Goal: Task Accomplishment & Management: Complete application form

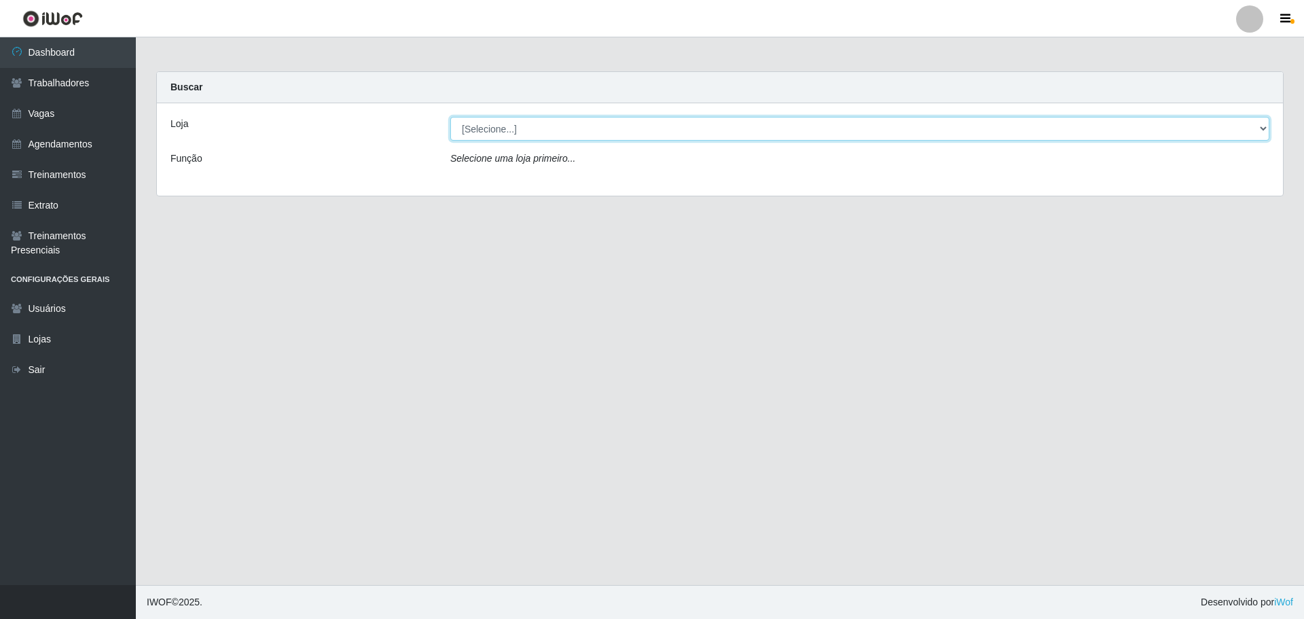
drag, startPoint x: 556, startPoint y: 128, endPoint x: 551, endPoint y: 139, distance: 12.1
click at [556, 127] on select "[Selecione...] Minimercado Filezão O Filezão - Centenário" at bounding box center [859, 129] width 819 height 24
select select "203"
click at [450, 117] on select "[Selecione...] Minimercado Filezão O Filezão - Centenário" at bounding box center [859, 129] width 819 height 24
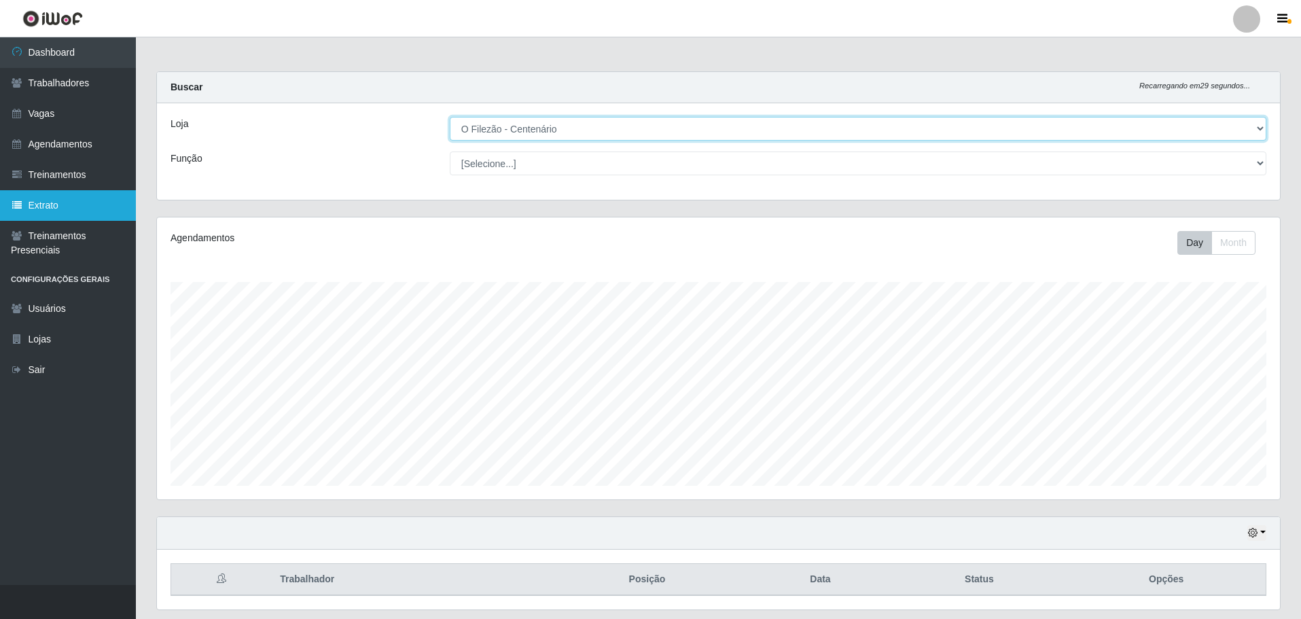
scroll to position [282, 1123]
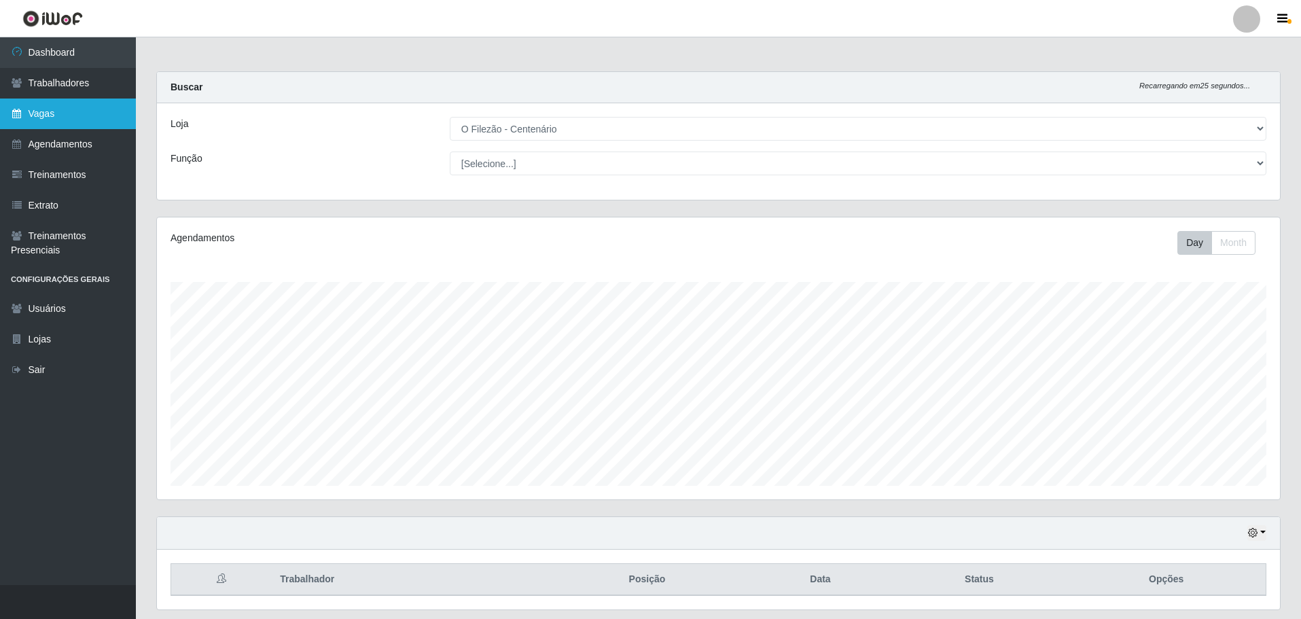
click at [56, 116] on link "Vagas" at bounding box center [68, 113] width 136 height 31
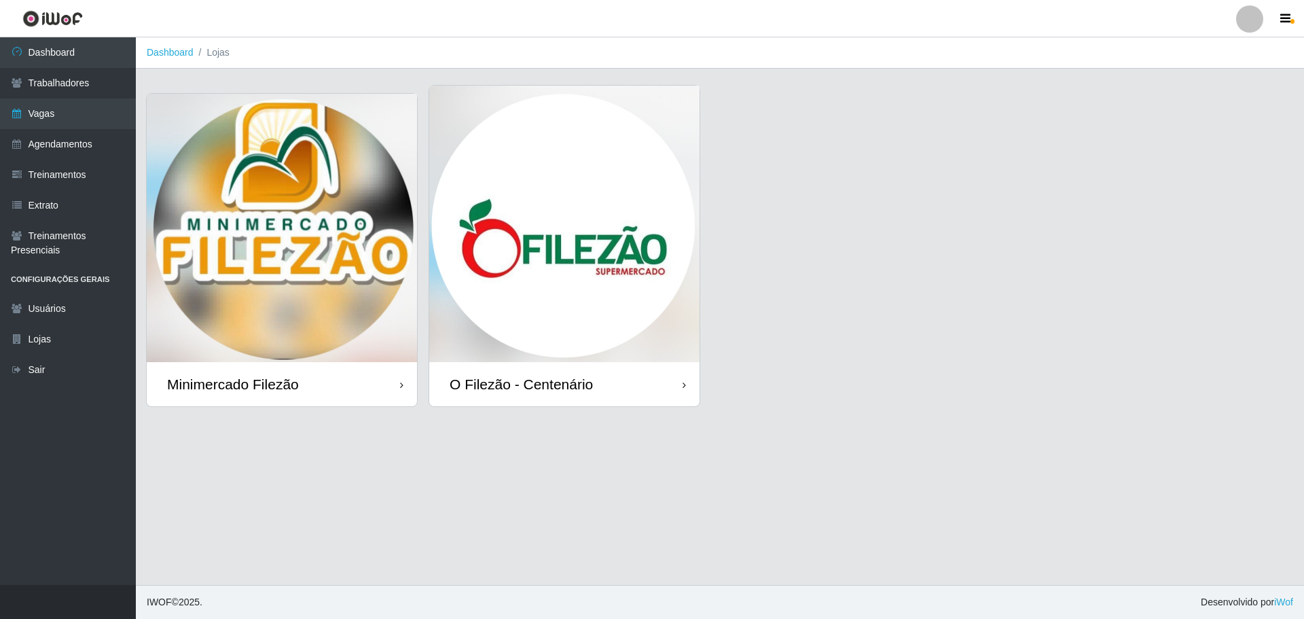
click at [623, 221] on img at bounding box center [564, 224] width 270 height 276
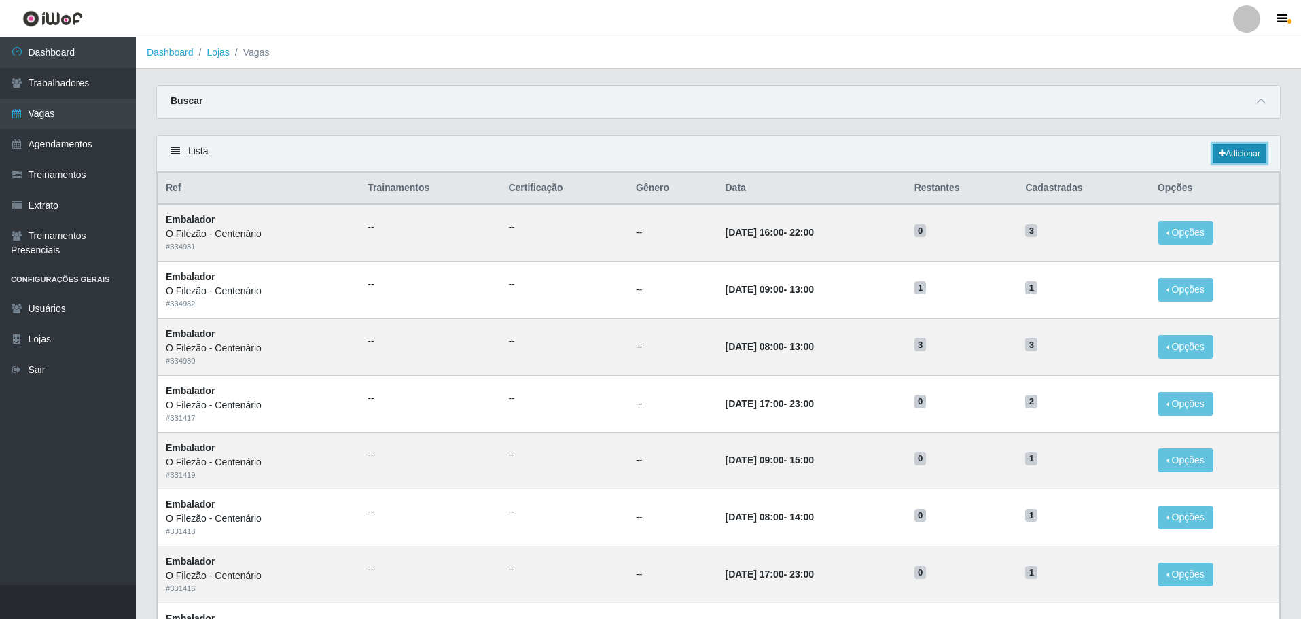
click at [852, 151] on link "Adicionar" at bounding box center [1239, 153] width 54 height 19
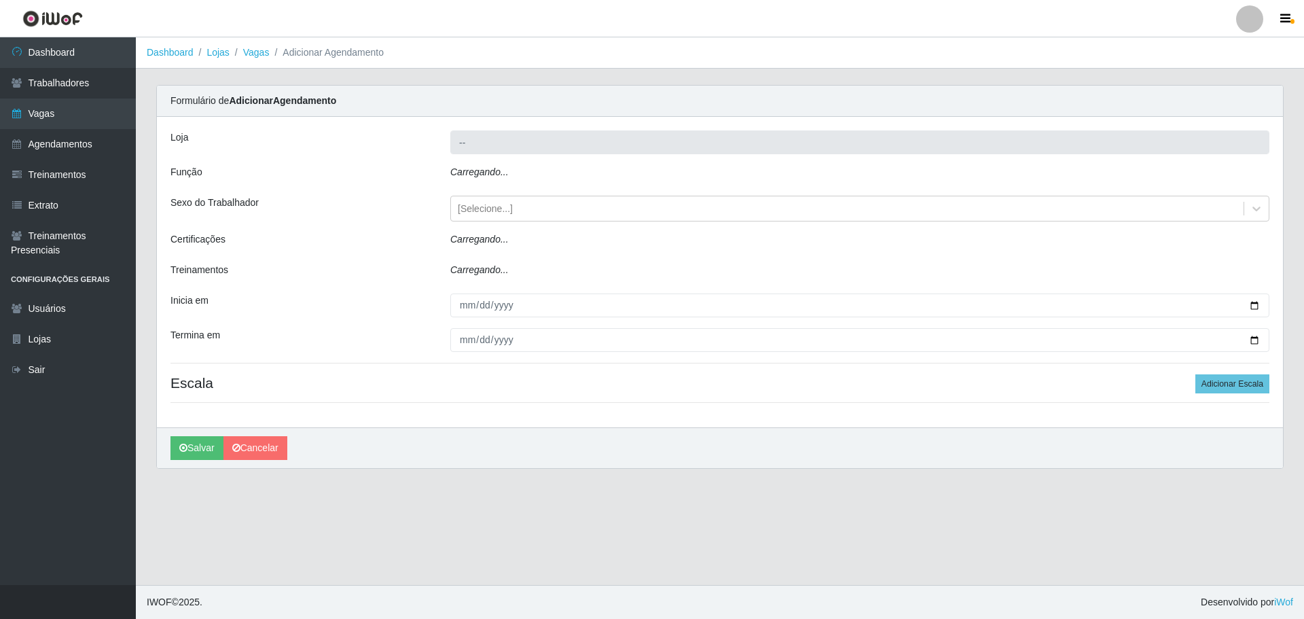
type input "O Filezão - Centenário"
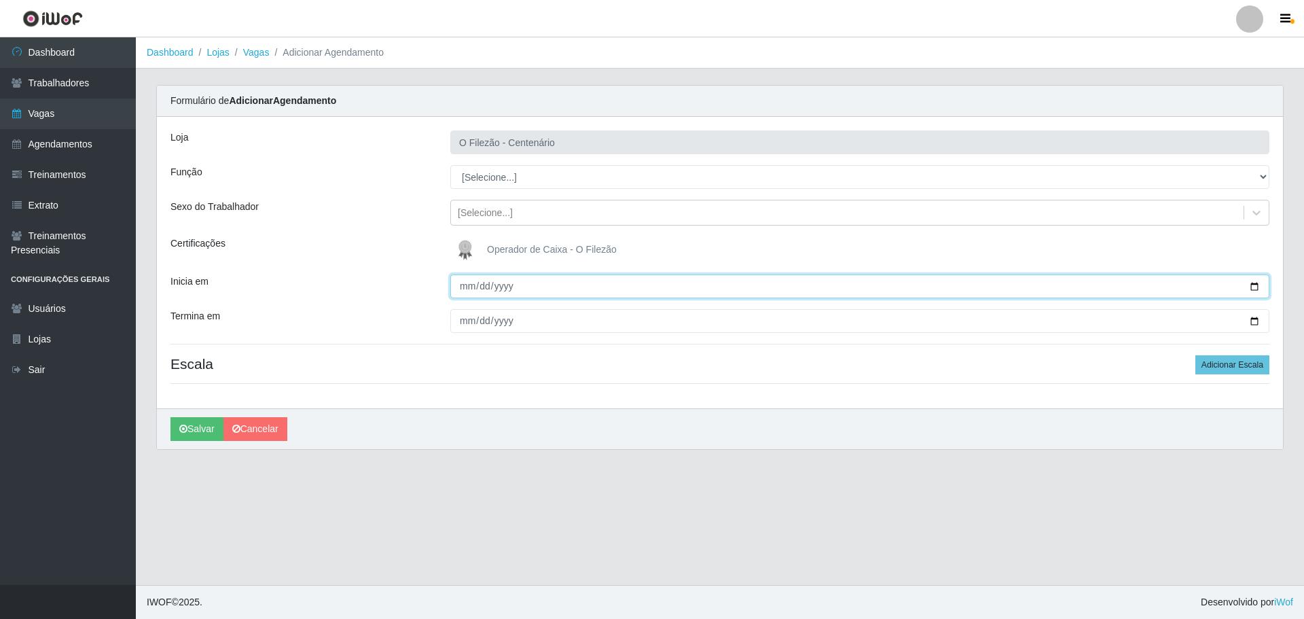
drag, startPoint x: 1255, startPoint y: 283, endPoint x: 1206, endPoint y: 278, distance: 49.7
click at [852, 283] on input "Inicia em" at bounding box center [859, 286] width 819 height 24
type input "[DATE]"
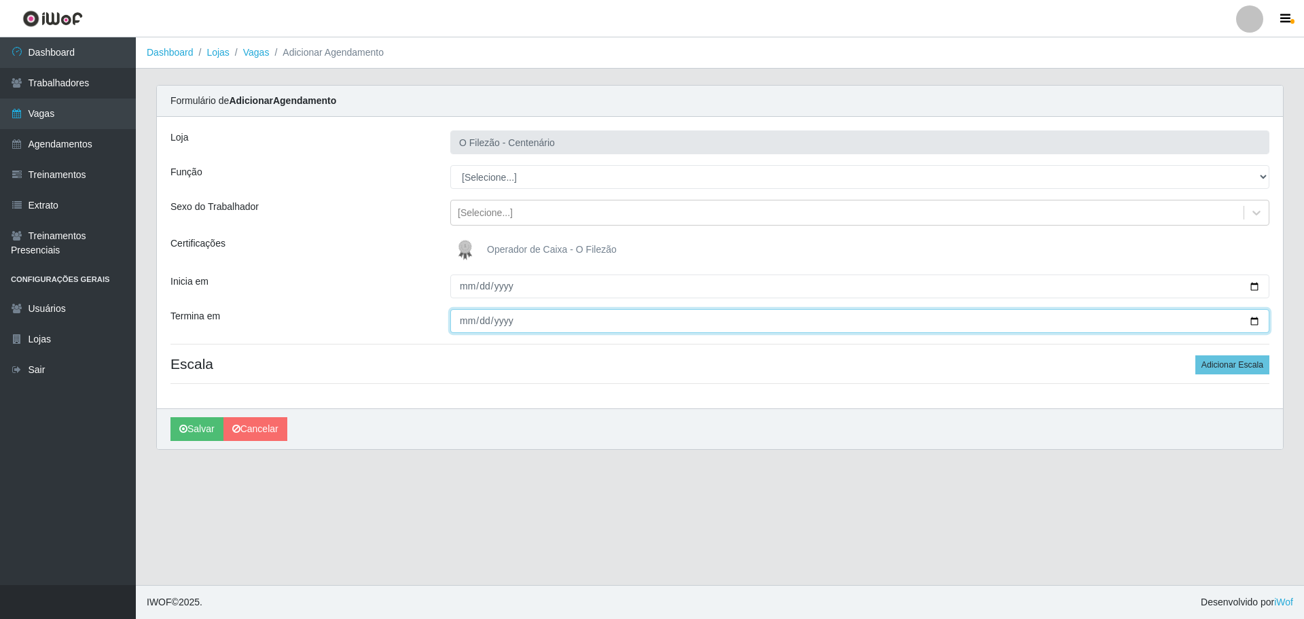
drag, startPoint x: 1257, startPoint y: 320, endPoint x: 1249, endPoint y: 323, distance: 8.6
click at [852, 320] on input "Termina em" at bounding box center [859, 321] width 819 height 24
type input "[DATE]"
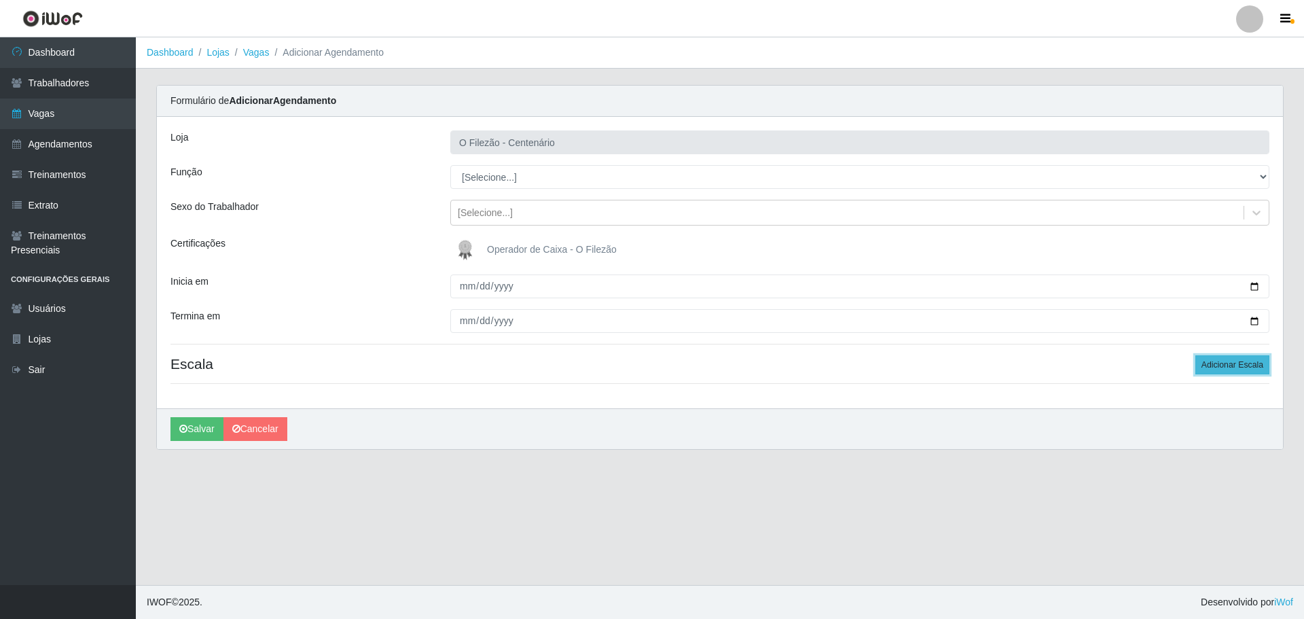
click at [852, 369] on button "Adicionar Escala" at bounding box center [1232, 364] width 74 height 19
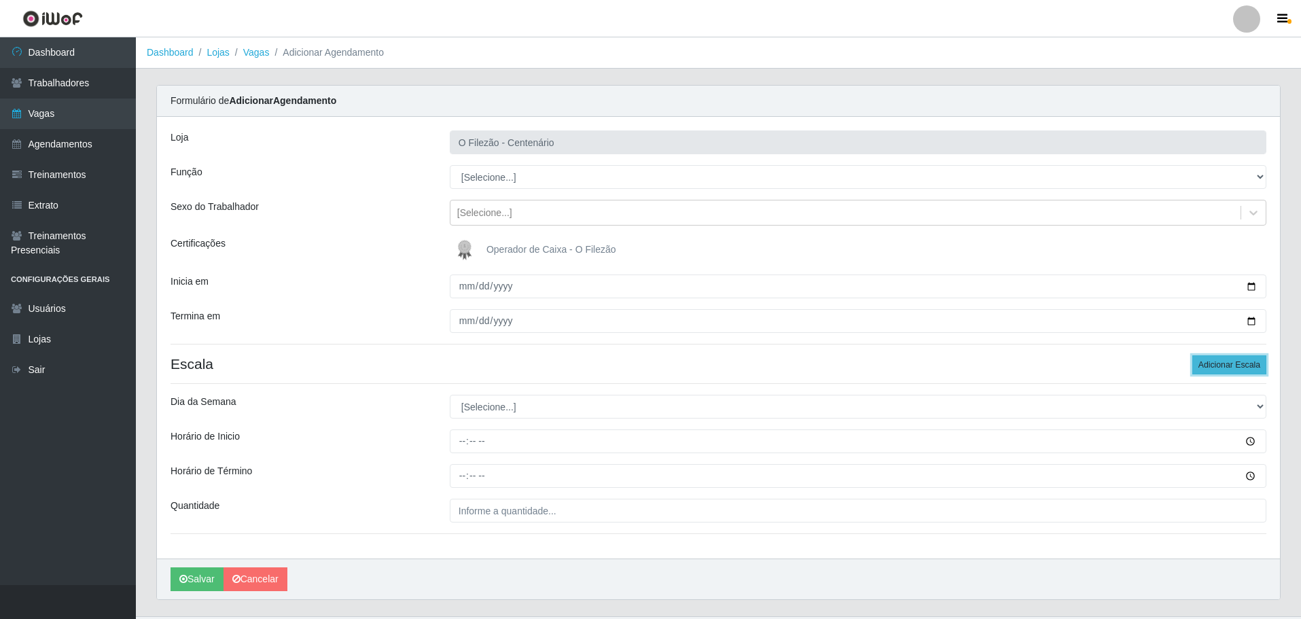
click at [852, 369] on button "Adicionar Escala" at bounding box center [1229, 364] width 74 height 19
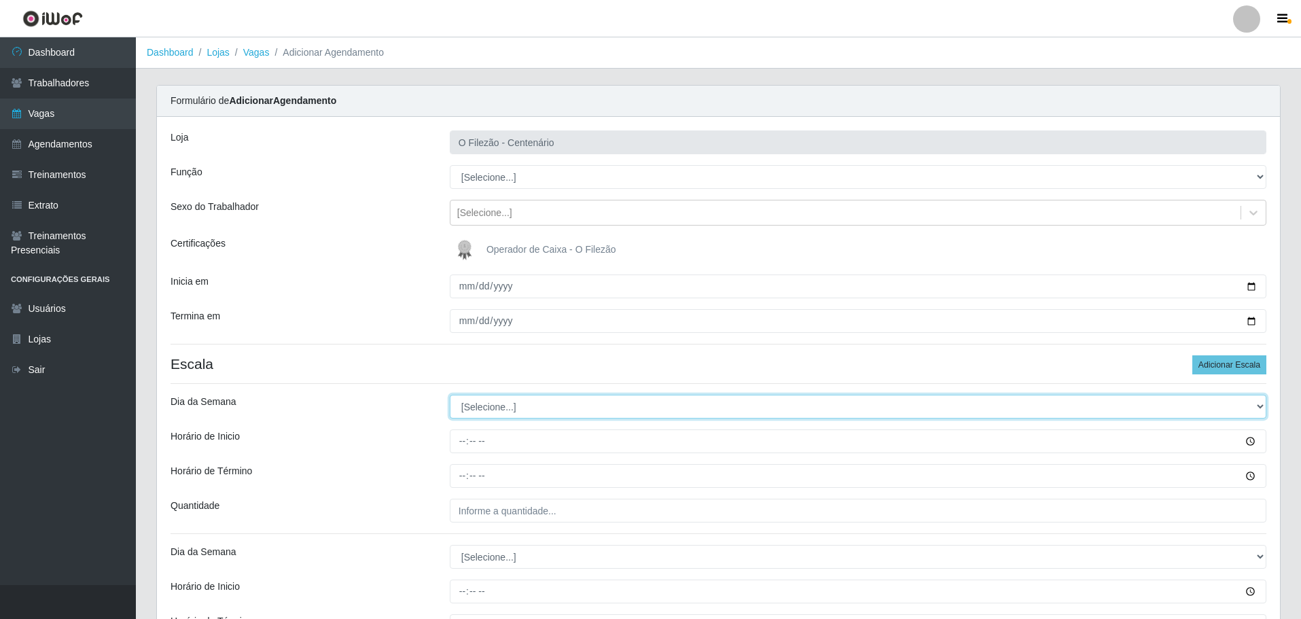
click at [494, 410] on select "[Selecione...] Segunda Terça Quarta Quinta Sexta Sábado Domingo" at bounding box center [858, 407] width 816 height 24
select select "1"
click at [450, 395] on select "[Selecione...] Segunda Terça Quarta Quinta Sexta Sábado Domingo" at bounding box center [858, 407] width 816 height 24
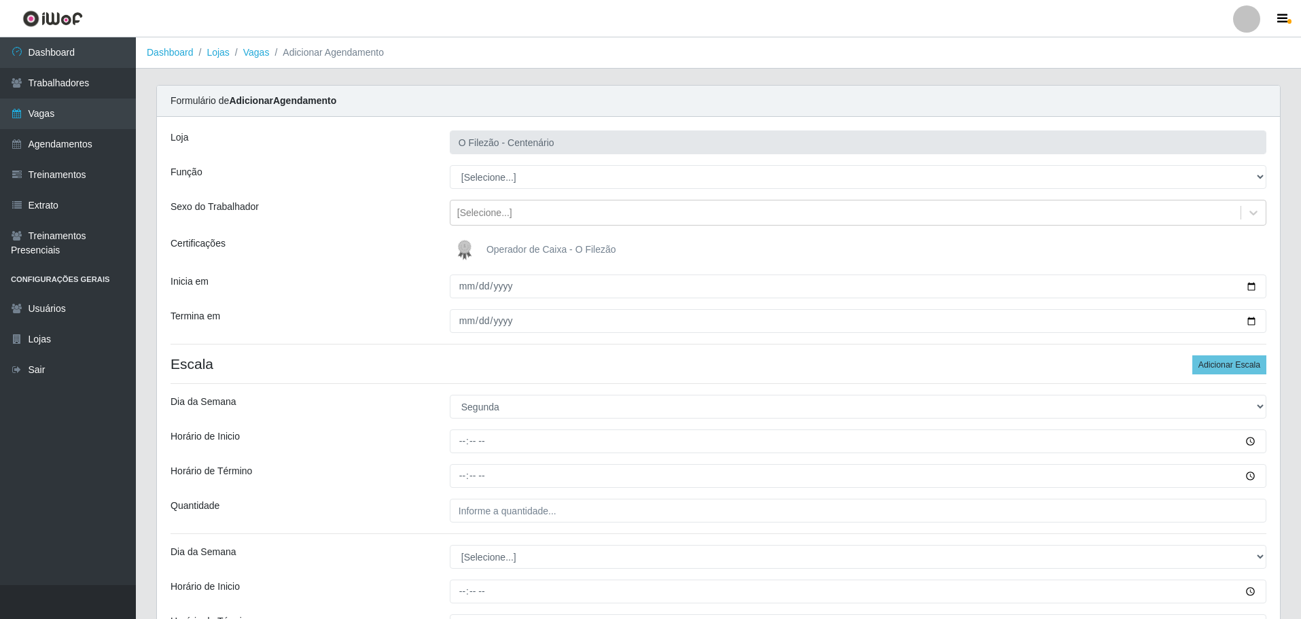
click at [448, 444] on div at bounding box center [857, 441] width 837 height 24
click at [464, 439] on input "Horário de Inicio" at bounding box center [858, 441] width 816 height 24
type input "16:00"
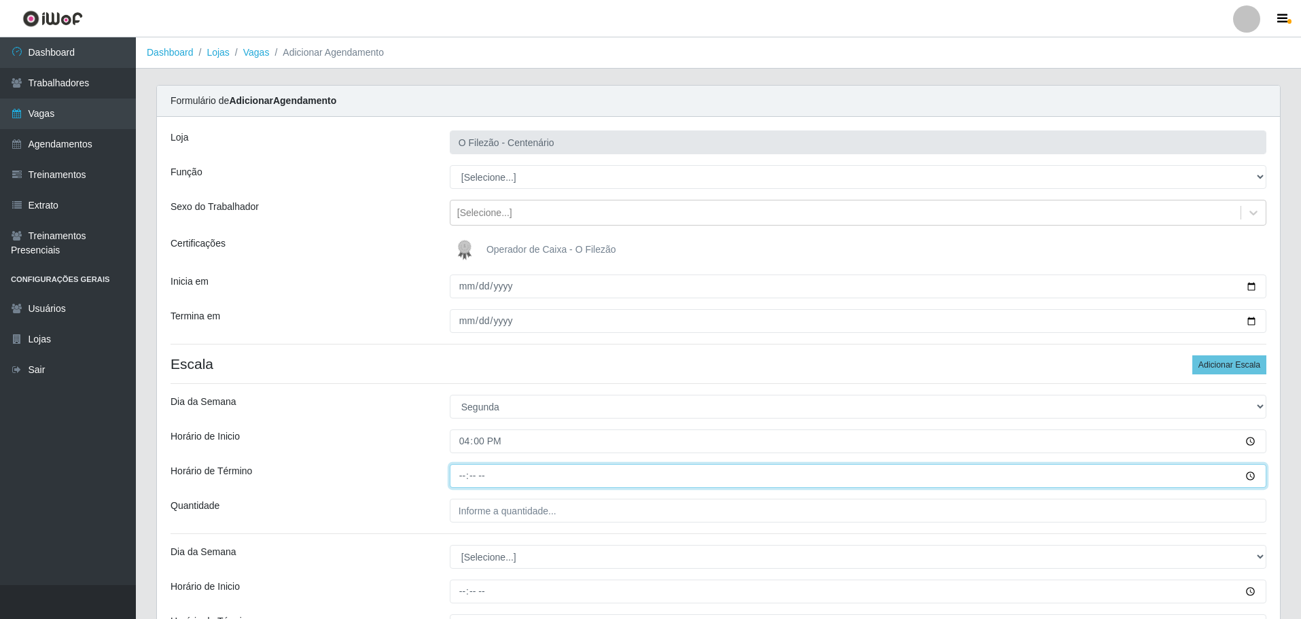
click at [460, 479] on input "Horário de Término" at bounding box center [858, 476] width 816 height 24
type input "22:00"
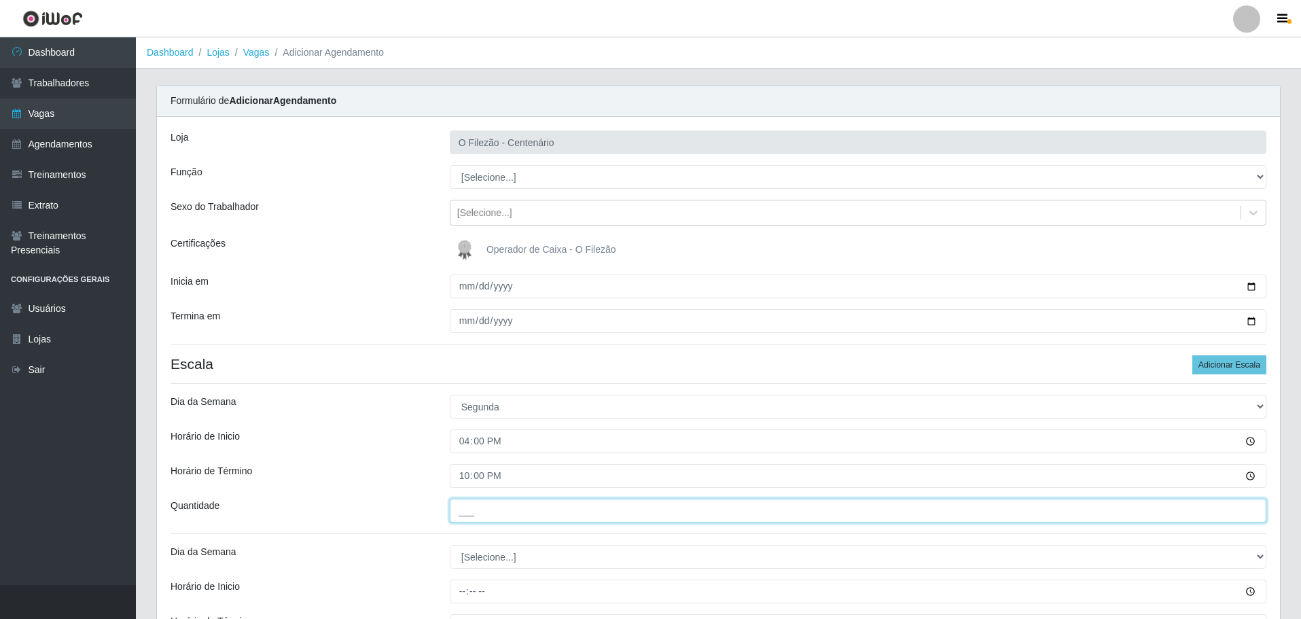
click at [488, 518] on input "___" at bounding box center [858, 511] width 816 height 24
type input "01_"
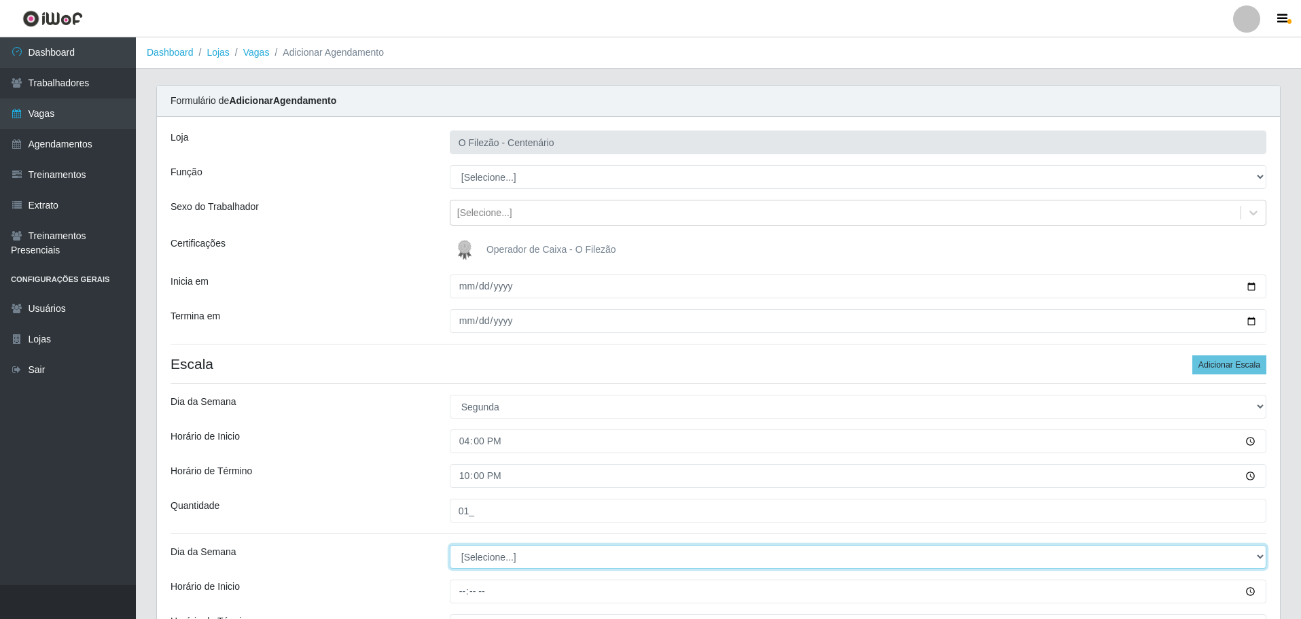
click at [488, 558] on select "[Selecione...] Segunda Terça Quarta Quinta Sexta Sábado Domingo" at bounding box center [858, 557] width 816 height 24
select select "1"
click at [450, 545] on select "[Selecione...] Segunda Terça Quarta Quinta Sexta Sábado Domingo" at bounding box center [858, 557] width 816 height 24
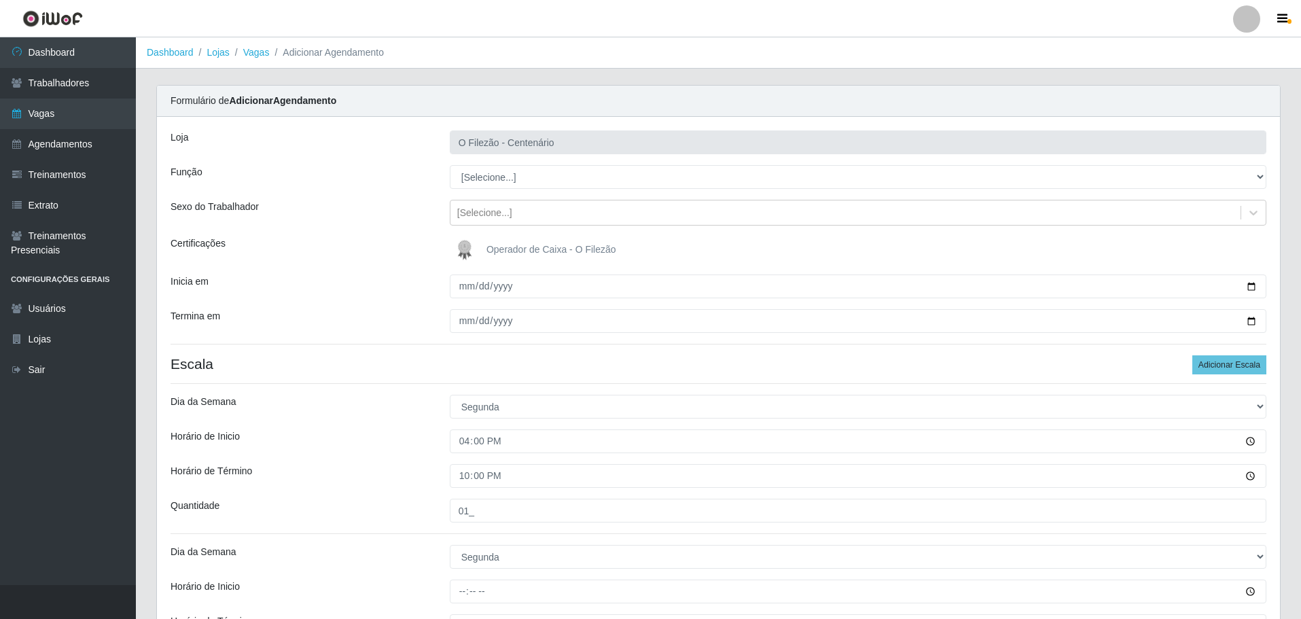
click at [407, 429] on div "Horário de Inicio" at bounding box center [299, 441] width 279 height 24
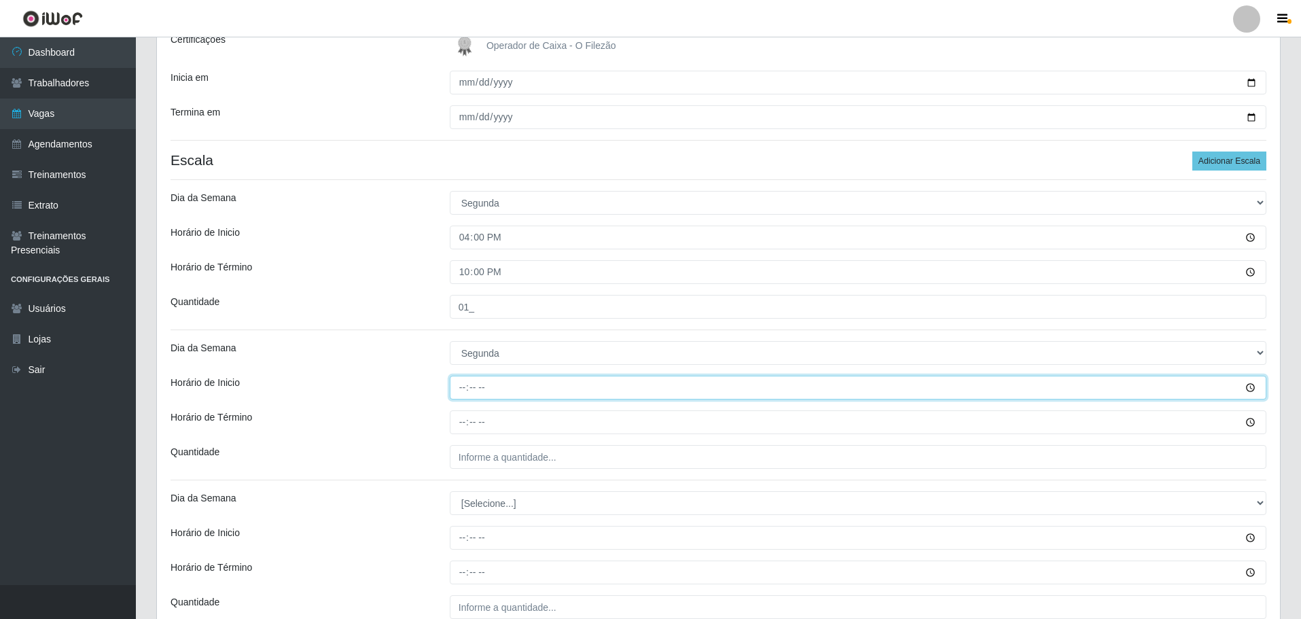
drag, startPoint x: 466, startPoint y: 392, endPoint x: 473, endPoint y: 399, distance: 10.6
click at [465, 392] on input "Horário de Inicio" at bounding box center [858, 388] width 816 height 24
type input "17:00"
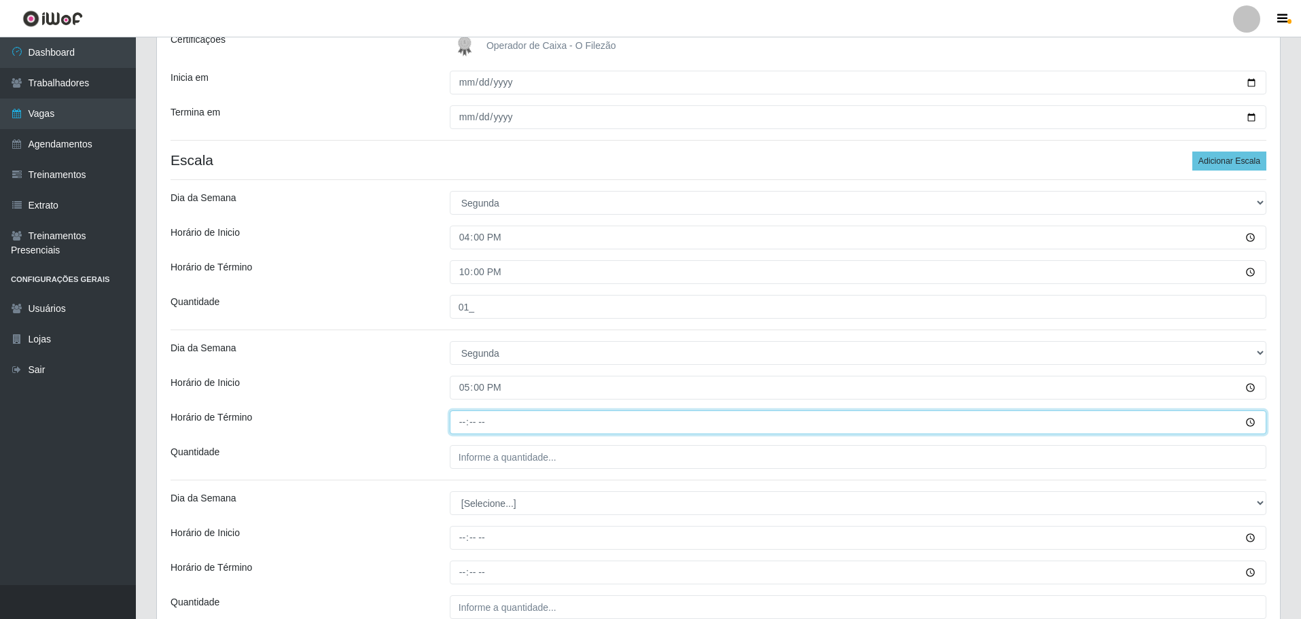
click at [456, 426] on input "Horário de Término" at bounding box center [858, 422] width 816 height 24
type input "23:00"
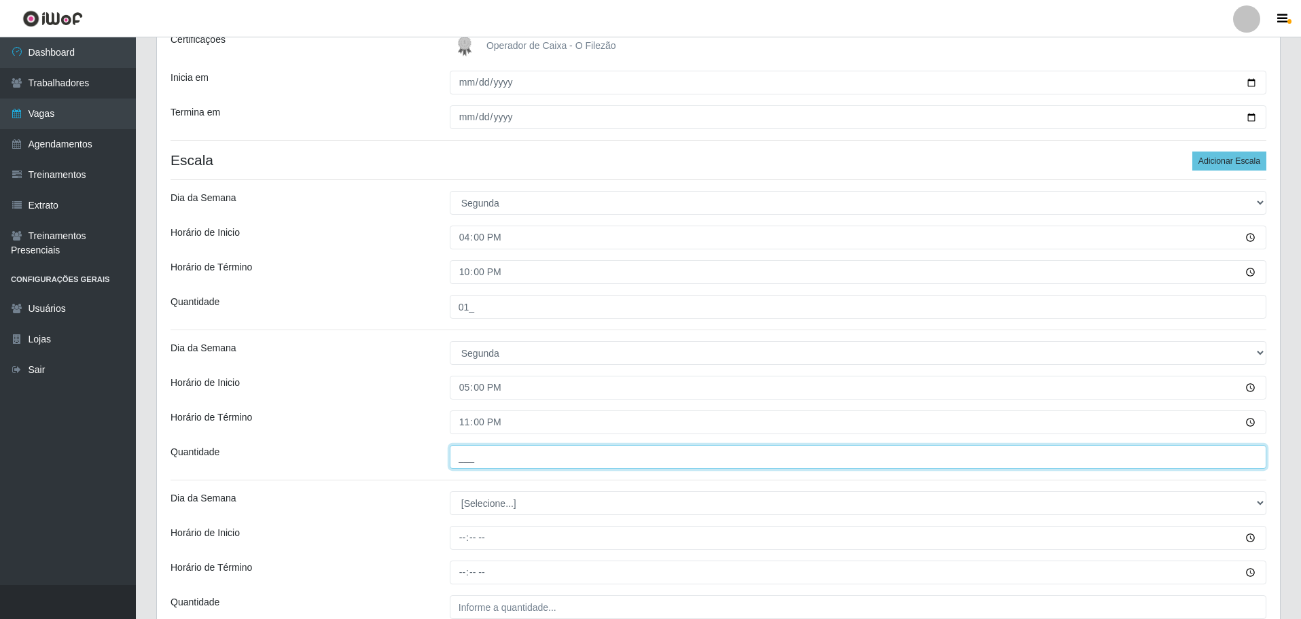
click at [476, 455] on input "___" at bounding box center [858, 457] width 816 height 24
type input "02_"
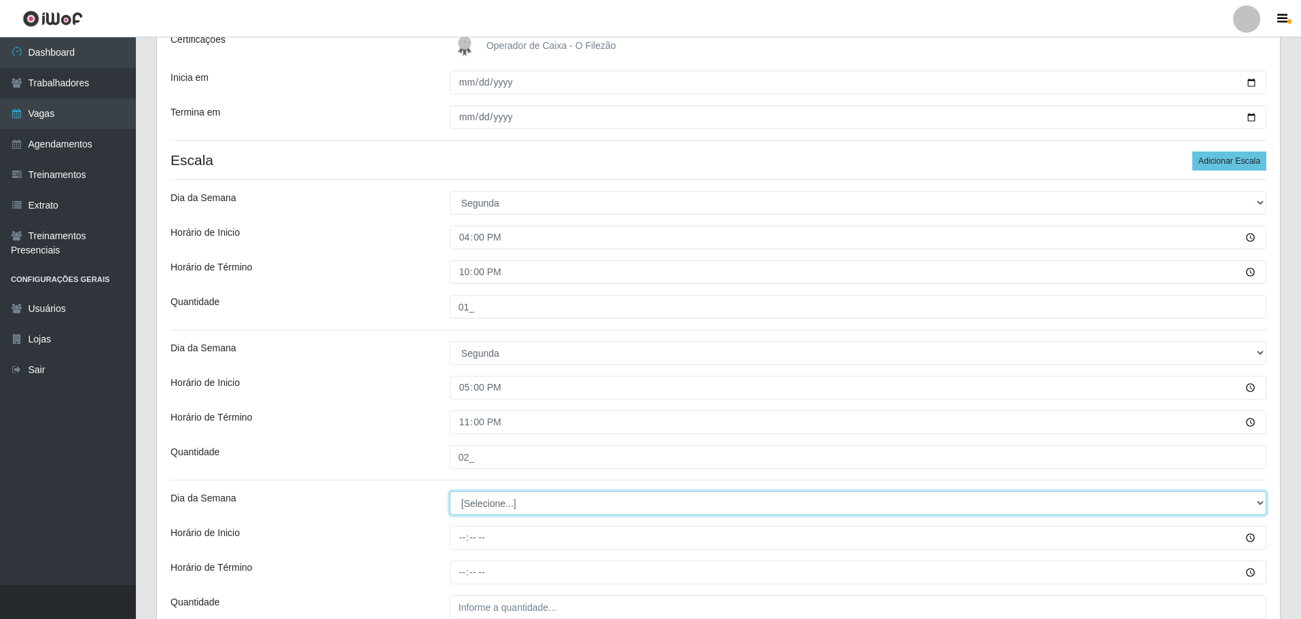
click at [474, 509] on select "[Selecione...] Segunda Terça Quarta Quinta Sexta Sábado Domingo" at bounding box center [858, 503] width 816 height 24
select select "2"
click at [450, 491] on select "[Selecione...] Segunda Terça Quarta Quinta Sexta Sábado Domingo" at bounding box center [858, 503] width 816 height 24
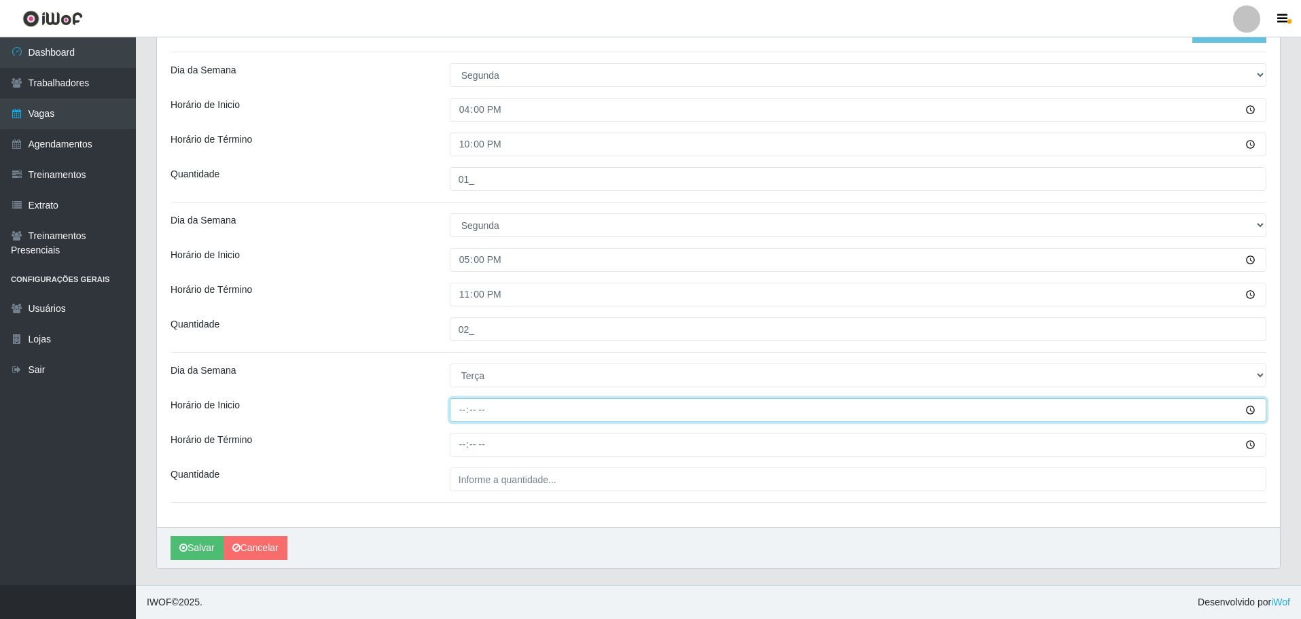
click at [464, 415] on input "Horário de Inicio" at bounding box center [858, 410] width 816 height 24
type input "16:00"
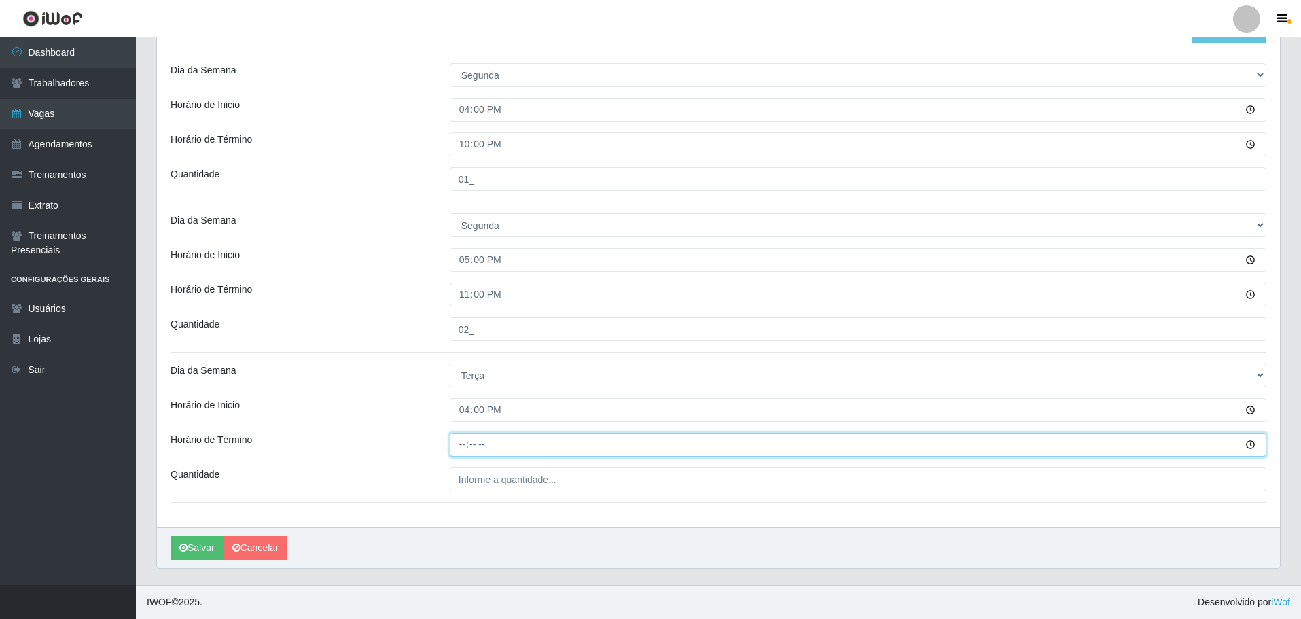
click at [460, 437] on input "Horário de Término" at bounding box center [858, 445] width 816 height 24
type input "22:00"
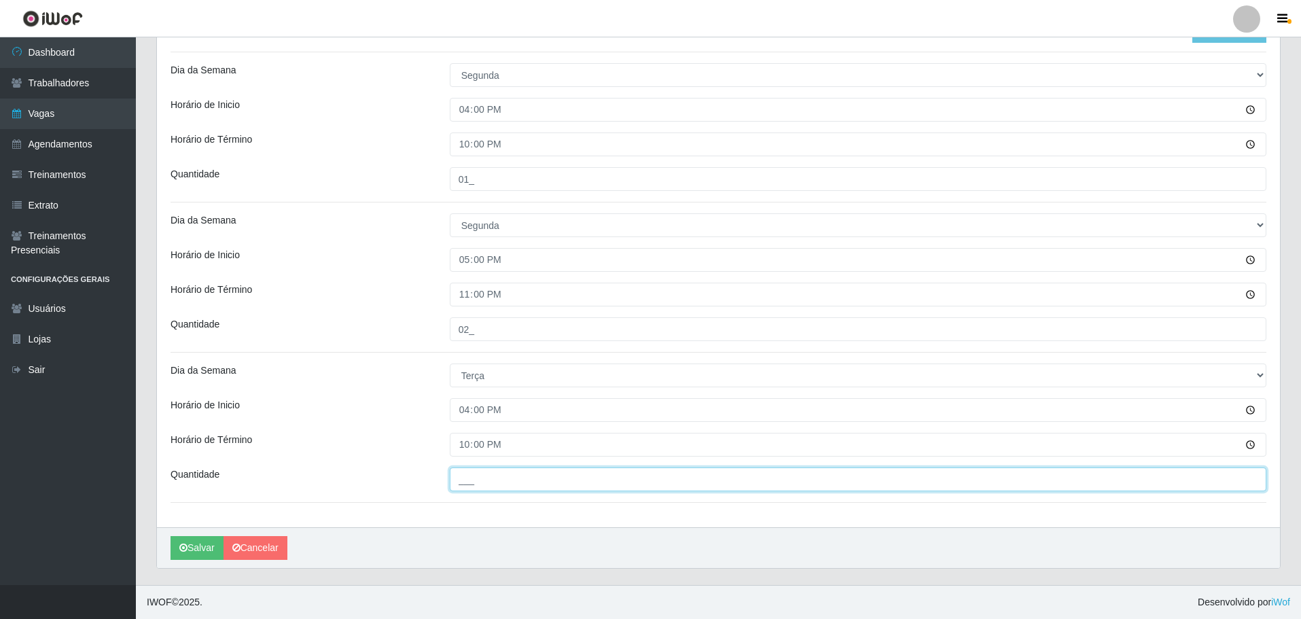
click at [478, 489] on input "___" at bounding box center [858, 479] width 816 height 24
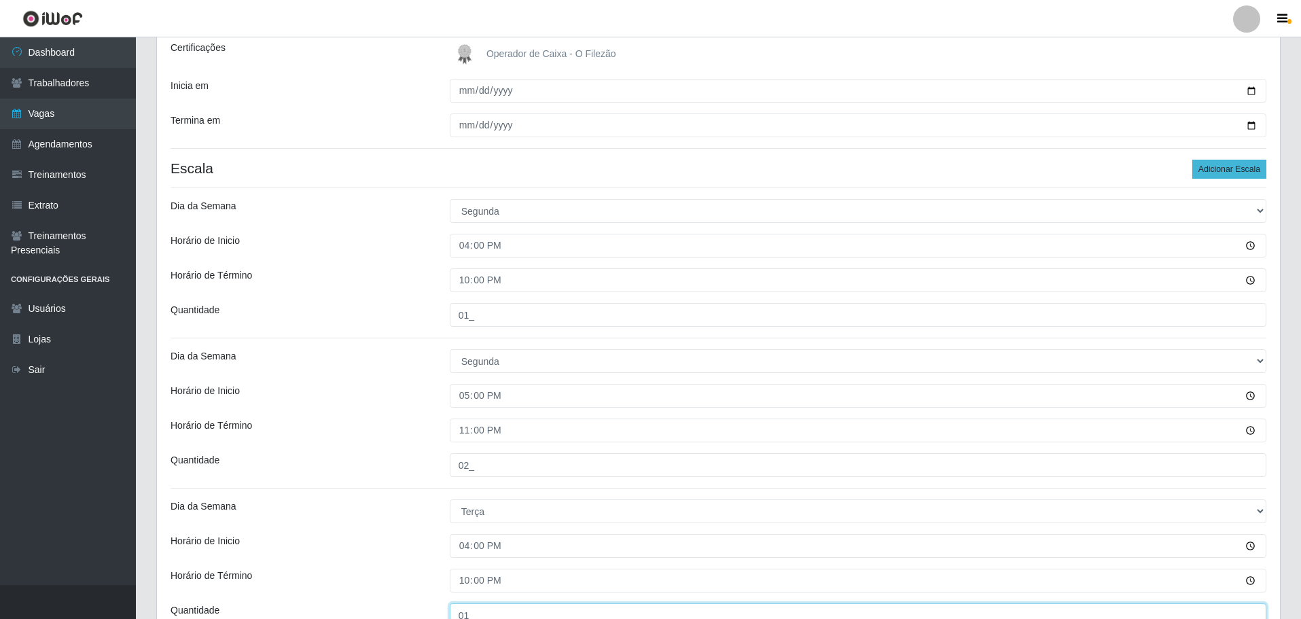
type input "01_"
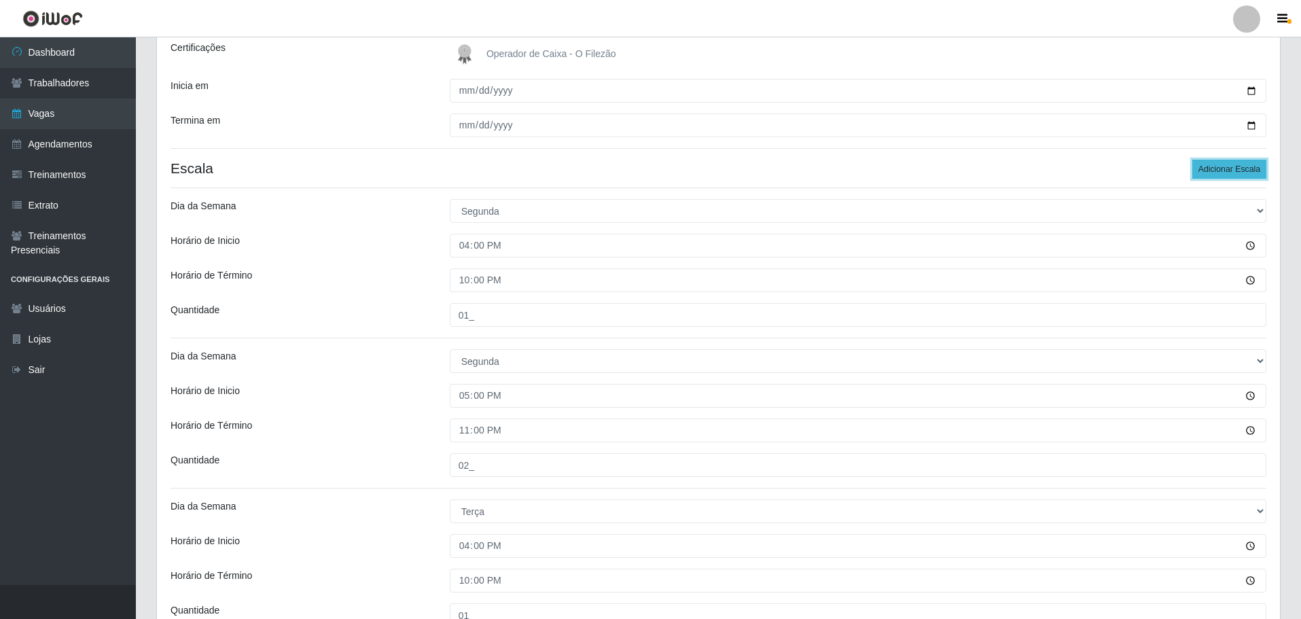
click at [852, 165] on button "Adicionar Escala" at bounding box center [1229, 169] width 74 height 19
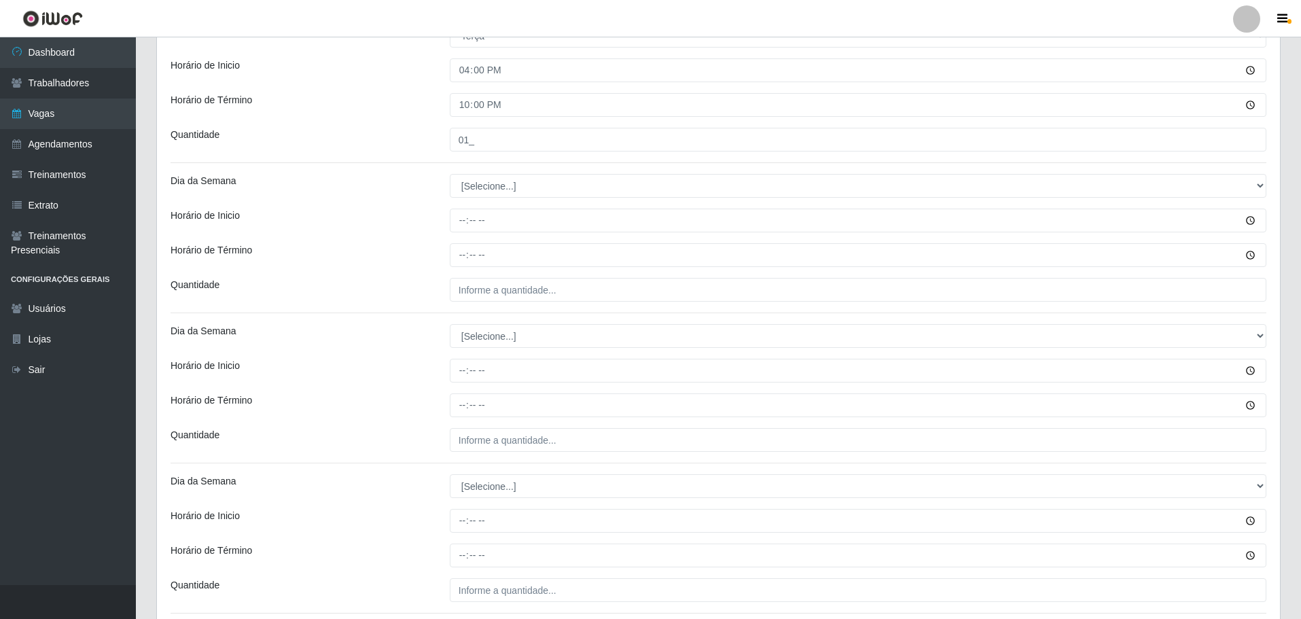
scroll to position [603, 0]
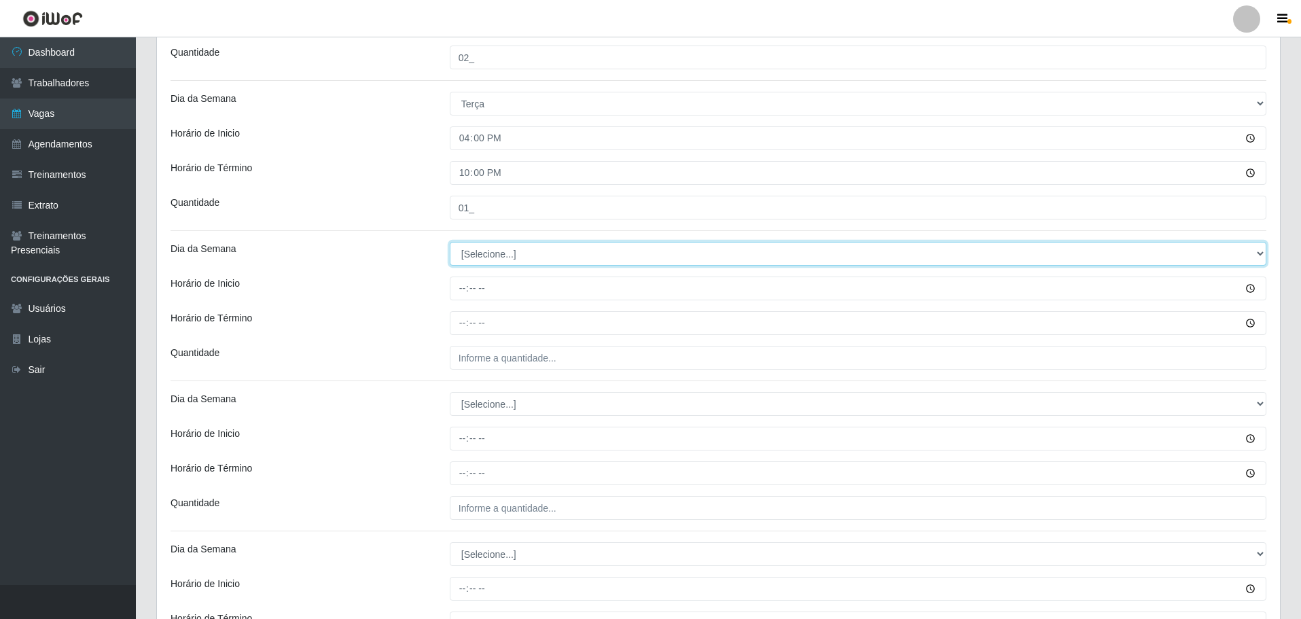
click at [493, 253] on select "[Selecione...] Segunda Terça Quarta Quinta Sexta Sábado Domingo" at bounding box center [858, 254] width 816 height 24
select select "2"
click at [450, 242] on select "[Selecione...] Segunda Terça Quarta Quinta Sexta Sábado Domingo" at bounding box center [858, 254] width 816 height 24
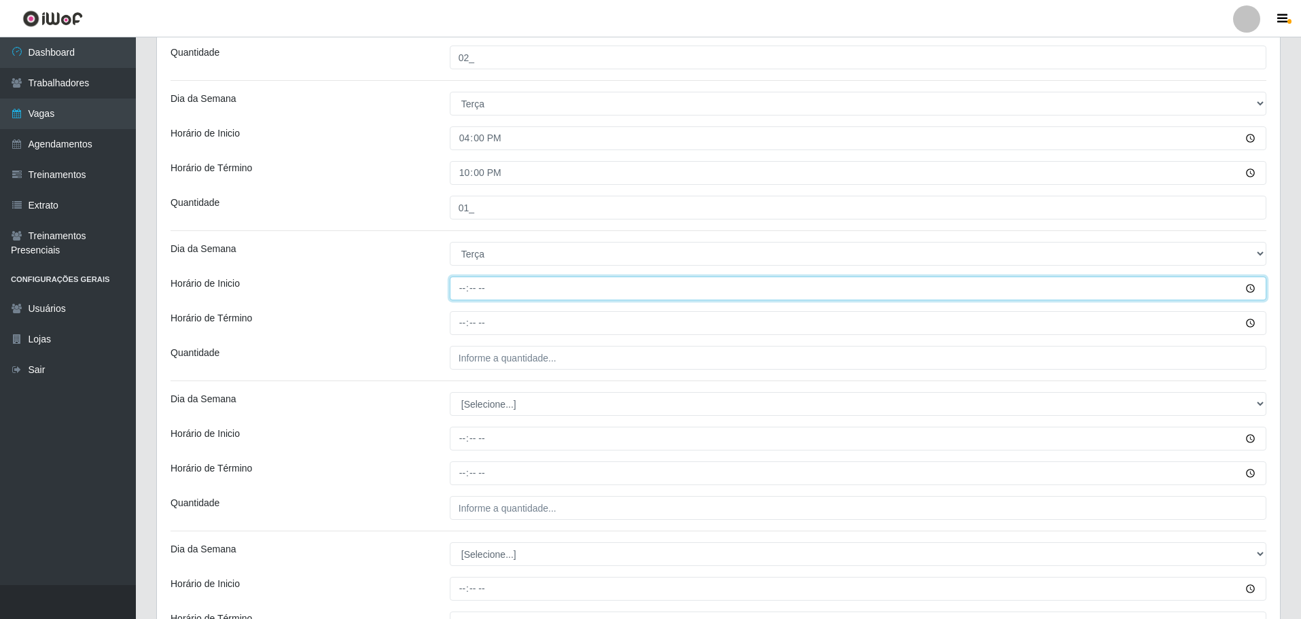
click at [460, 293] on input "Horário de Inicio" at bounding box center [858, 288] width 816 height 24
type input "17:00"
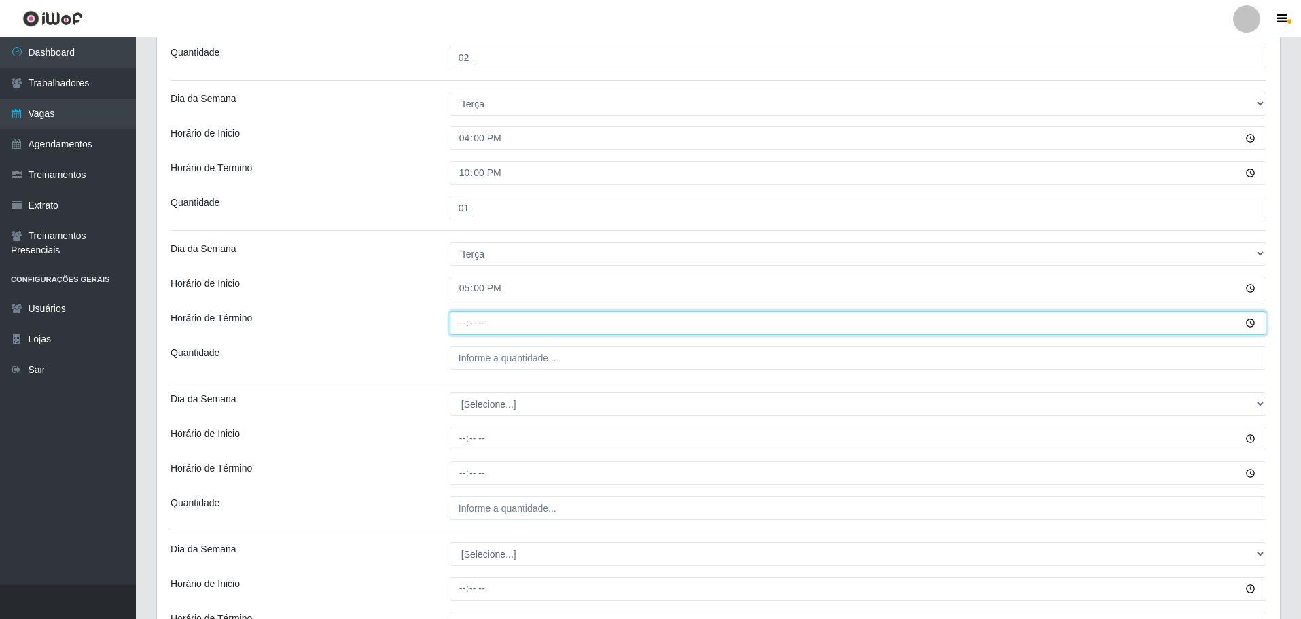
click at [456, 324] on input "Horário de Término" at bounding box center [858, 323] width 816 height 24
type input "23:00"
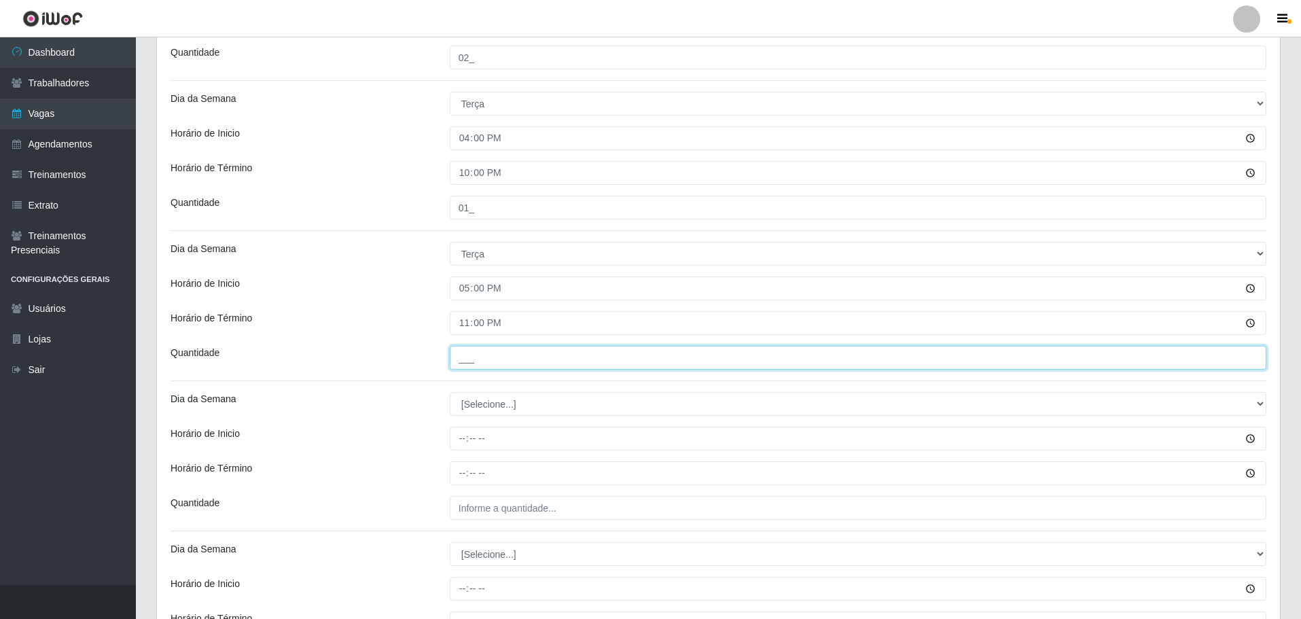
click at [466, 351] on input "___" at bounding box center [858, 358] width 816 height 24
type input "01_"
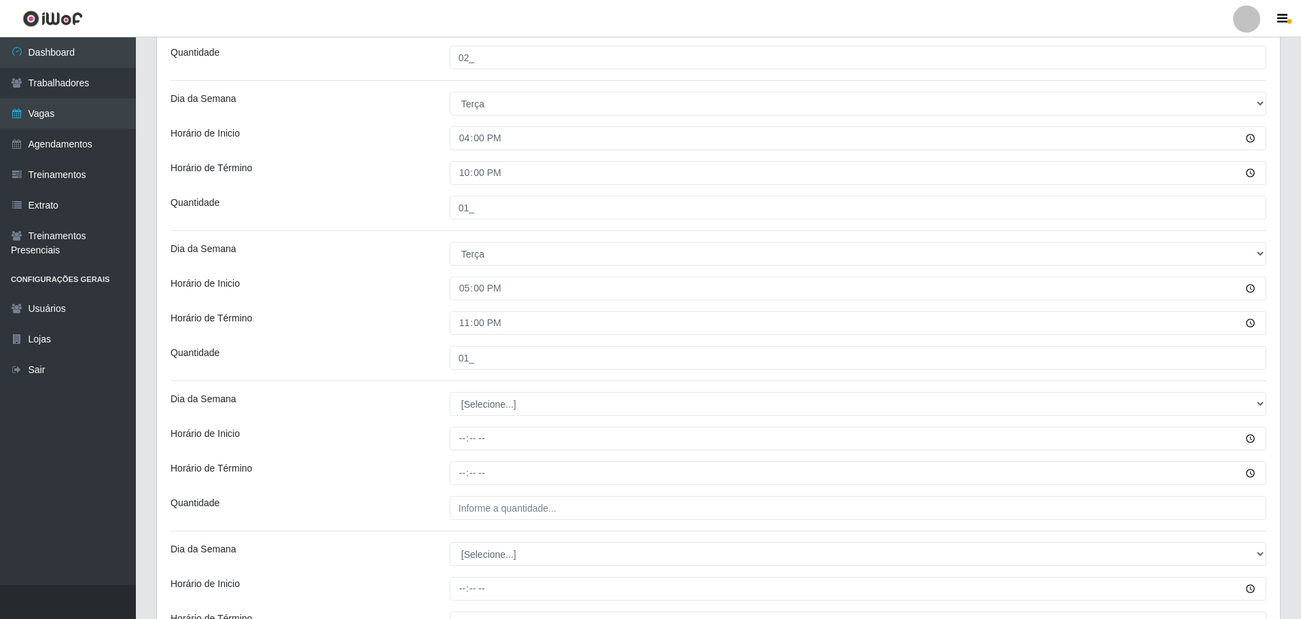
click at [393, 323] on div "Horário de Término" at bounding box center [299, 323] width 279 height 24
click at [496, 402] on select "[Selecione...] Segunda Terça Quarta Quinta Sexta Sábado Domingo" at bounding box center [858, 404] width 816 height 24
select select "3"
click at [450, 392] on select "[Selecione...] Segunda Terça Quarta Quinta Sexta Sábado Domingo" at bounding box center [858, 404] width 816 height 24
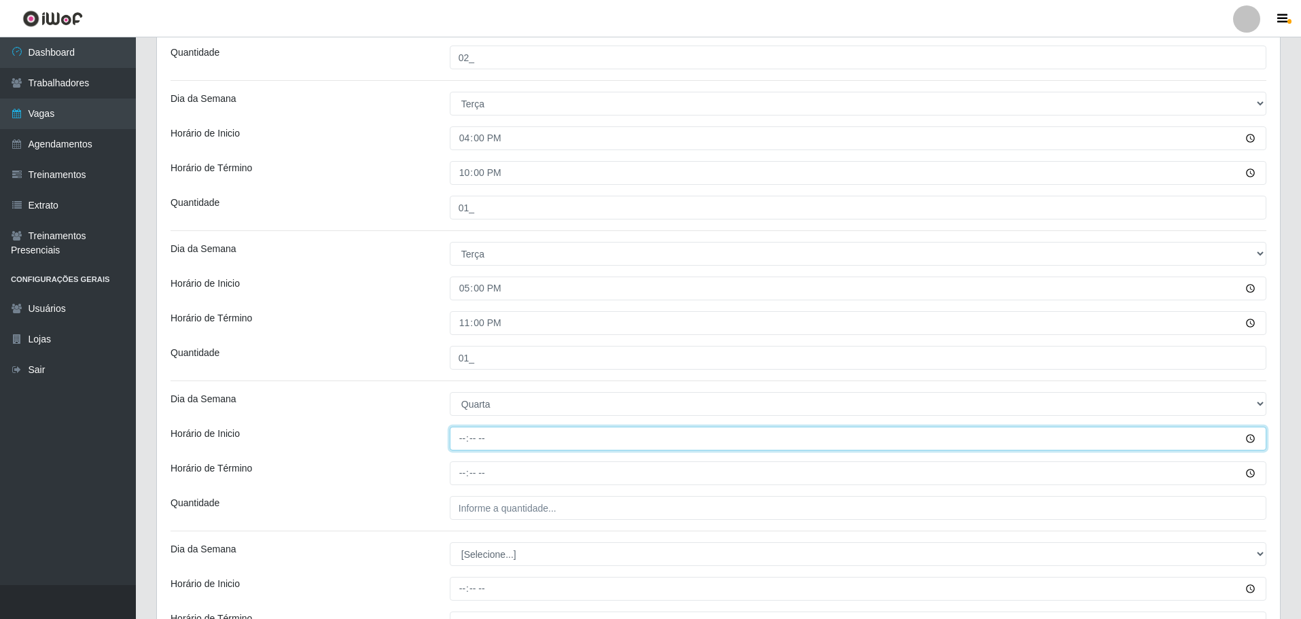
click at [463, 446] on input "Horário de Inicio" at bounding box center [858, 439] width 816 height 24
type input "17:00"
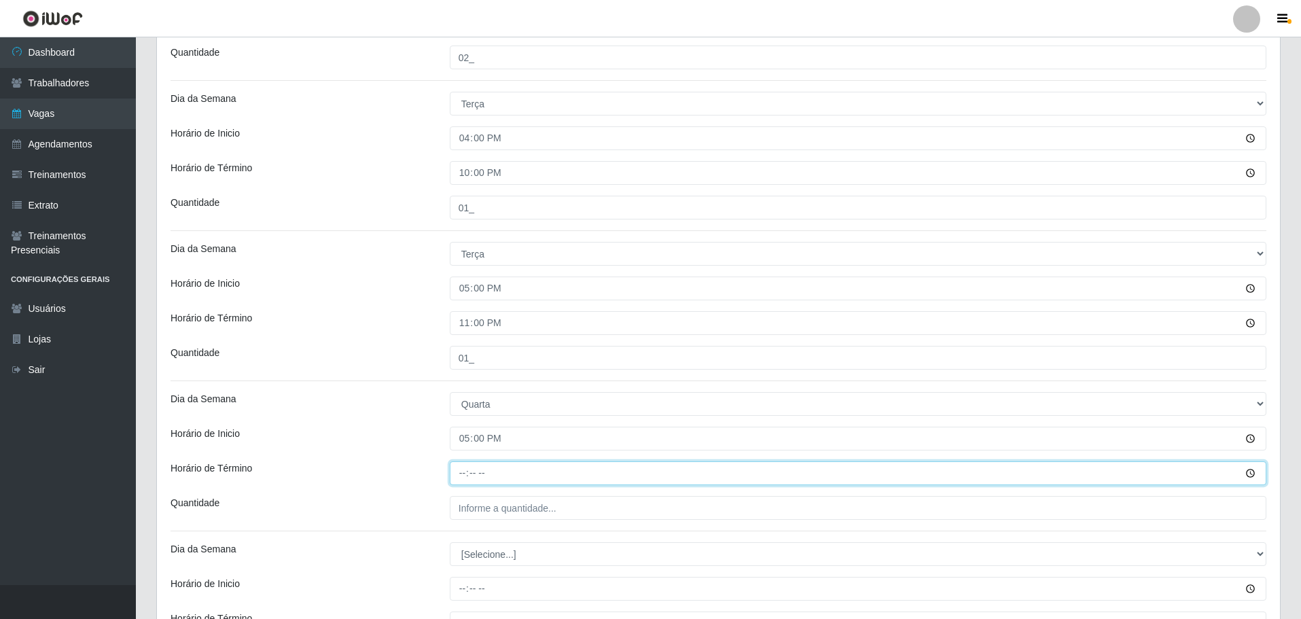
click at [462, 470] on input "Horário de Término" at bounding box center [858, 473] width 816 height 24
type input "23:00"
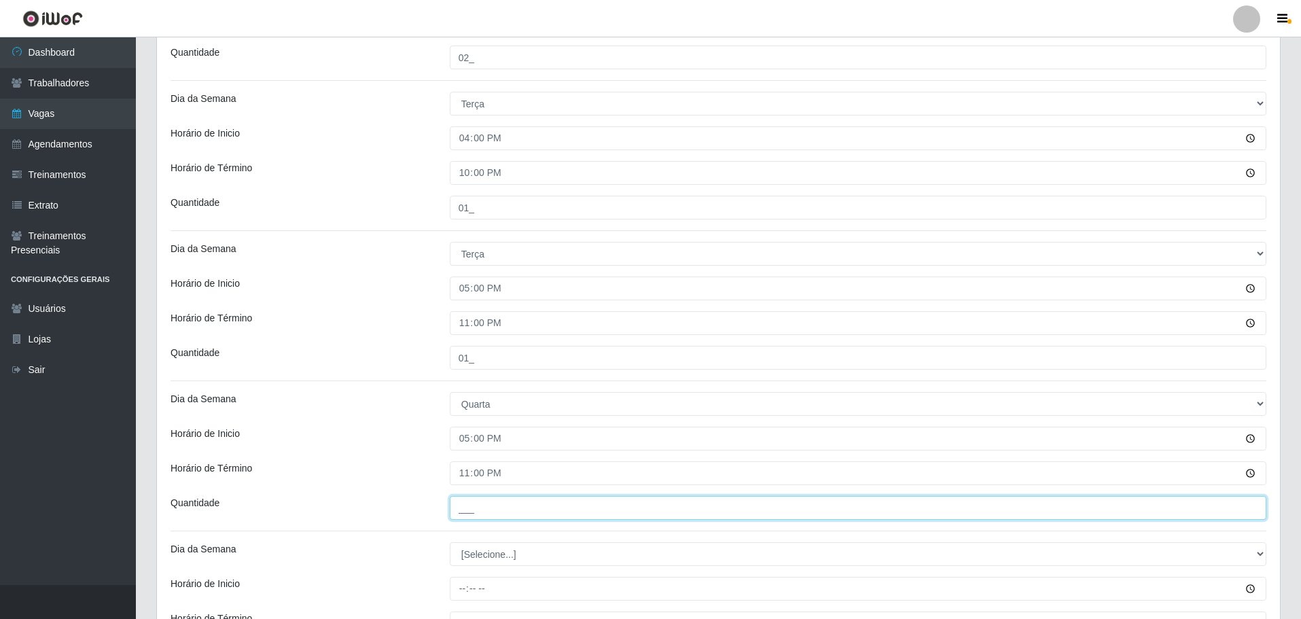
click at [471, 503] on input "___" at bounding box center [858, 508] width 816 height 24
type input "02_"
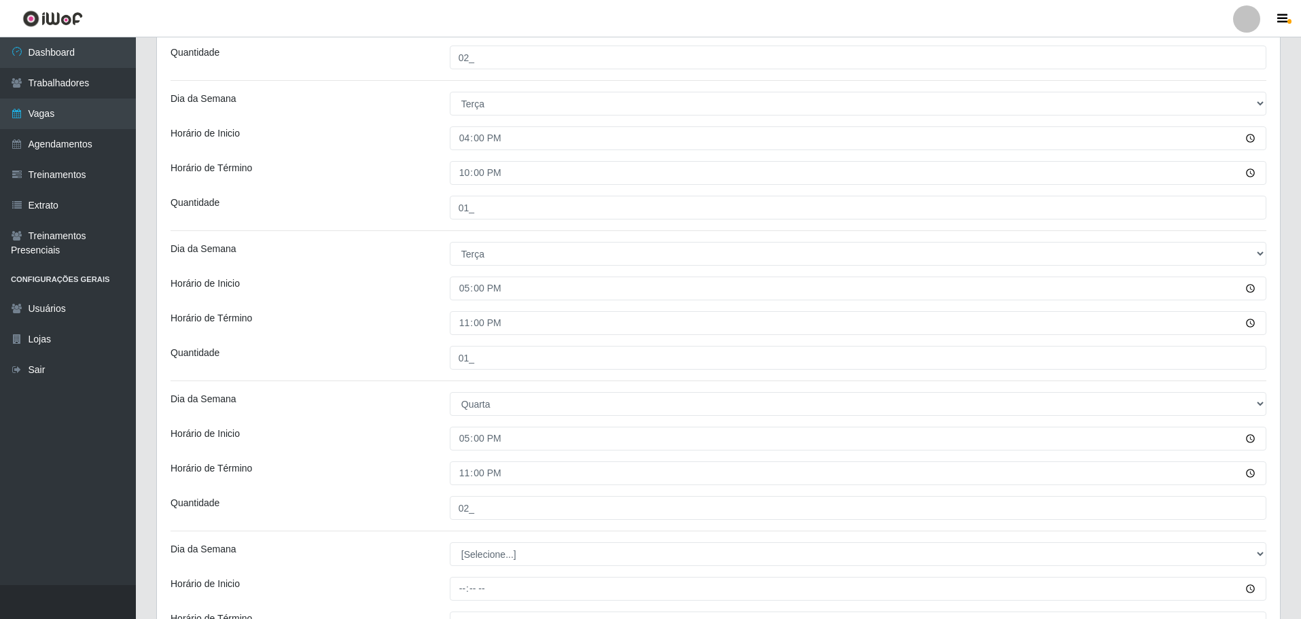
drag, startPoint x: 393, startPoint y: 478, endPoint x: 391, endPoint y: 449, distance: 29.3
click at [392, 477] on div "Horário de Término" at bounding box center [299, 473] width 279 height 24
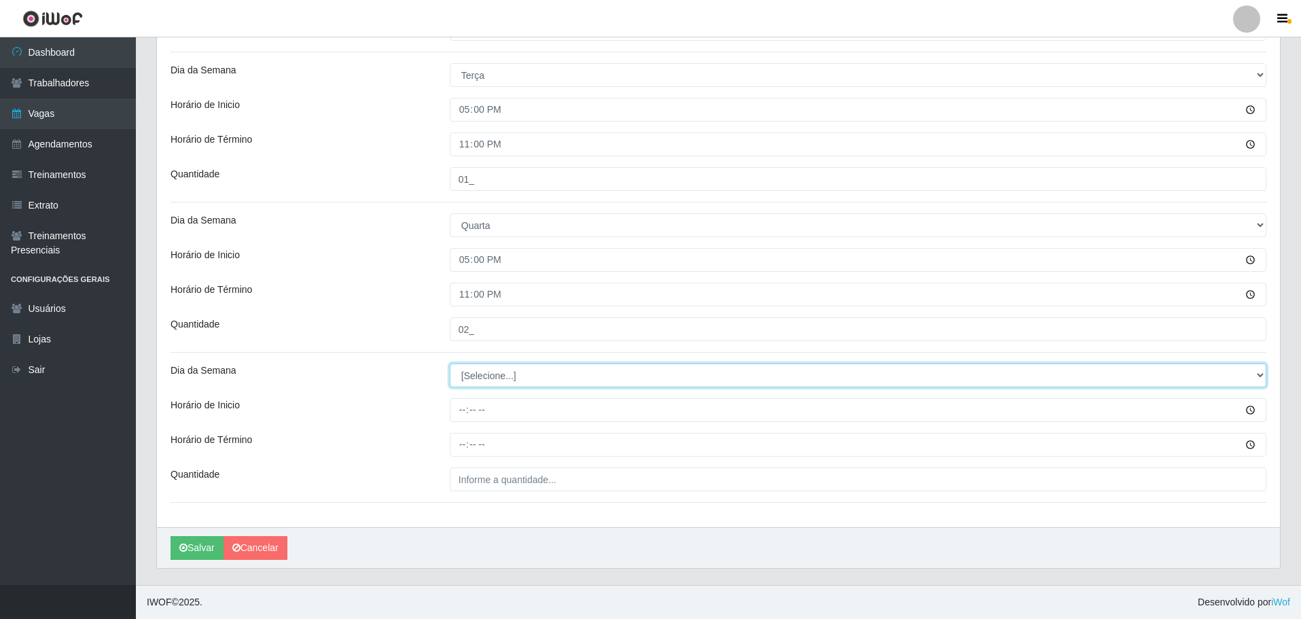
click at [507, 374] on select "[Selecione...] Segunda Terça Quarta Quinta Sexta Sábado Domingo" at bounding box center [858, 375] width 816 height 24
select select "3"
click at [450, 363] on select "[Selecione...] Segunda Terça Quarta Quinta Sexta Sábado Domingo" at bounding box center [858, 375] width 816 height 24
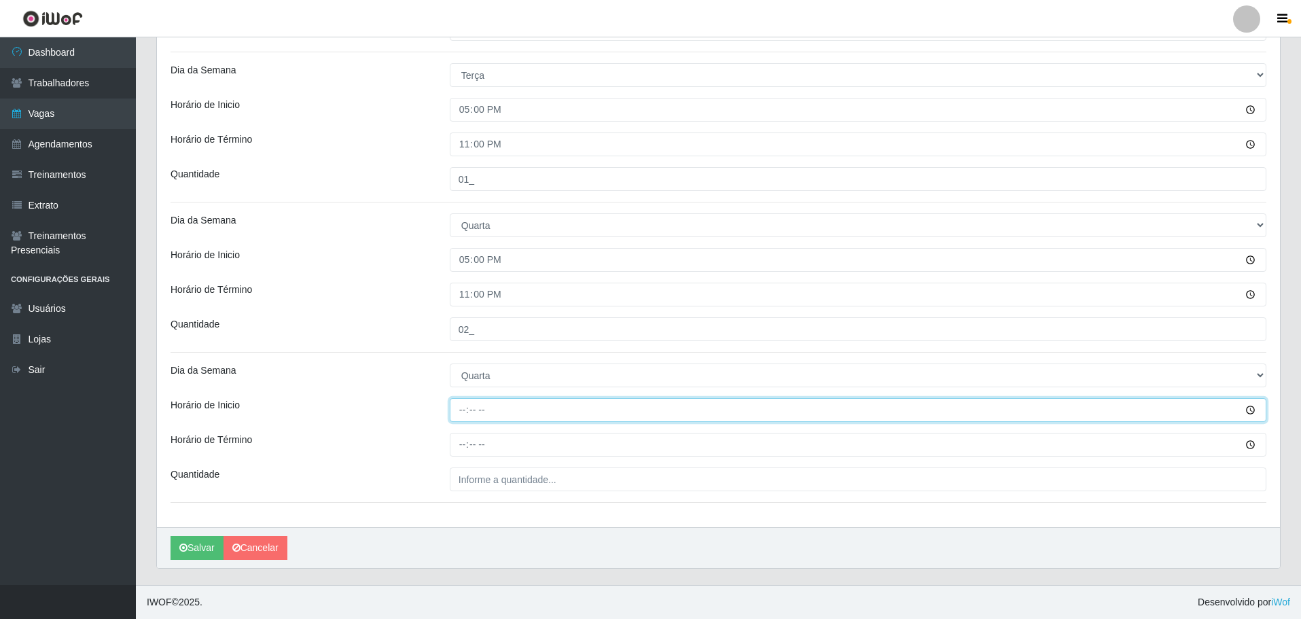
click at [455, 408] on input "Horário de Inicio" at bounding box center [858, 410] width 816 height 24
type input "16:00"
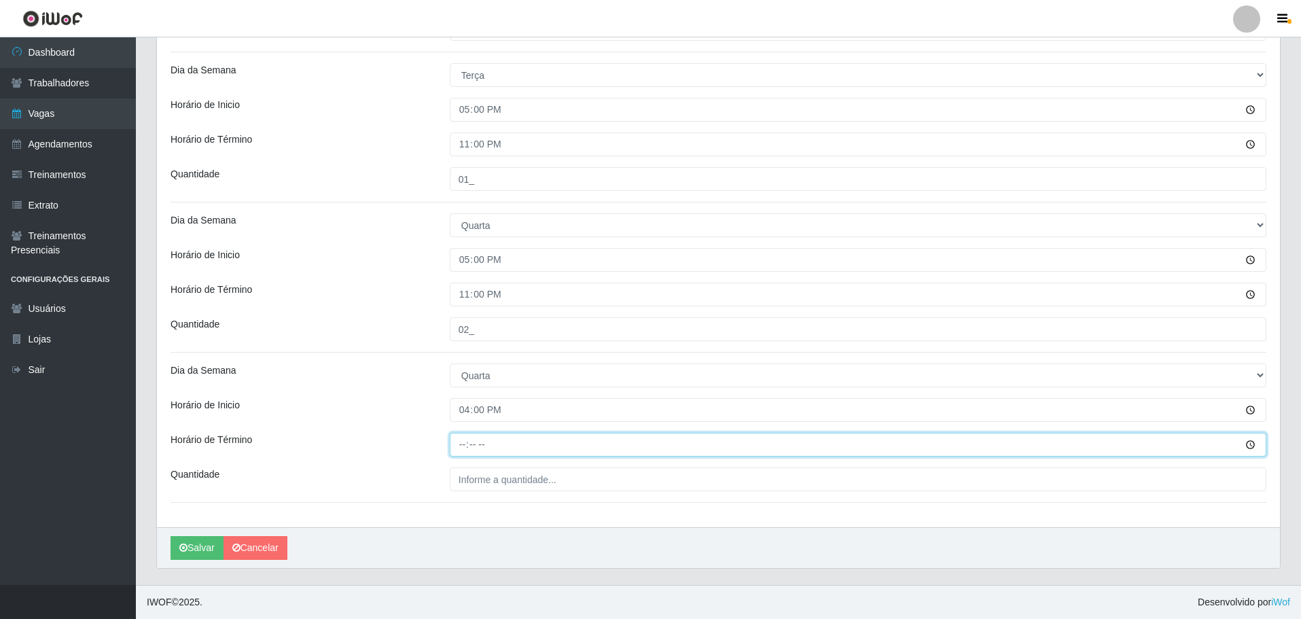
click at [458, 448] on input "Horário de Término" at bounding box center [858, 445] width 816 height 24
click at [466, 439] on input "20:00" at bounding box center [858, 445] width 816 height 24
type input "22:00"
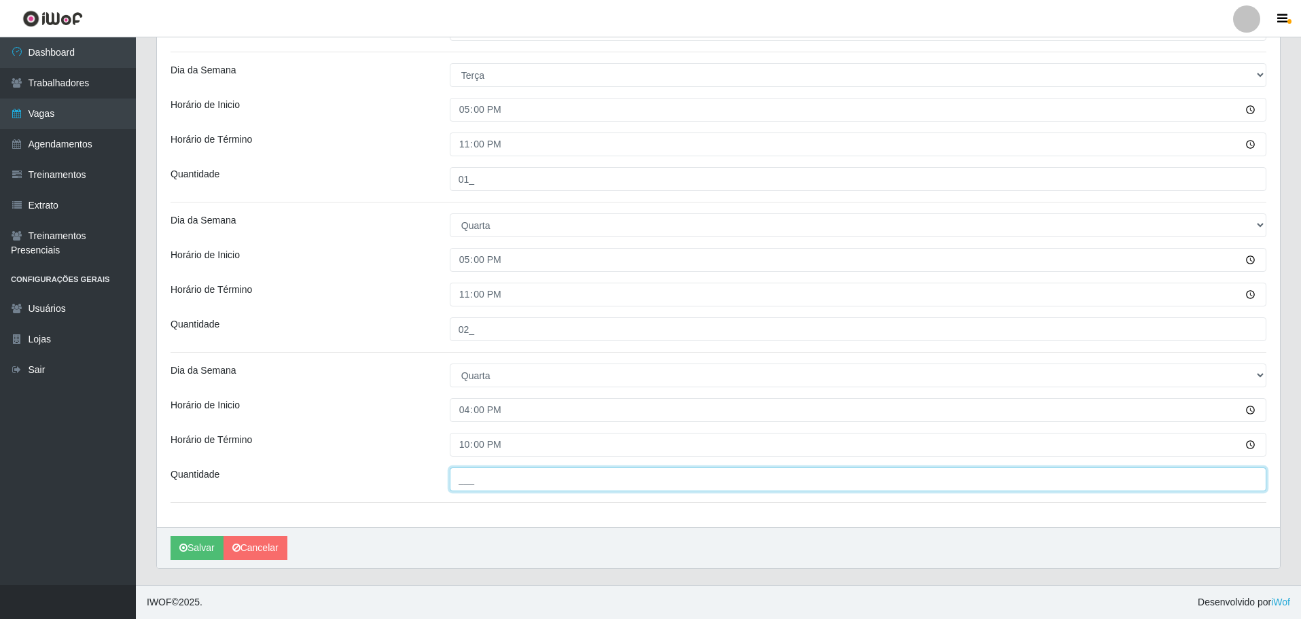
click at [470, 477] on input "___" at bounding box center [858, 479] width 816 height 24
type input "01_"
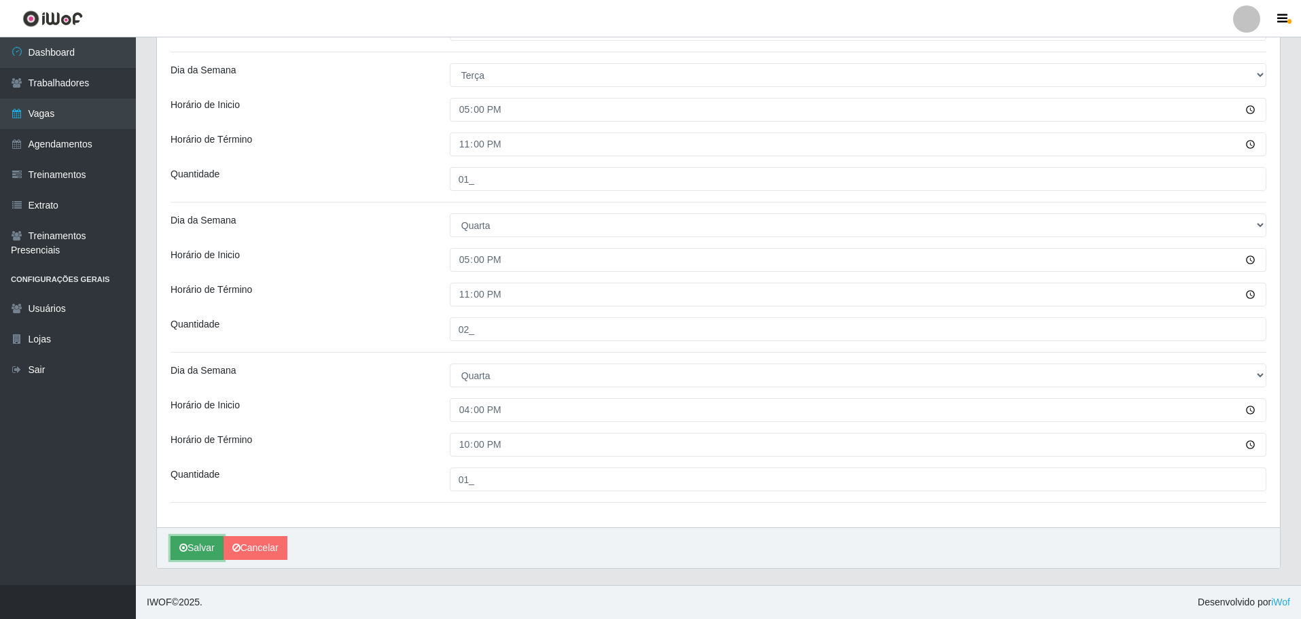
click at [213, 547] on button "Salvar" at bounding box center [196, 548] width 53 height 24
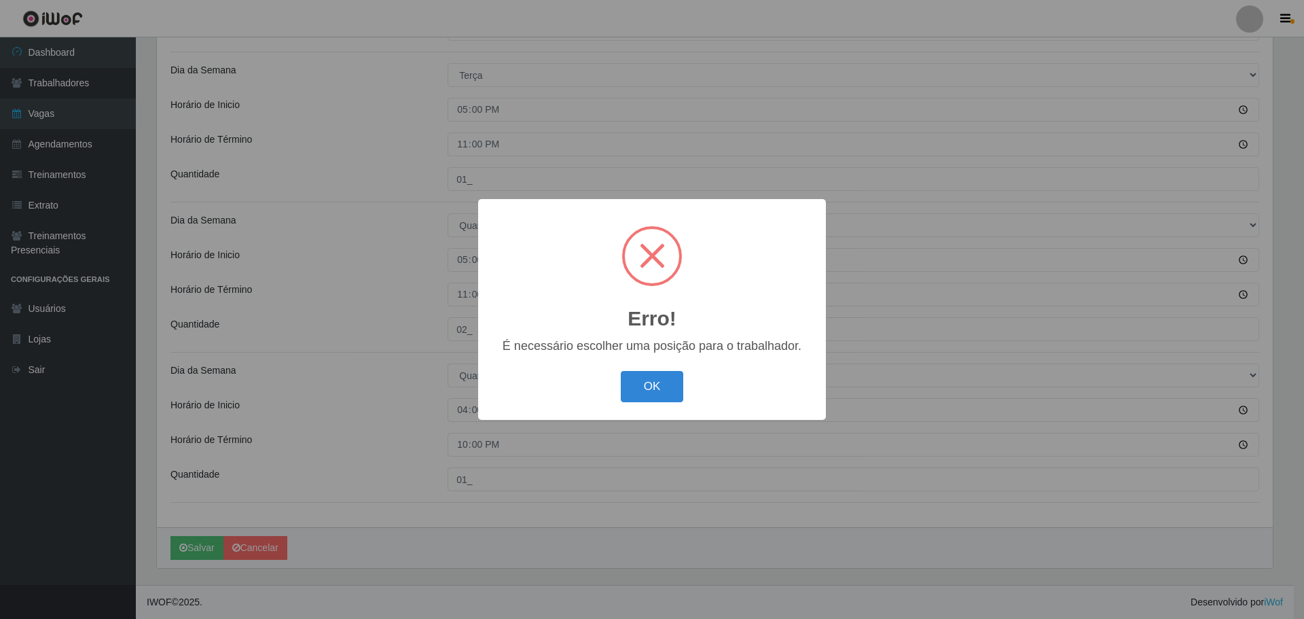
click at [674, 403] on div "OK Cancel" at bounding box center [652, 386] width 321 height 39
drag, startPoint x: 644, startPoint y: 386, endPoint x: 597, endPoint y: 386, distance: 46.9
click at [643, 386] on button "OK" at bounding box center [652, 387] width 63 height 32
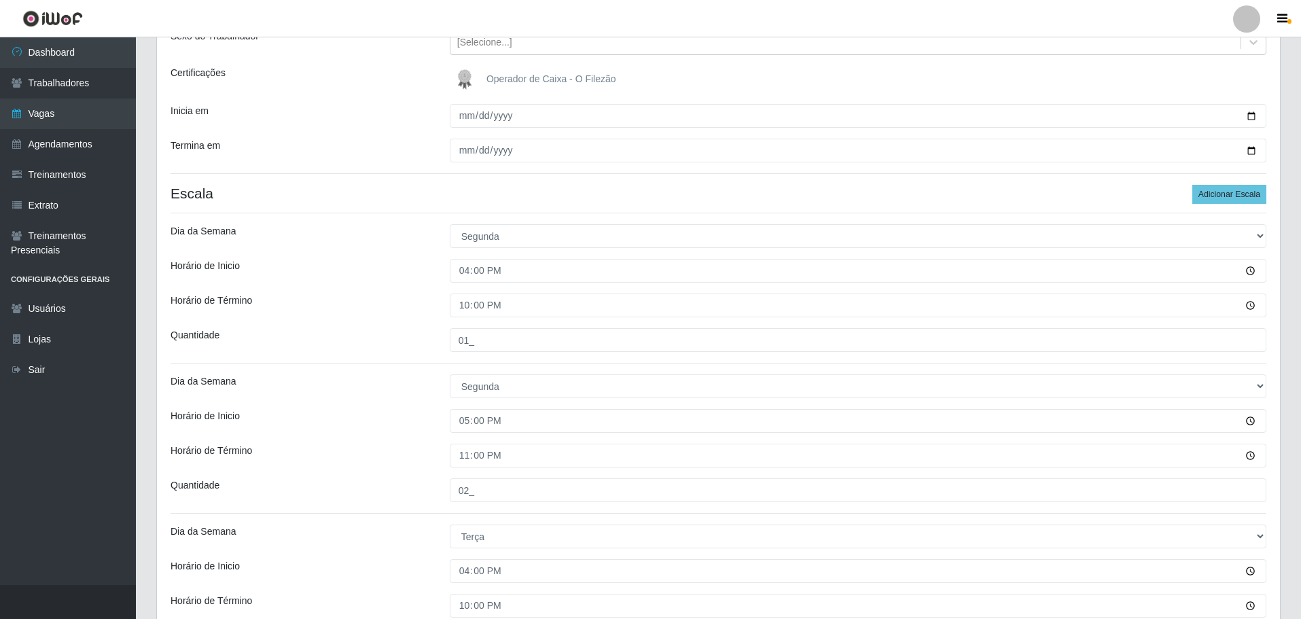
scroll to position [0, 0]
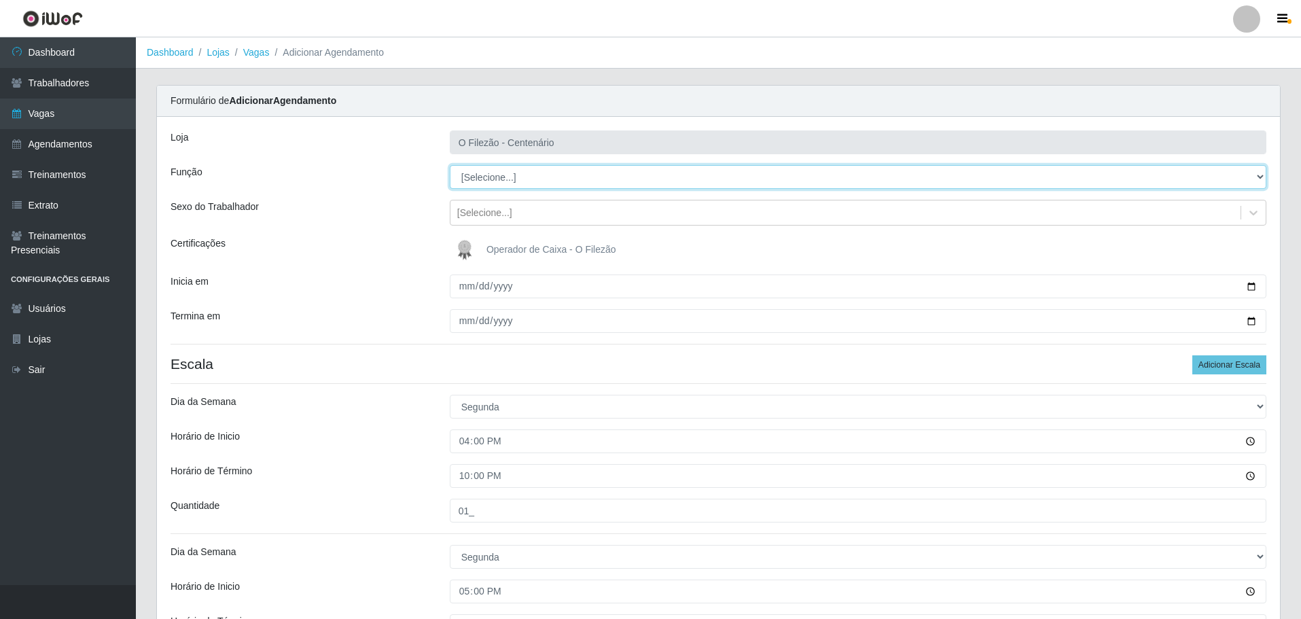
click at [469, 178] on select "[Selecione...] Auxiliar de Estacionamento Auxiliar de Estacionamento + Auxiliar…" at bounding box center [858, 177] width 816 height 24
select select "1"
click at [450, 165] on select "[Selecione...] Auxiliar de Estacionamento Auxiliar de Estacionamento + Auxiliar…" at bounding box center [858, 177] width 816 height 24
drag, startPoint x: 399, startPoint y: 302, endPoint x: 419, endPoint y: 302, distance: 19.7
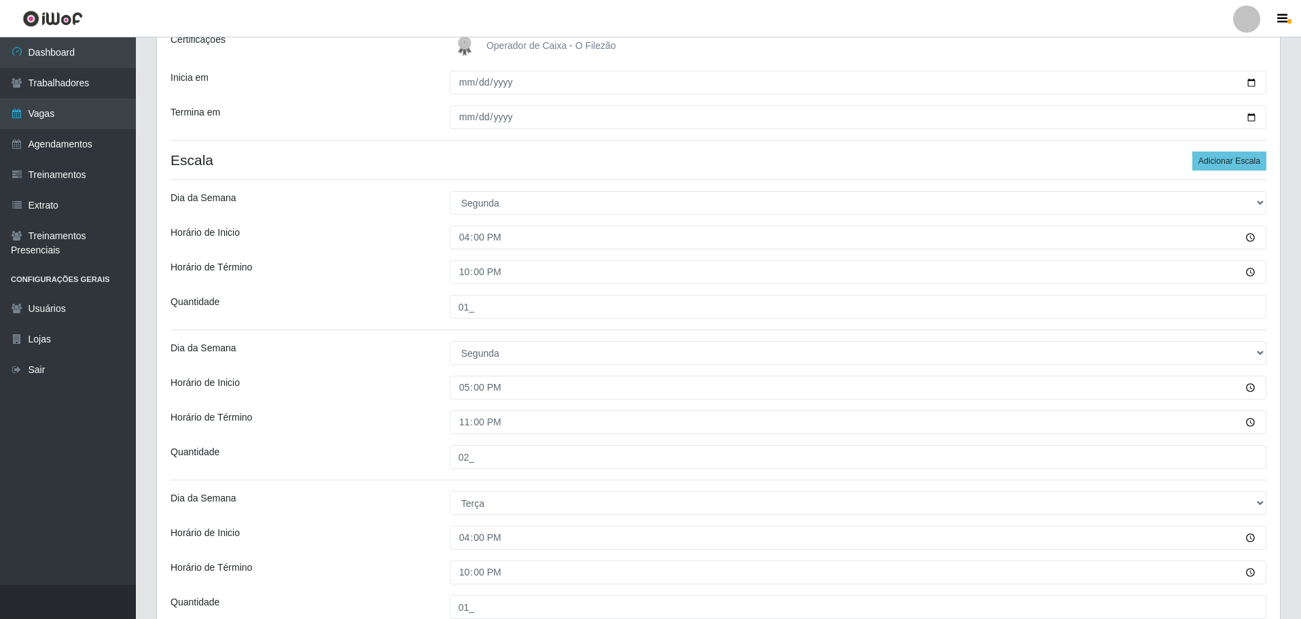
scroll to position [272, 0]
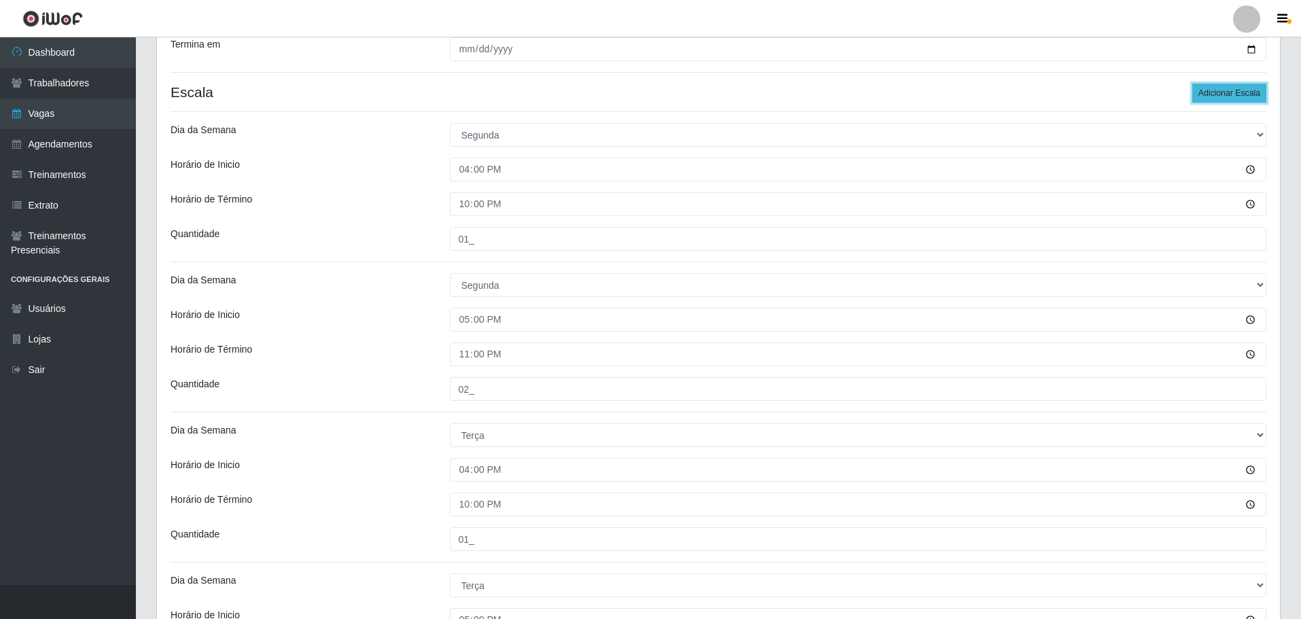
click at [852, 98] on button "Adicionar Escala" at bounding box center [1229, 93] width 74 height 19
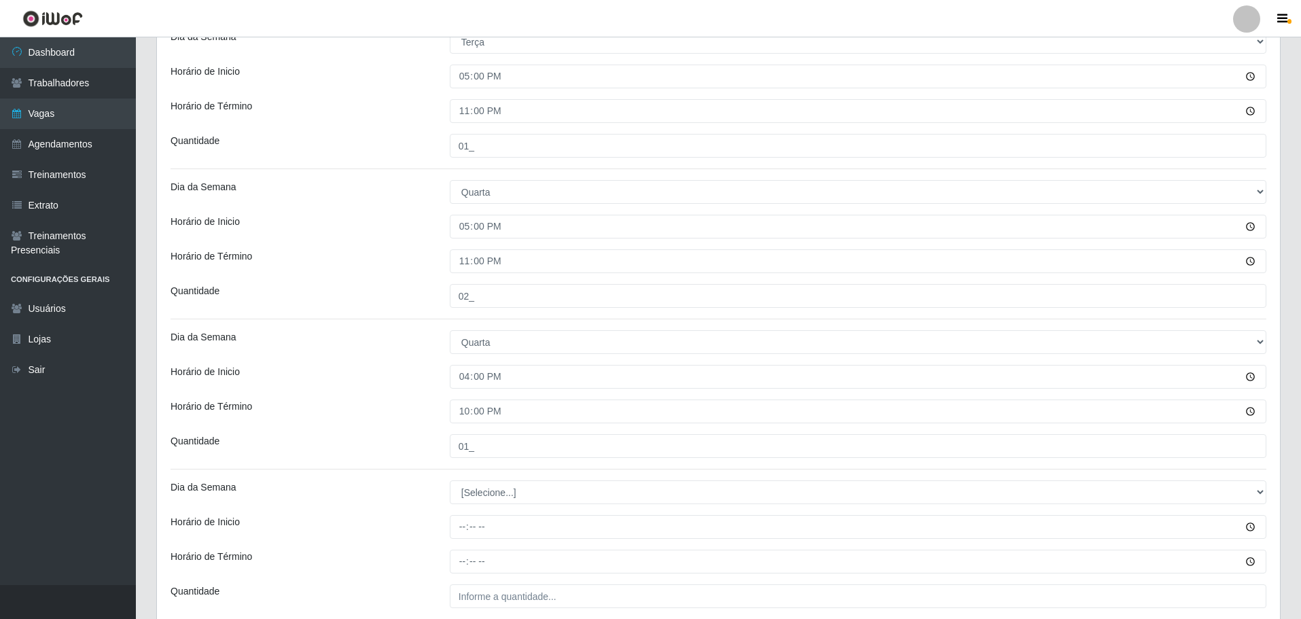
scroll to position [951, 0]
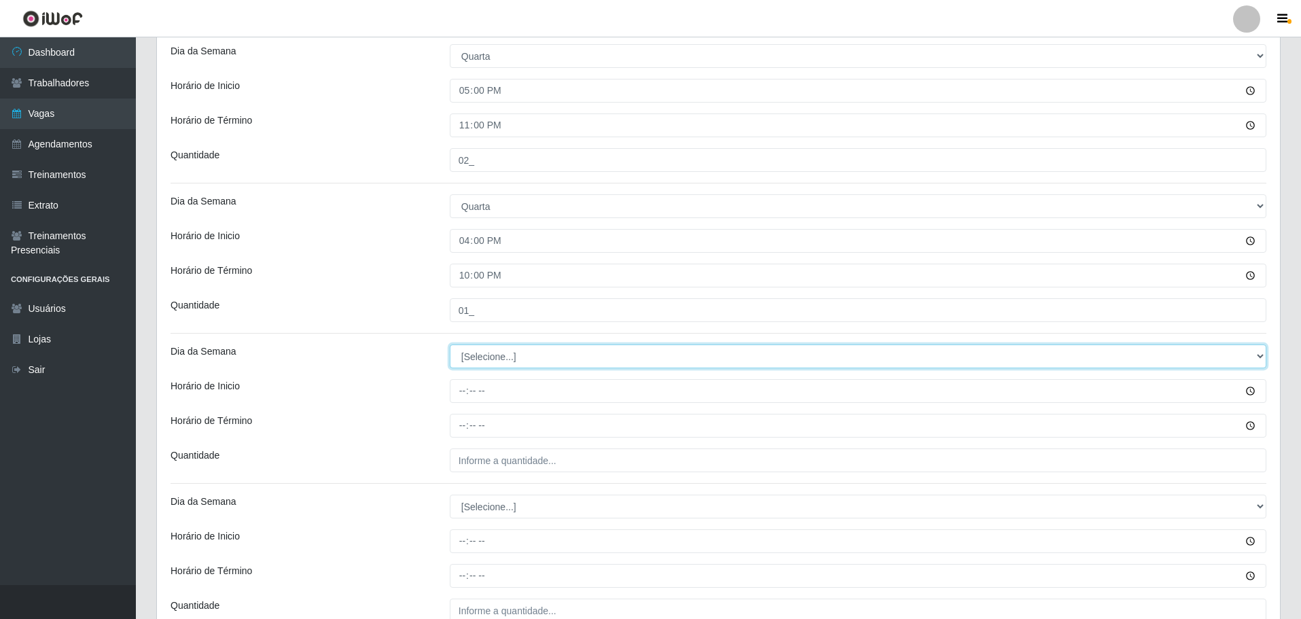
click at [471, 358] on select "[Selecione...] Segunda Terça Quarta Quinta Sexta Sábado Domingo" at bounding box center [858, 356] width 816 height 24
select select "4"
click at [450, 344] on select "[Selecione...] Segunda Terça Quarta Quinta Sexta Sábado Domingo" at bounding box center [858, 356] width 816 height 24
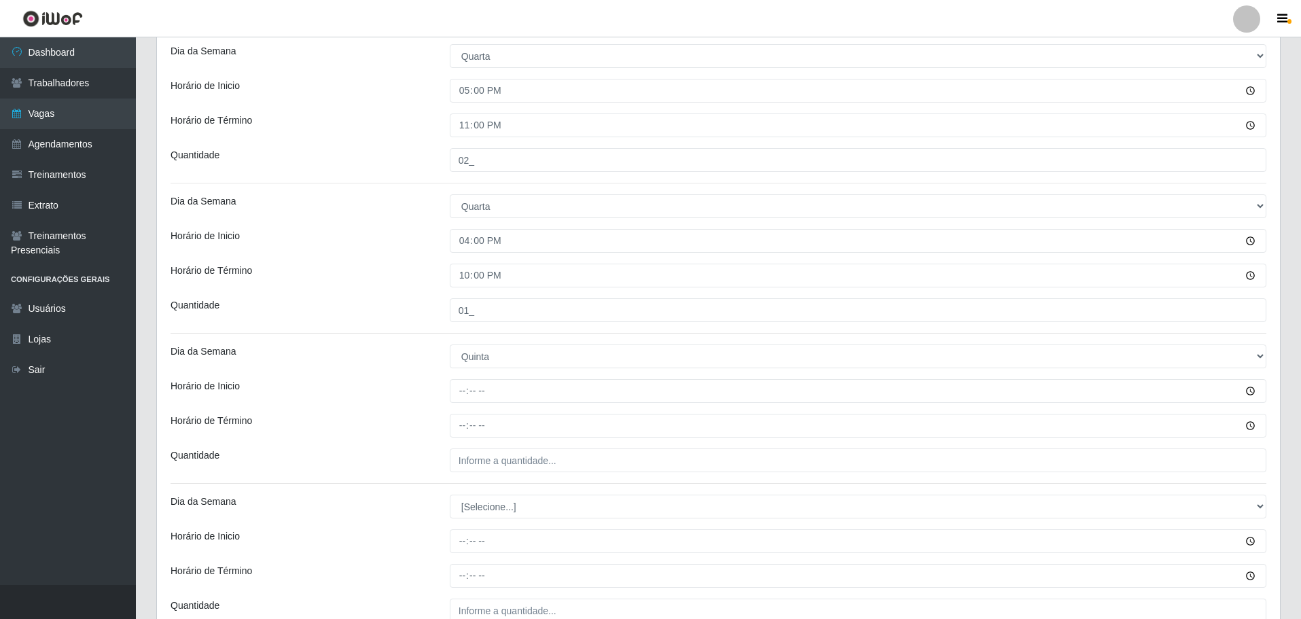
click at [452, 378] on div "Loja O Filezão - Centenário Função [Selecione...] Auxiliar de Estacionamento Au…" at bounding box center [718, 62] width 1123 height 1792
click at [461, 391] on input "Horário de Inicio" at bounding box center [858, 391] width 816 height 24
type input "08:00"
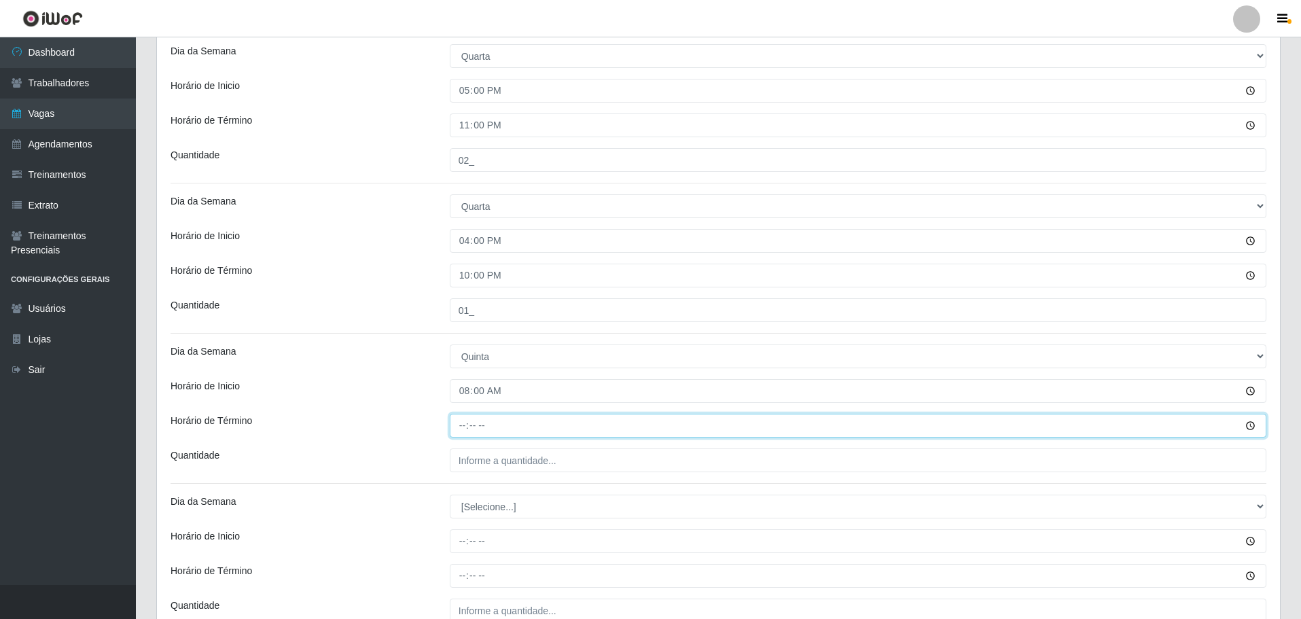
click at [456, 422] on input "Horário de Término" at bounding box center [858, 426] width 816 height 24
click at [460, 429] on input "04:00" at bounding box center [858, 426] width 816 height 24
type input "14:00"
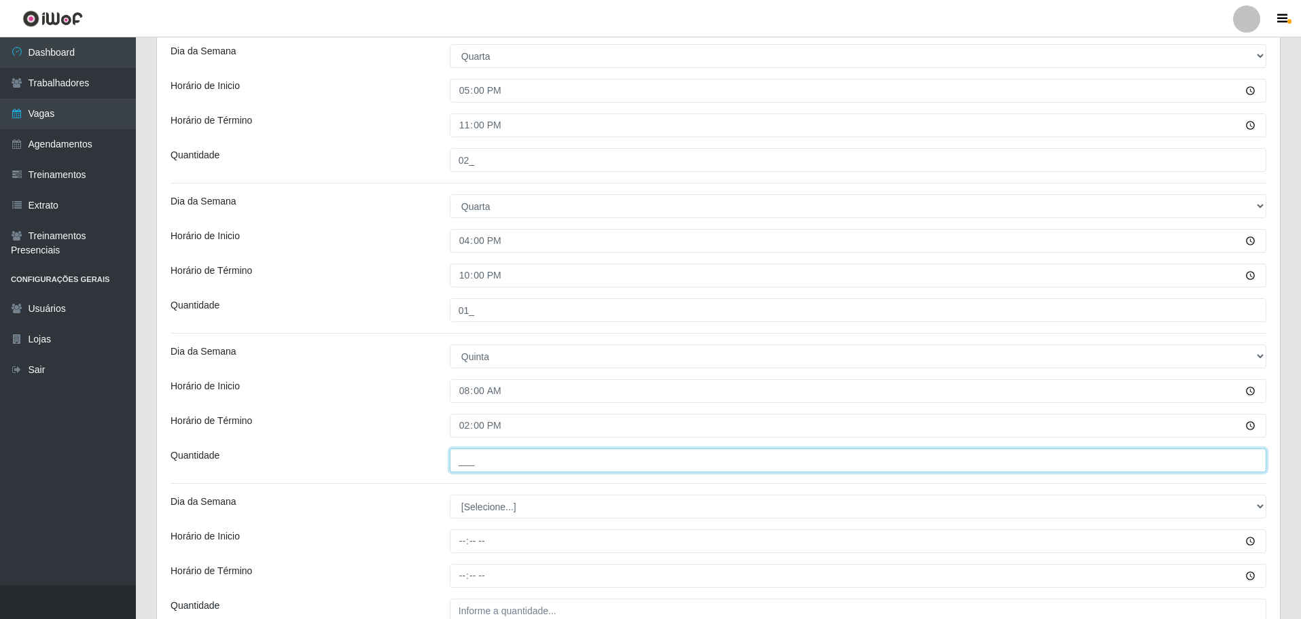
click at [469, 456] on input "___" at bounding box center [858, 460] width 816 height 24
type input "01_"
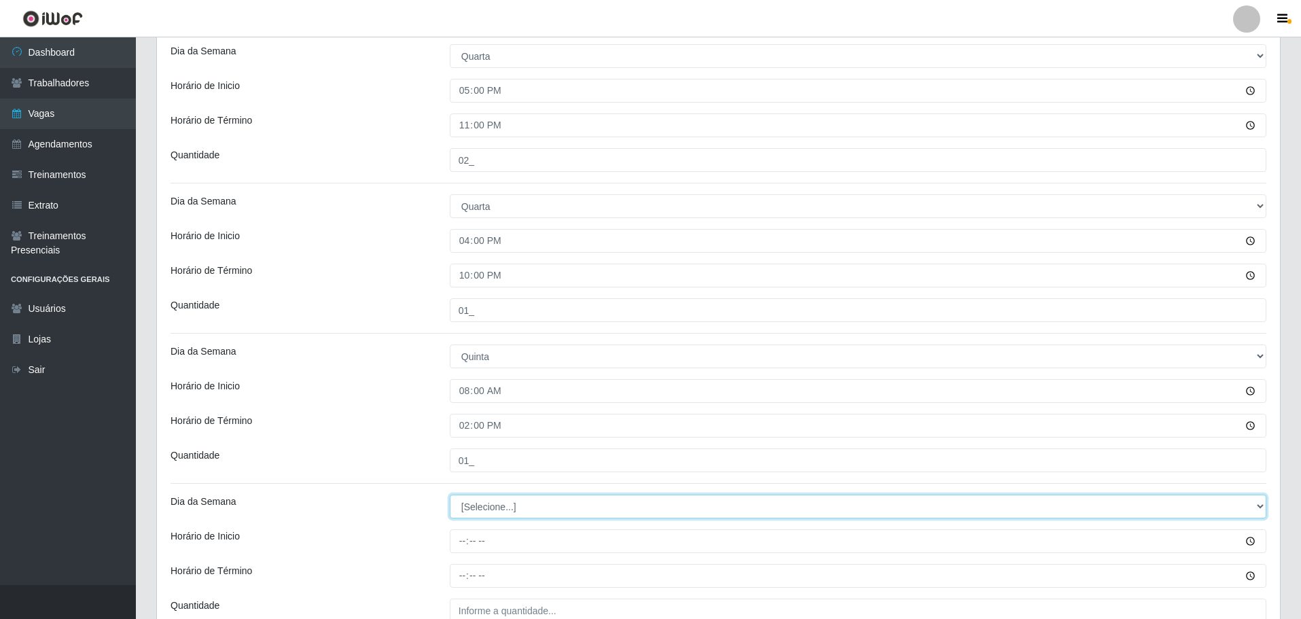
click at [497, 514] on select "[Selecione...] Segunda Terça Quarta Quinta Sexta Sábado Domingo" at bounding box center [858, 506] width 816 height 24
select select "4"
click at [450, 494] on select "[Selecione...] Segunda Terça Quarta Quinta Sexta Sábado Domingo" at bounding box center [858, 506] width 816 height 24
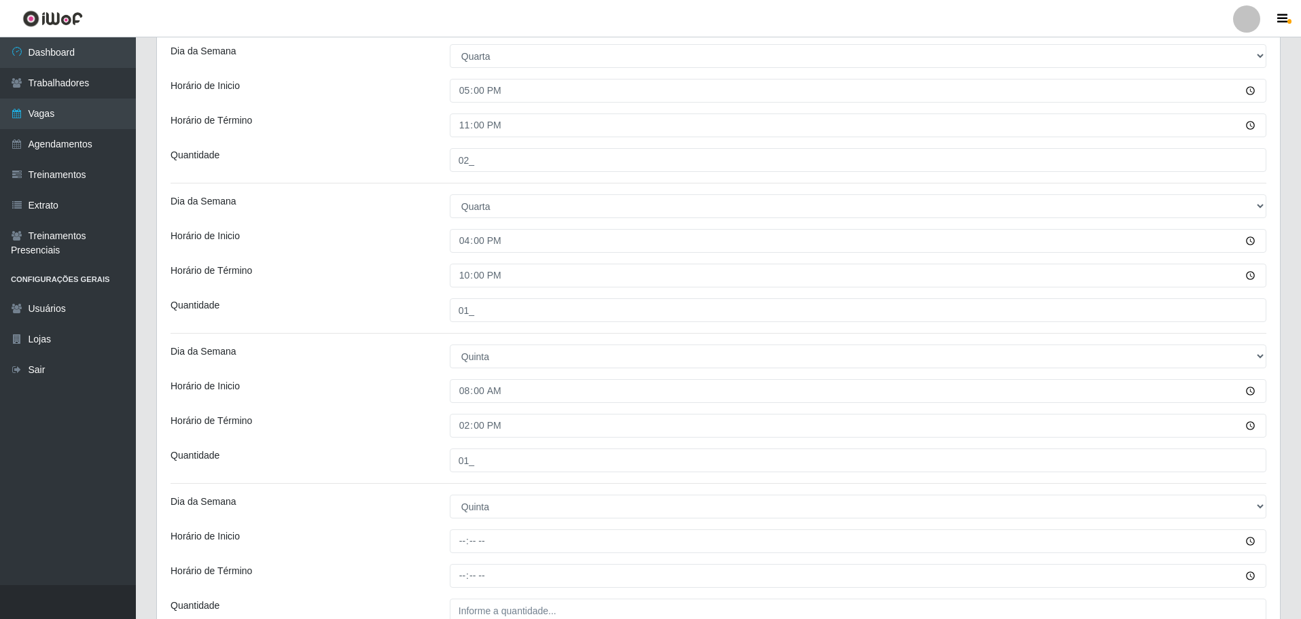
click at [418, 432] on div "Horário de Término" at bounding box center [299, 426] width 279 height 24
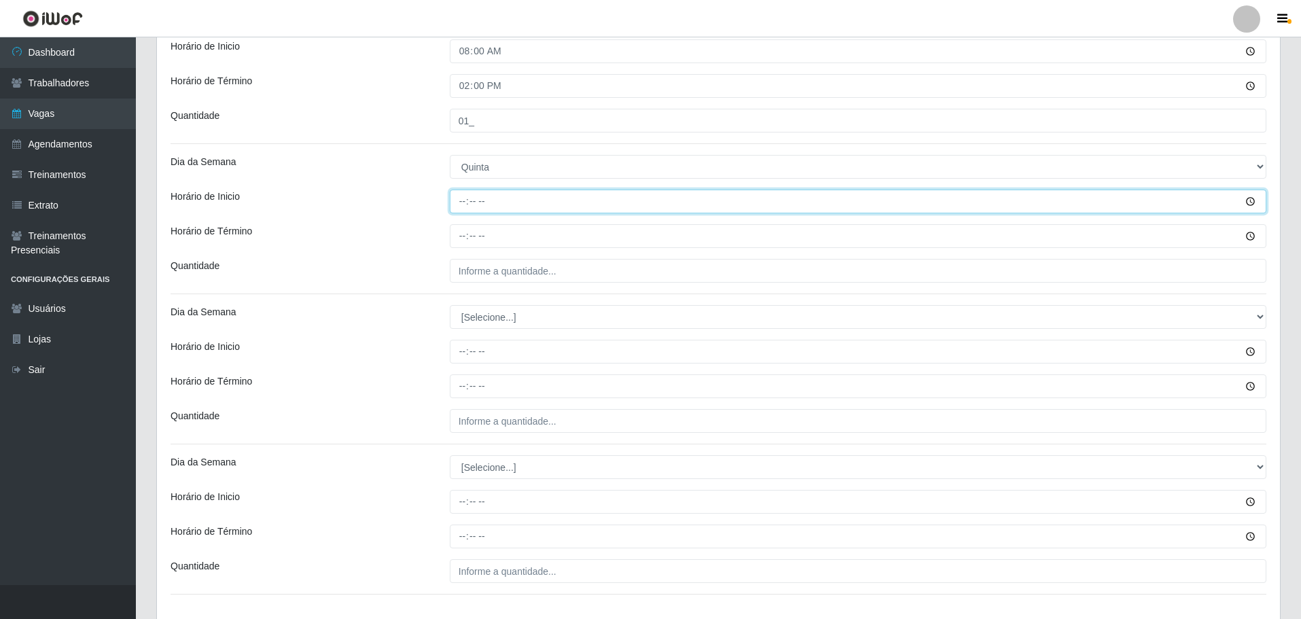
click at [461, 198] on input "Horário de Inicio" at bounding box center [858, 201] width 816 height 24
type input "17:00"
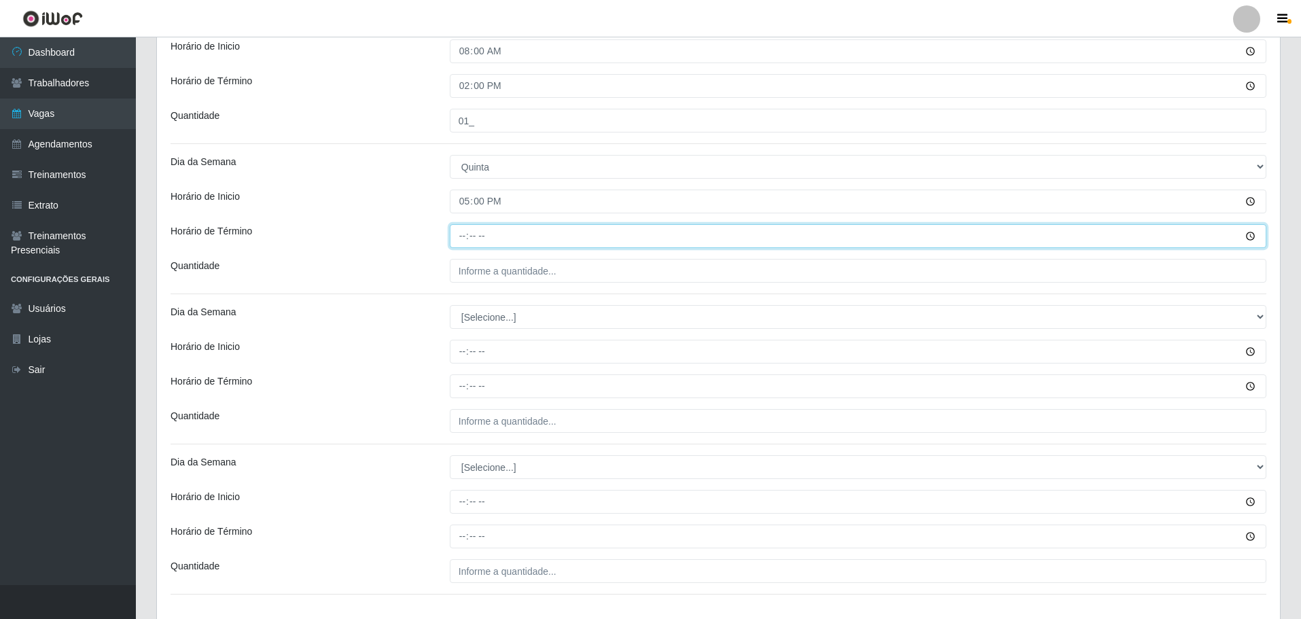
click at [458, 237] on input "Horário de Término" at bounding box center [858, 236] width 816 height 24
type input "23:00"
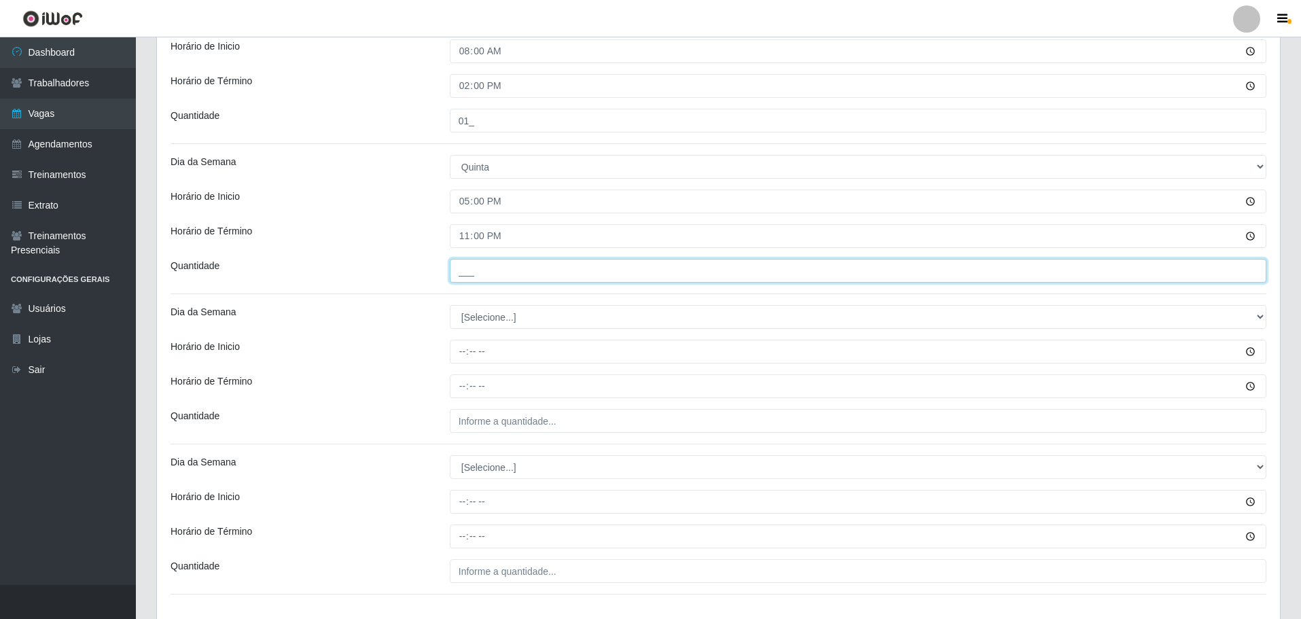
click at [473, 260] on input "___" at bounding box center [858, 271] width 816 height 24
type input "01_"
click at [386, 272] on div "Quantidade" at bounding box center [299, 271] width 279 height 24
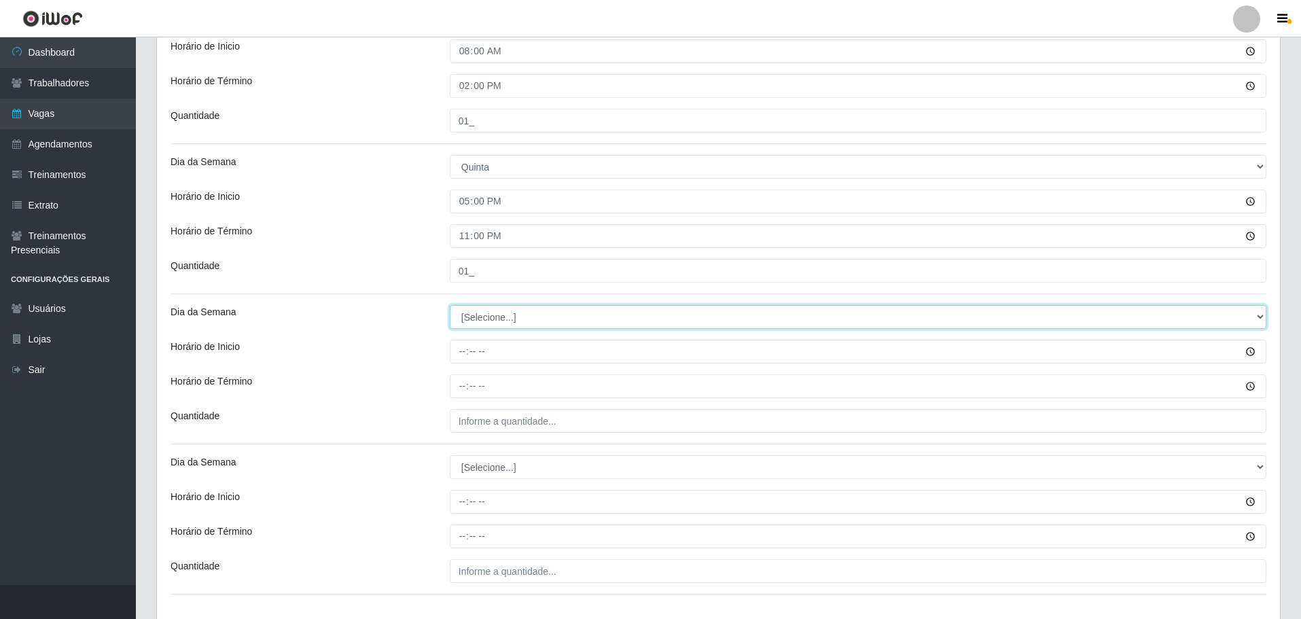
click at [481, 319] on select "[Selecione...] Segunda Terça Quarta Quinta Sexta Sábado Domingo" at bounding box center [858, 317] width 816 height 24
select select "5"
click at [450, 305] on select "[Selecione...] Segunda Terça Quarta Quinta Sexta Sábado Domingo" at bounding box center [858, 317] width 816 height 24
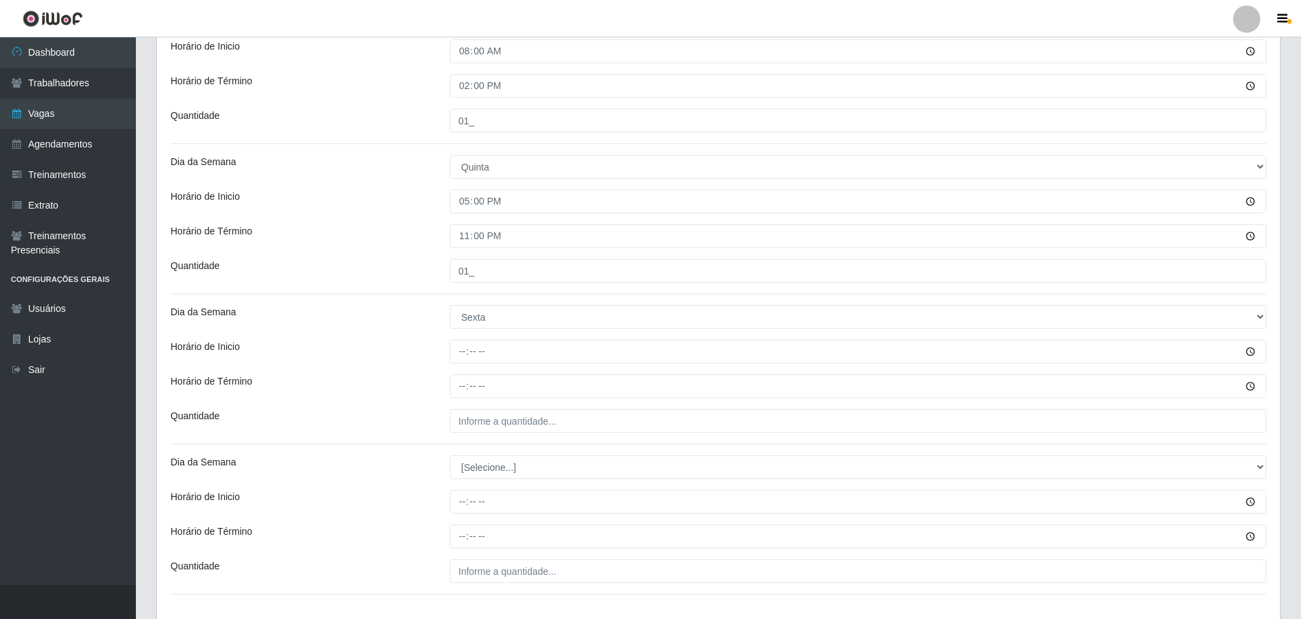
click at [386, 382] on div "Horário de Término" at bounding box center [299, 386] width 279 height 24
click at [469, 355] on input "Horário de Inicio" at bounding box center [858, 352] width 816 height 24
click at [467, 355] on input "Horário de Inicio" at bounding box center [858, 352] width 816 height 24
click at [462, 352] on input "Horário de Inicio" at bounding box center [858, 352] width 816 height 24
type input "17:00"
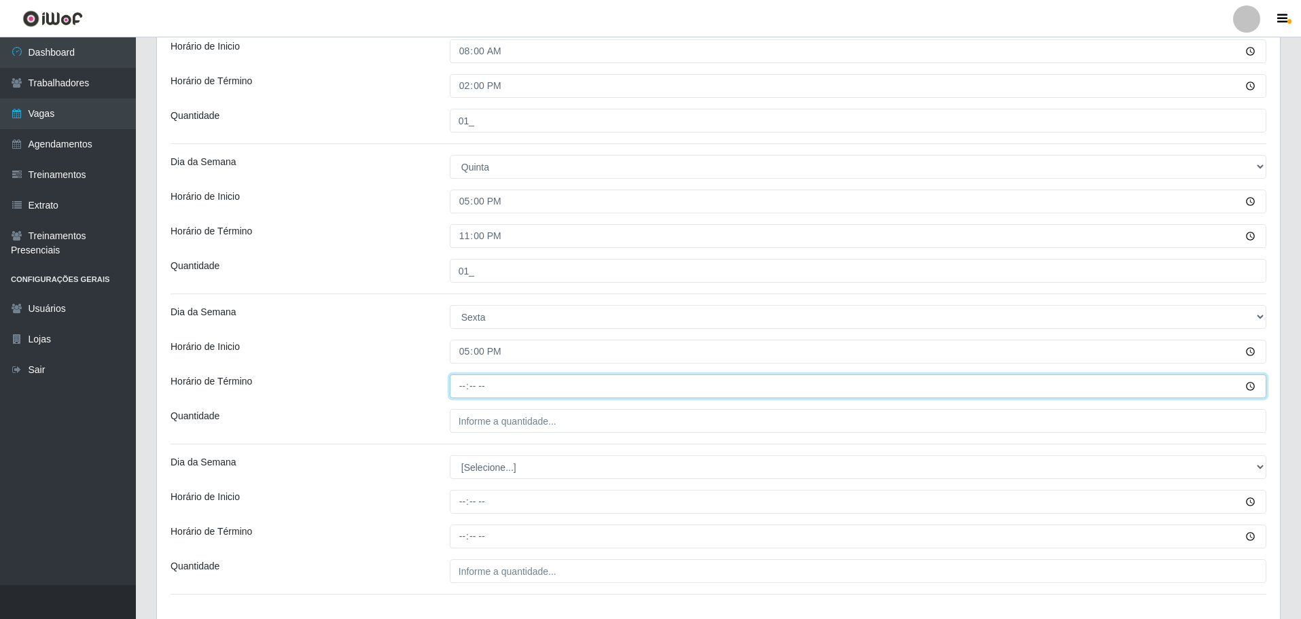
click at [465, 384] on input "Horário de Término" at bounding box center [858, 386] width 816 height 24
type input "23:00"
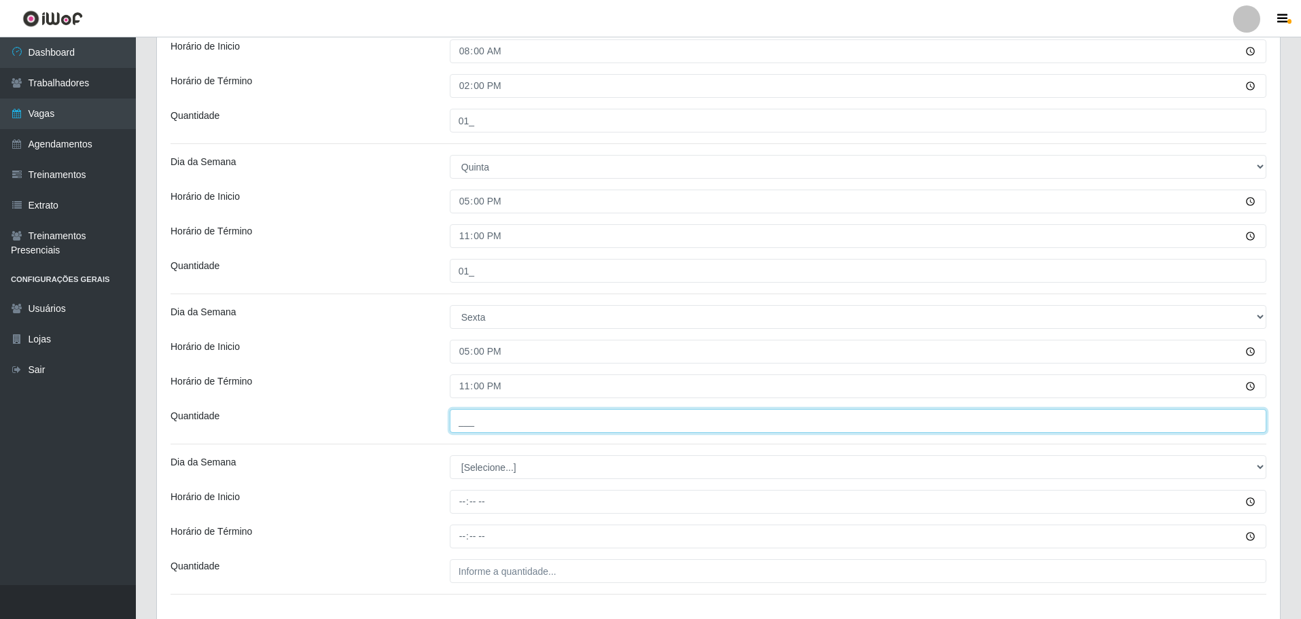
click at [469, 415] on input "___" at bounding box center [858, 421] width 816 height 24
type input "01_"
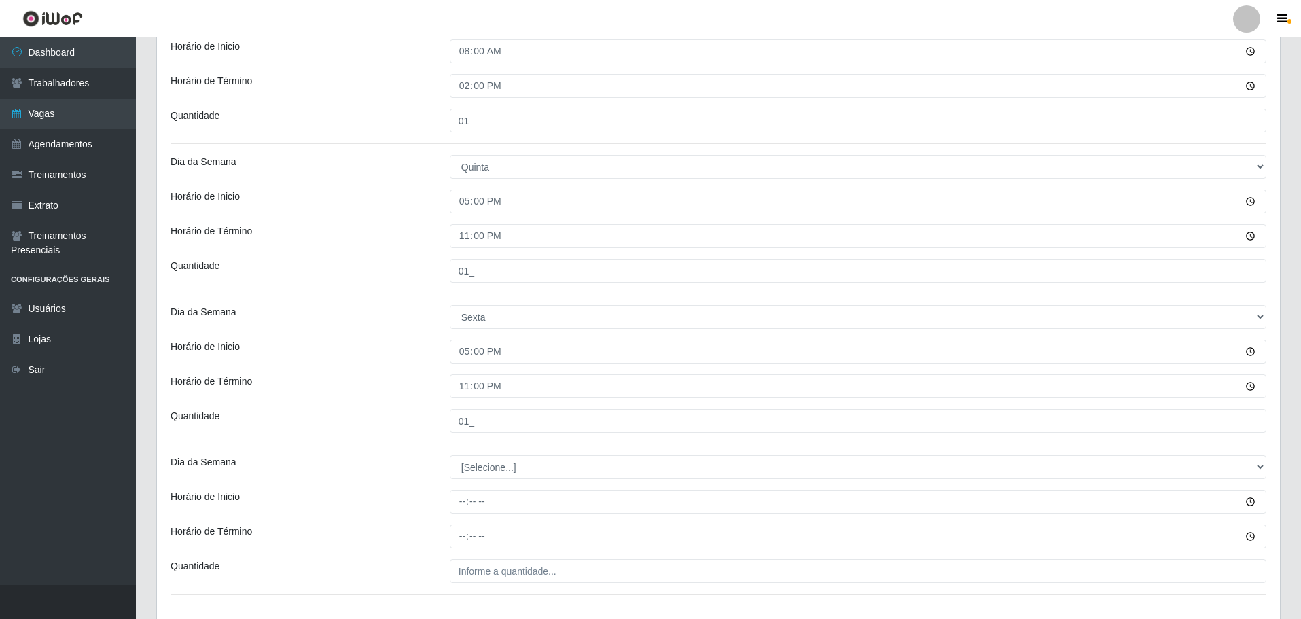
click at [401, 380] on div "Horário de Término" at bounding box center [299, 386] width 279 height 24
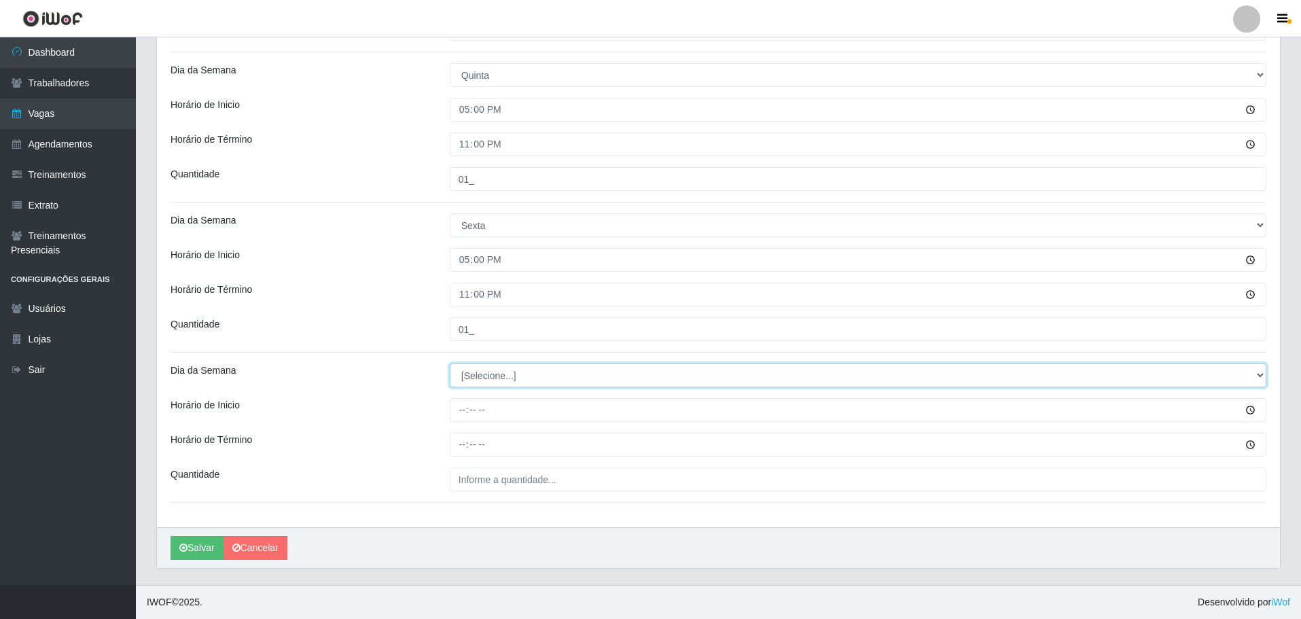
click at [473, 377] on select "[Selecione...] Segunda Terça Quarta Quinta Sexta Sábado Domingo" at bounding box center [858, 375] width 816 height 24
select select "6"
click at [450, 363] on select "[Selecione...] Segunda Terça Quarta Quinta Sexta Sábado Domingo" at bounding box center [858, 375] width 816 height 24
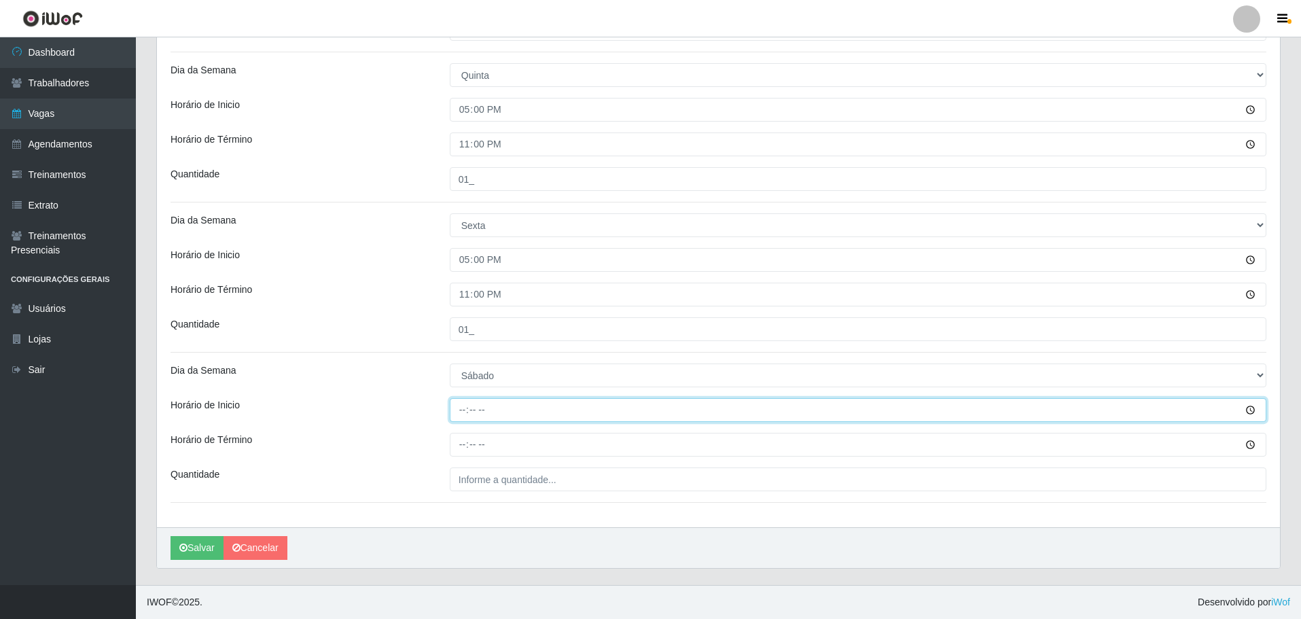
click at [461, 411] on input "Horário de Inicio" at bounding box center [858, 410] width 816 height 24
type input "17:00"
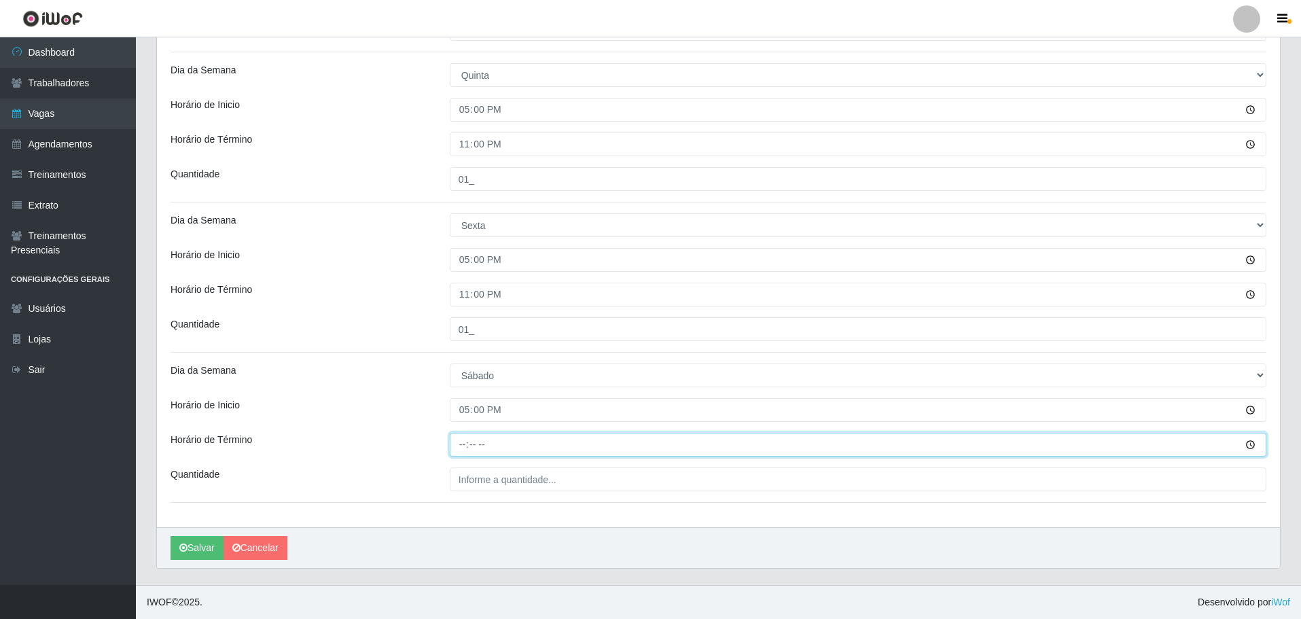
click at [451, 440] on input "Horário de Término" at bounding box center [858, 445] width 816 height 24
type input "23:00"
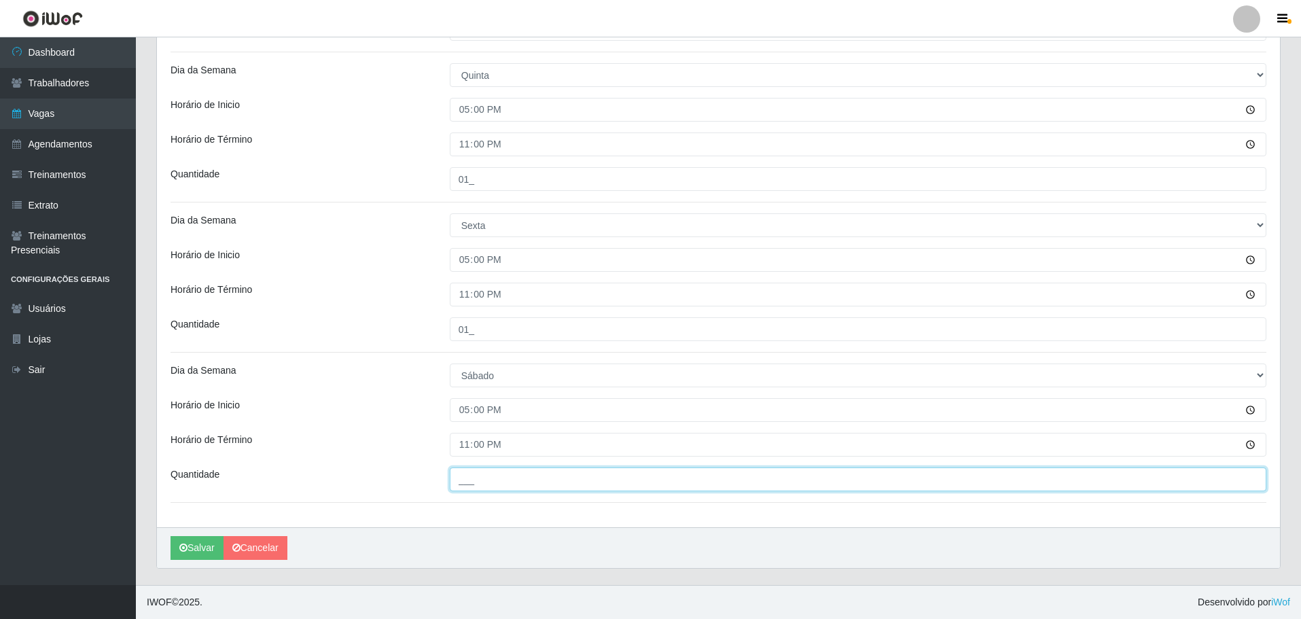
click at [505, 479] on input "___" at bounding box center [858, 479] width 816 height 24
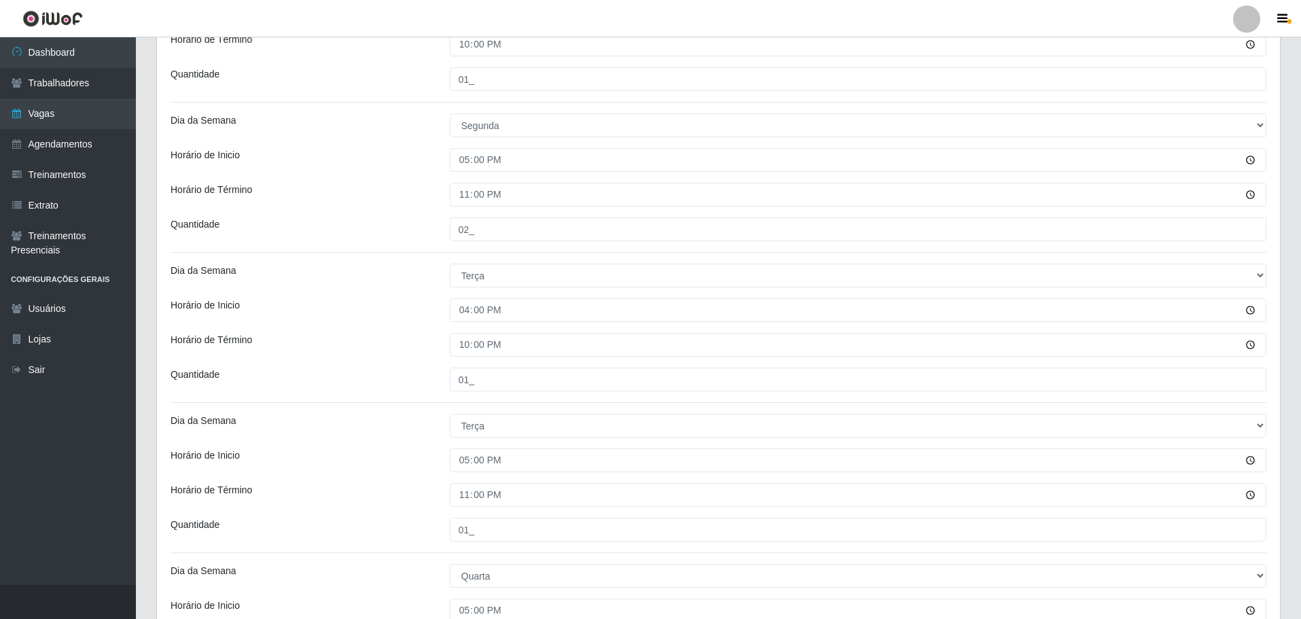
scroll to position [228, 0]
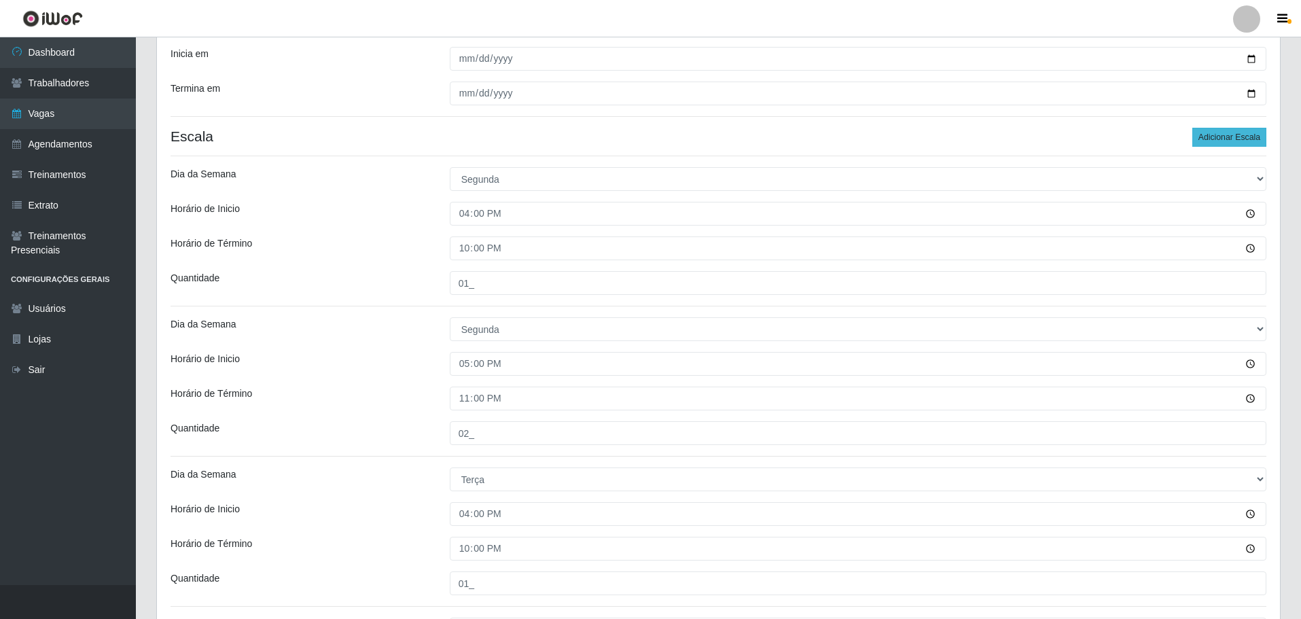
type input "02_"
click at [852, 138] on button "Adicionar Escala" at bounding box center [1229, 137] width 74 height 19
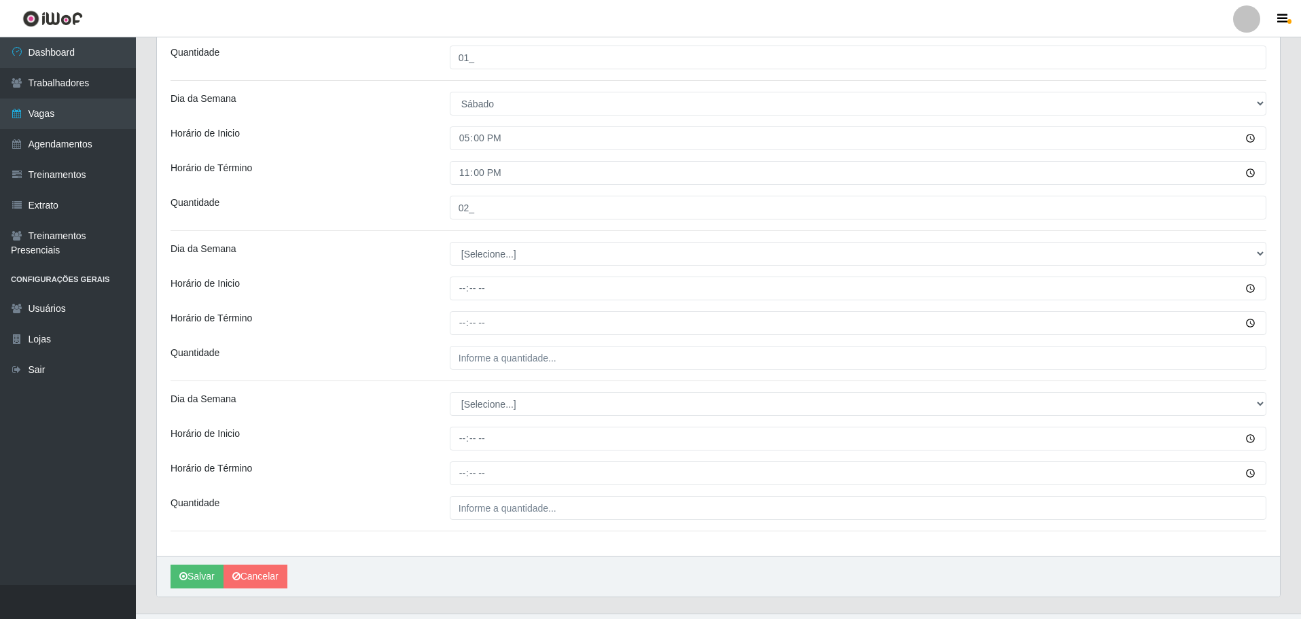
scroll to position [1682, 0]
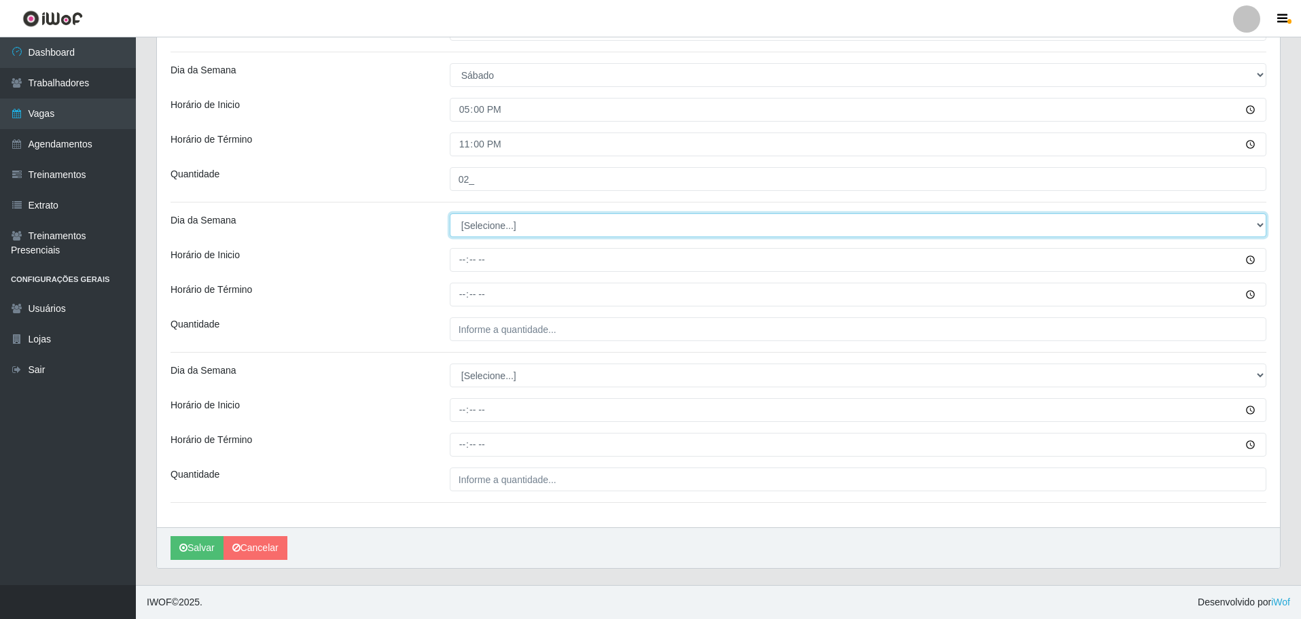
click at [497, 227] on select "[Selecione...] Segunda Terça Quarta Quinta Sexta Sábado Domingo" at bounding box center [858, 225] width 816 height 24
select select "6"
click at [450, 213] on select "[Selecione...] Segunda Terça Quarta Quinta Sexta Sábado Domingo" at bounding box center [858, 225] width 816 height 24
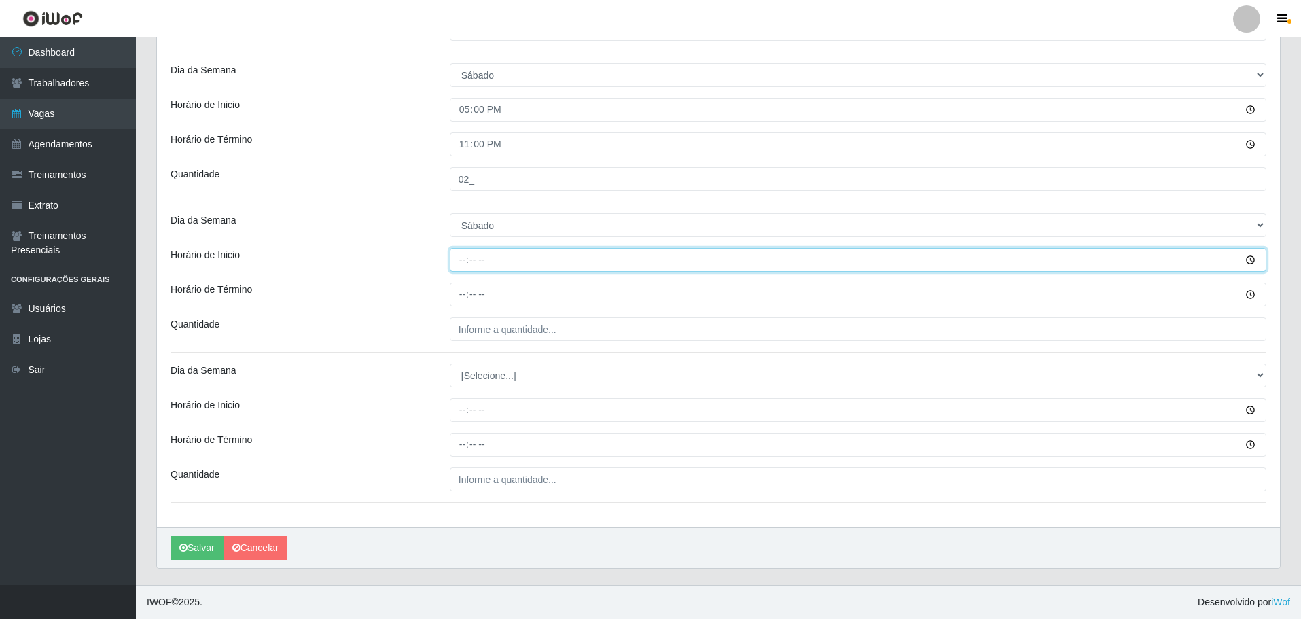
click at [460, 249] on input "Horário de Inicio" at bounding box center [858, 260] width 816 height 24
type input "08:00"
click at [456, 296] on input "Horário de Término" at bounding box center [858, 295] width 816 height 24
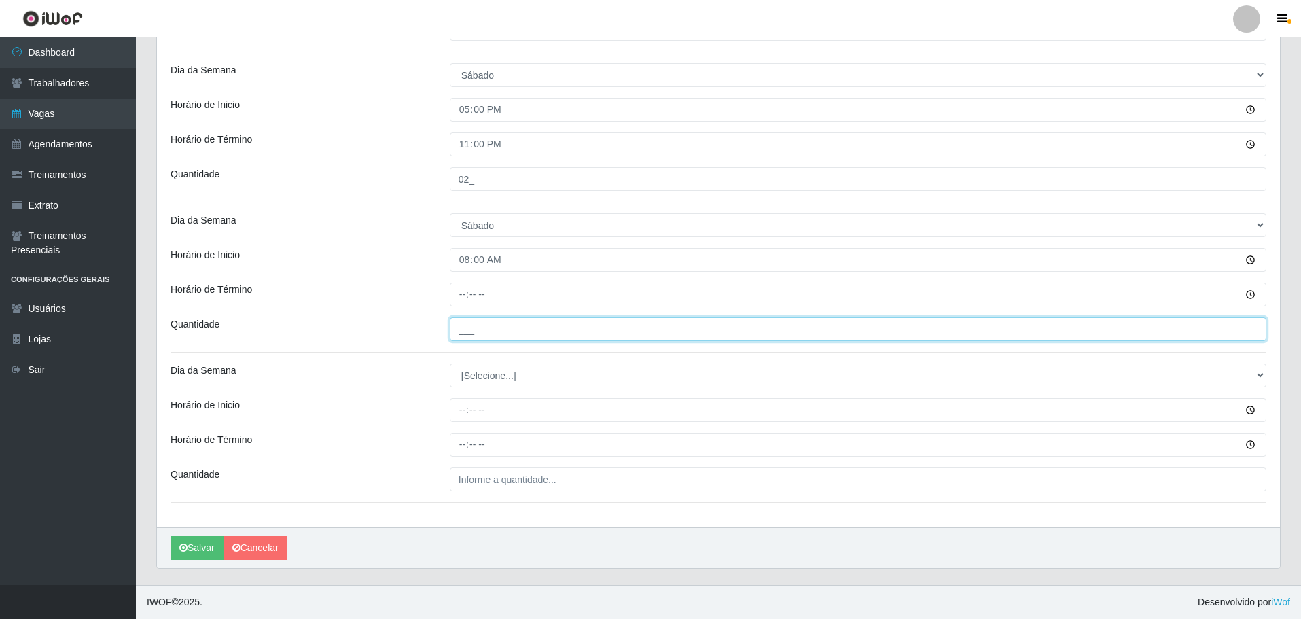
click at [473, 322] on input "___" at bounding box center [858, 329] width 816 height 24
type input "01_"
click at [483, 289] on input "Horário de Término" at bounding box center [858, 295] width 816 height 24
type input "14:00"
click at [471, 331] on input "01_" at bounding box center [858, 329] width 816 height 24
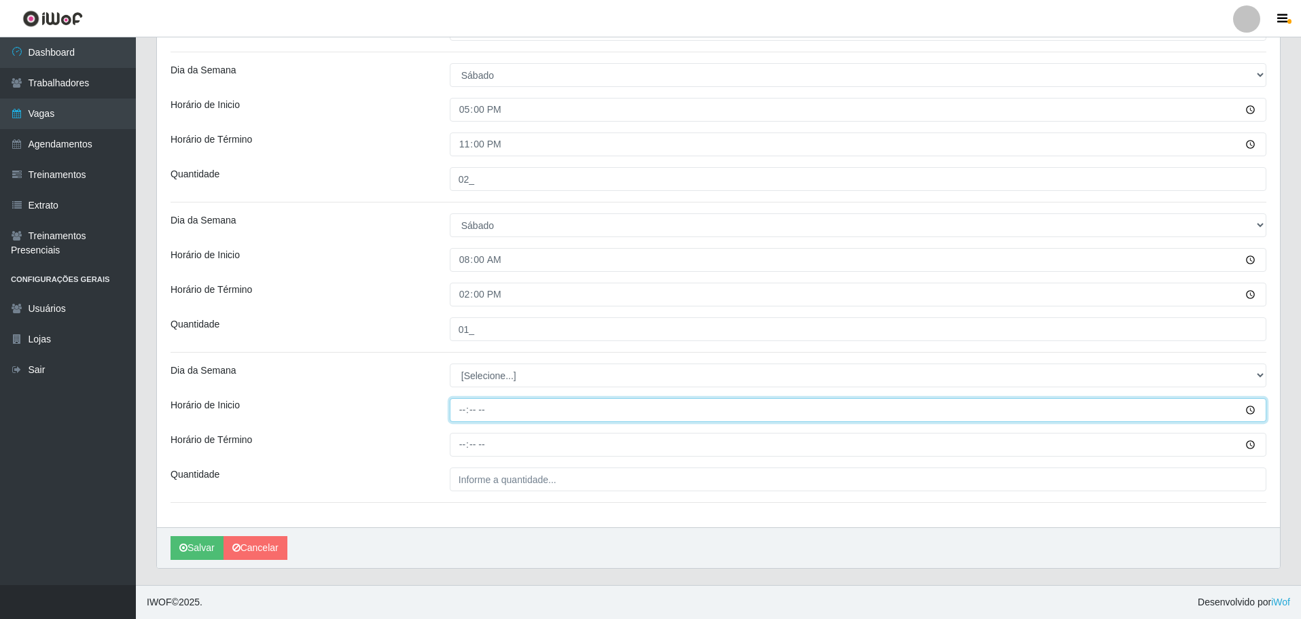
click at [457, 412] on input "Horário de Inicio" at bounding box center [858, 410] width 816 height 24
type input "09:00"
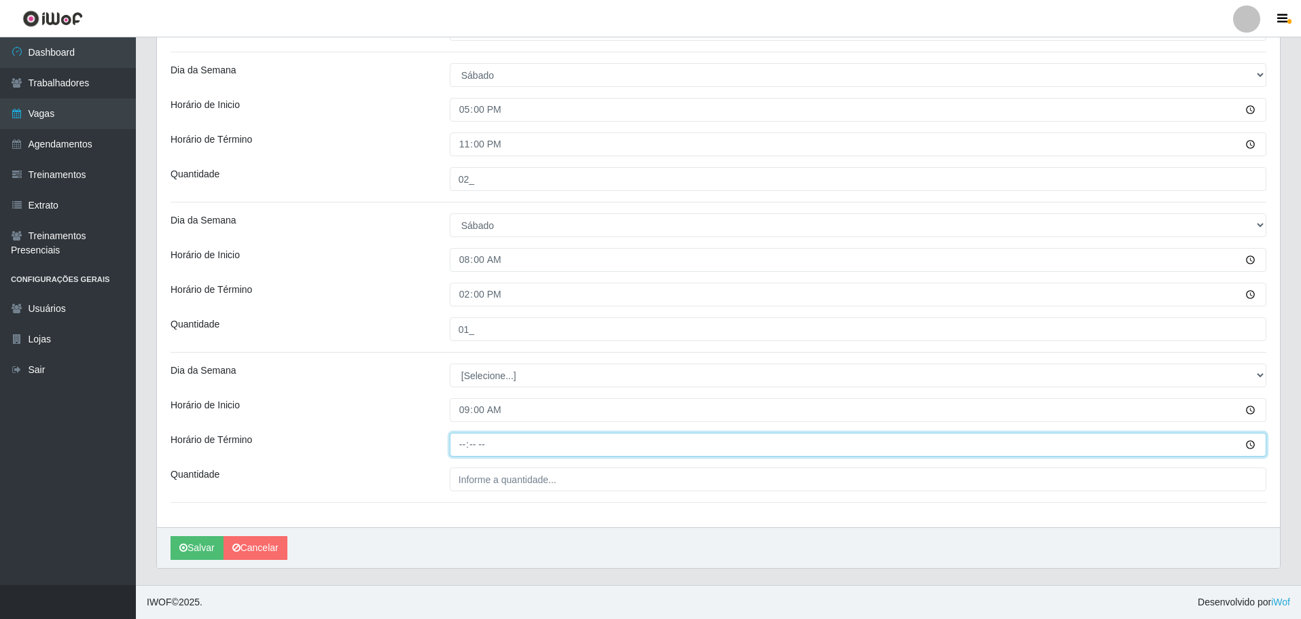
click at [462, 446] on input "Horário de Término" at bounding box center [858, 445] width 816 height 24
type input "15:00"
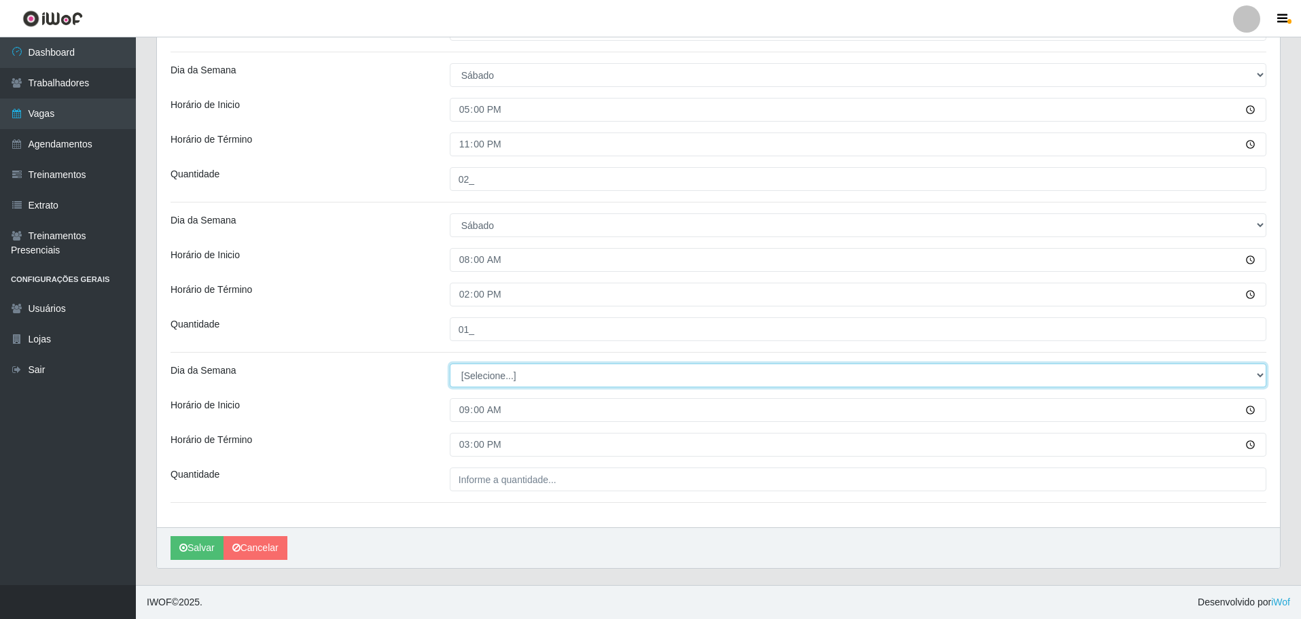
click at [484, 375] on select "[Selecione...] Segunda Terça Quarta Quinta Sexta Sábado Domingo" at bounding box center [858, 375] width 816 height 24
select select "6"
click at [450, 363] on select "[Selecione...] Segunda Terça Quarta Quinta Sexta Sábado Domingo" at bounding box center [858, 375] width 816 height 24
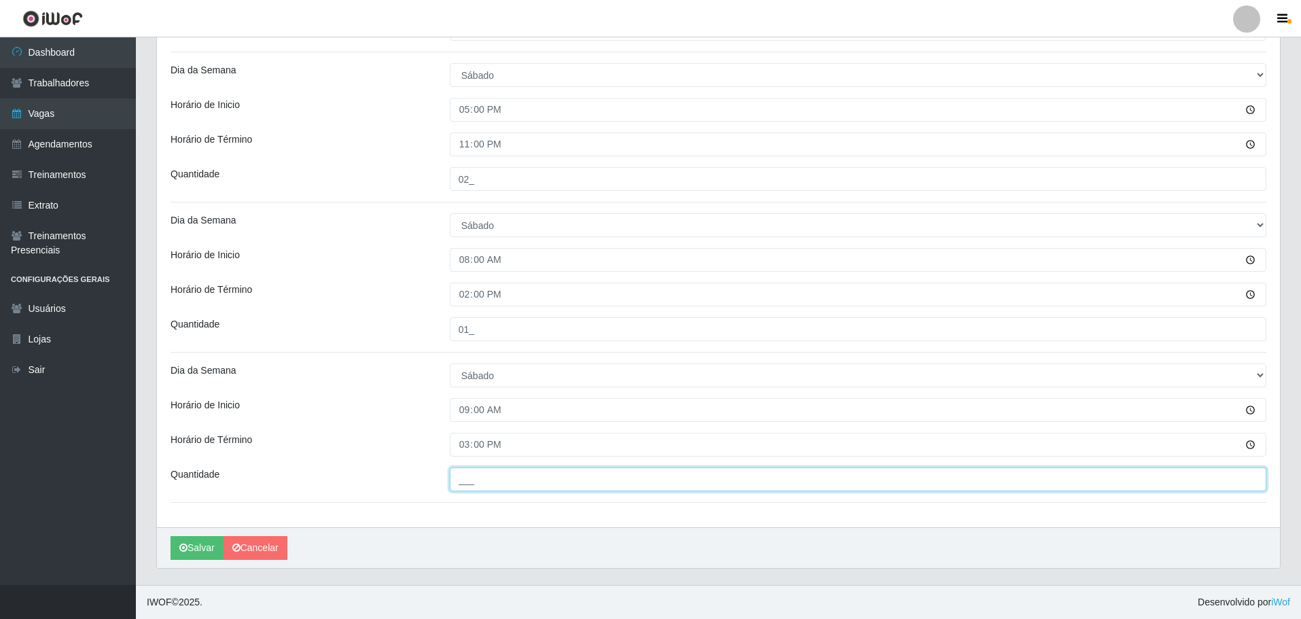
click at [474, 486] on input "___" at bounding box center [858, 479] width 816 height 24
type input "01_"
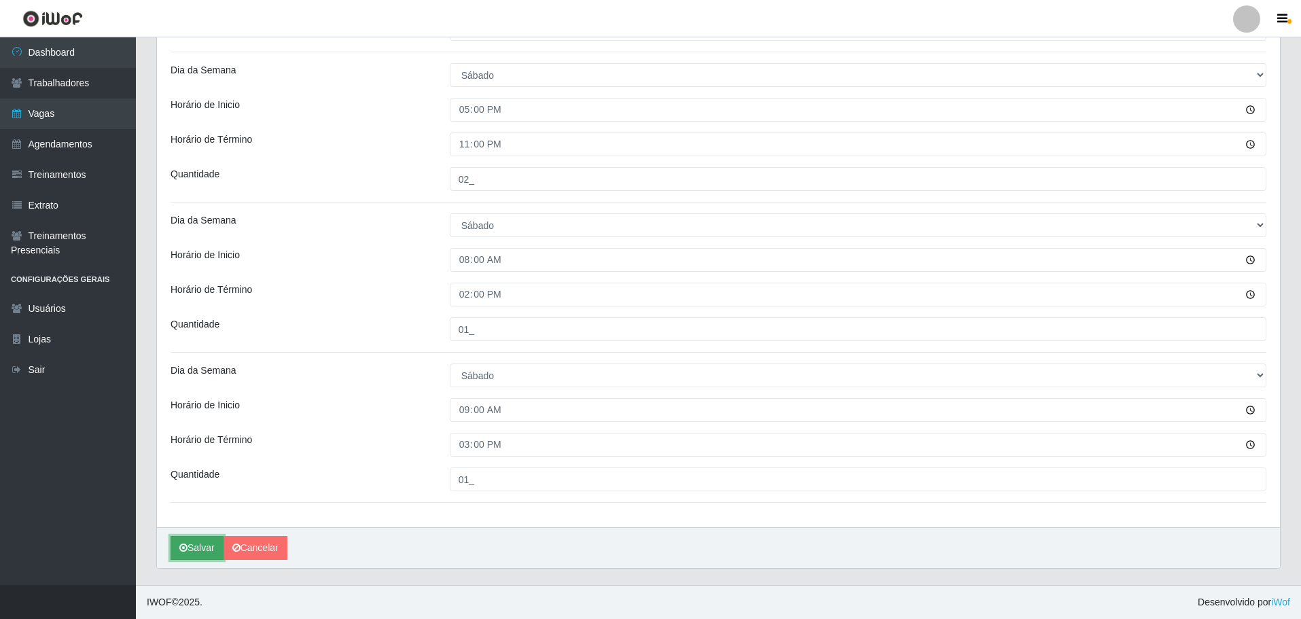
drag, startPoint x: 194, startPoint y: 547, endPoint x: 257, endPoint y: 470, distance: 99.5
click at [194, 547] on button "Salvar" at bounding box center [196, 548] width 53 height 24
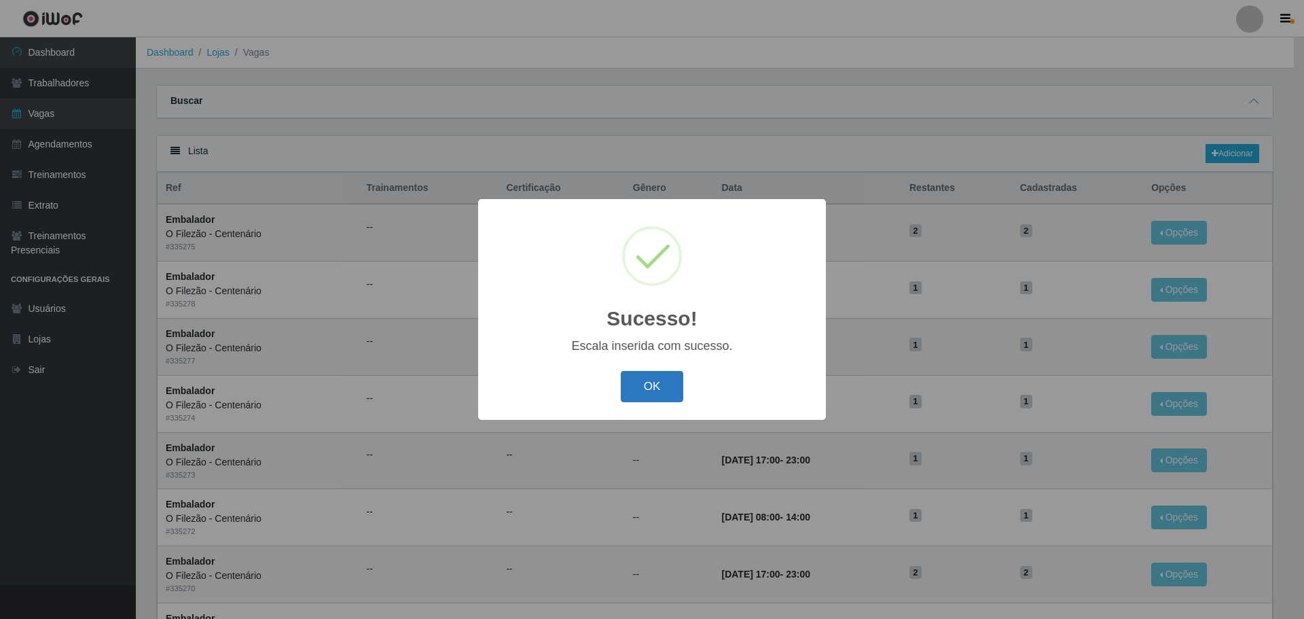
click at [669, 385] on button "OK" at bounding box center [652, 387] width 63 height 32
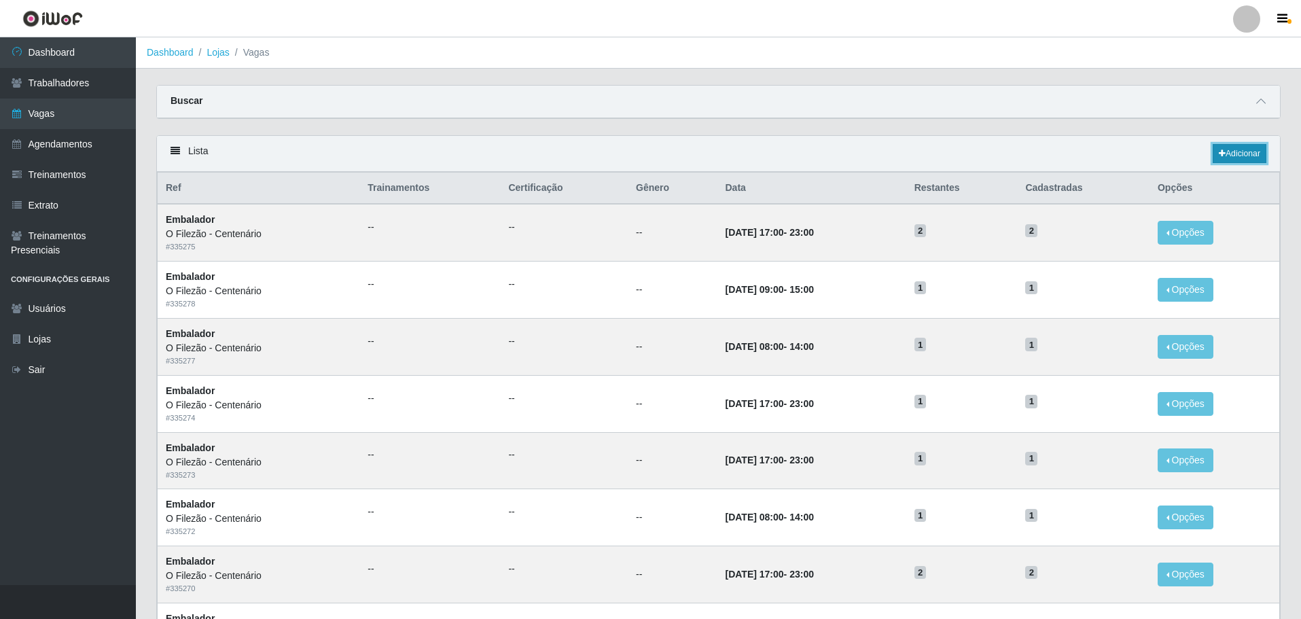
click at [852, 156] on link "Adicionar" at bounding box center [1239, 153] width 54 height 19
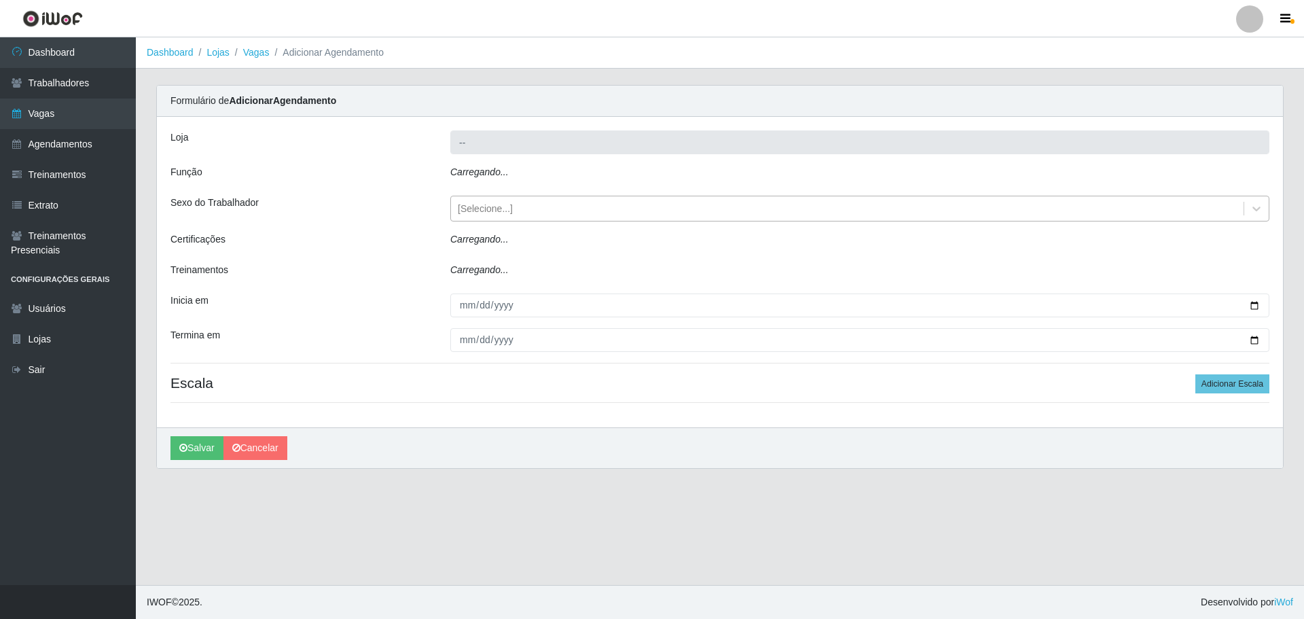
type input "O Filezão - Centenário"
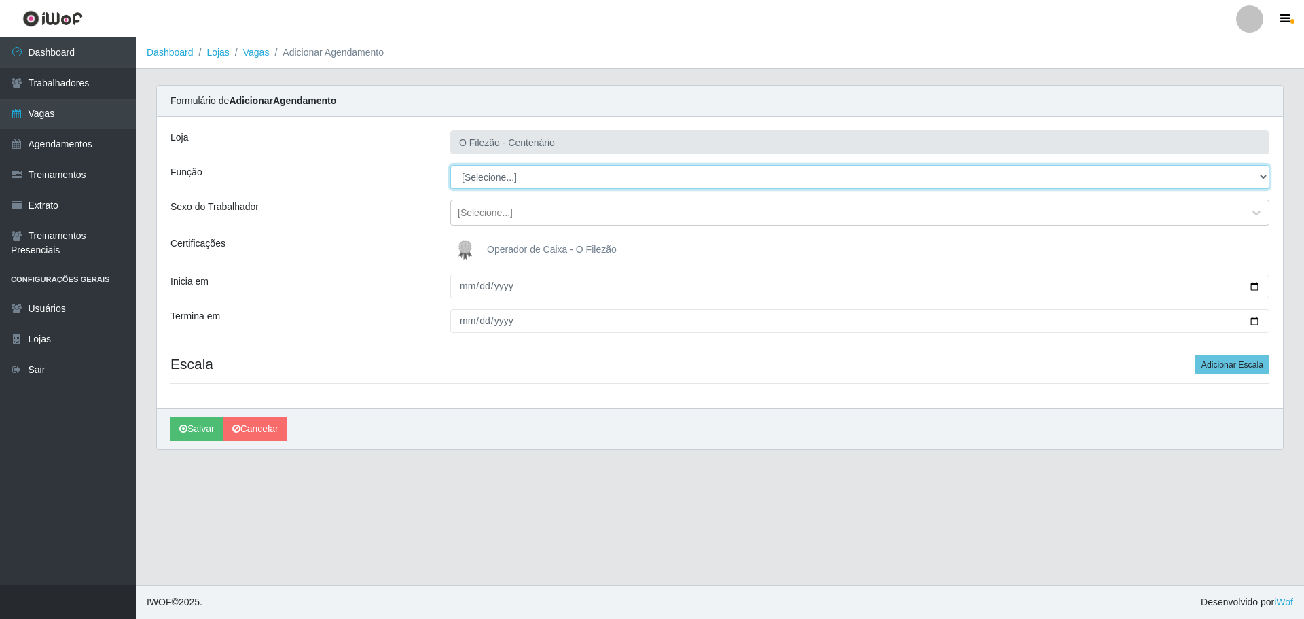
click at [482, 181] on select "[Selecione...] Auxiliar de Estacionamento Auxiliar de Estacionamento + Auxiliar…" at bounding box center [859, 177] width 819 height 24
select select "1"
click at [450, 165] on select "[Selecione...] Auxiliar de Estacionamento Auxiliar de Estacionamento + Auxiliar…" at bounding box center [859, 177] width 819 height 24
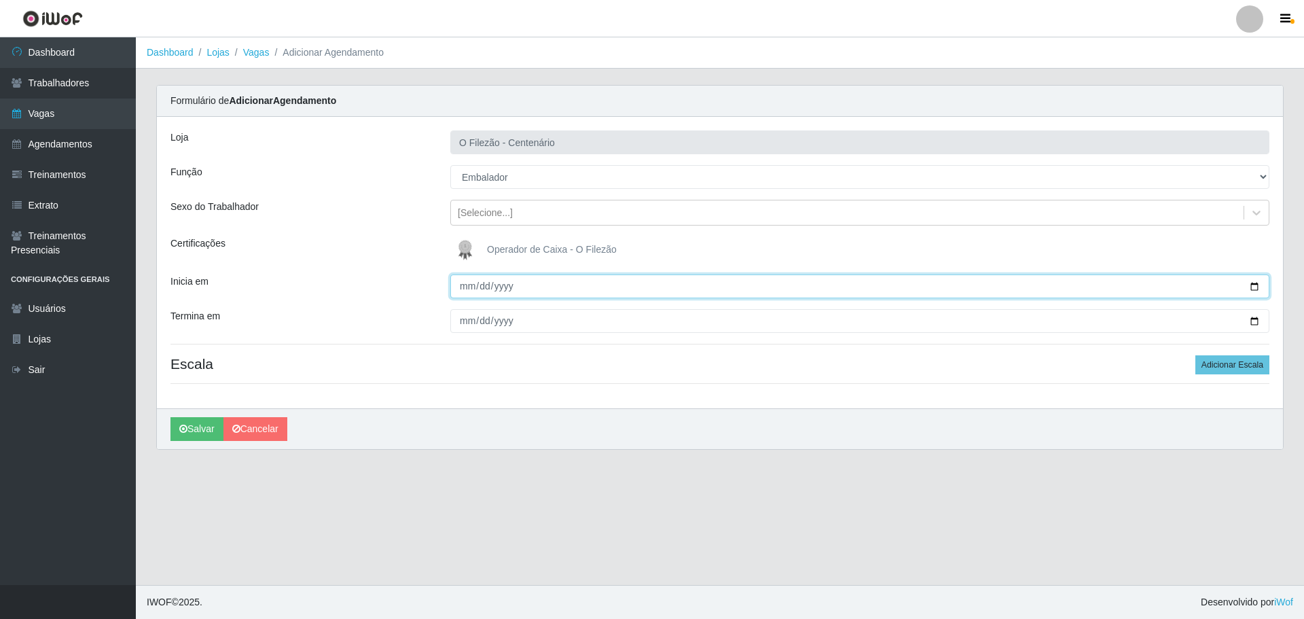
click at [852, 285] on input "Inicia em" at bounding box center [859, 286] width 819 height 24
type input "[DATE]"
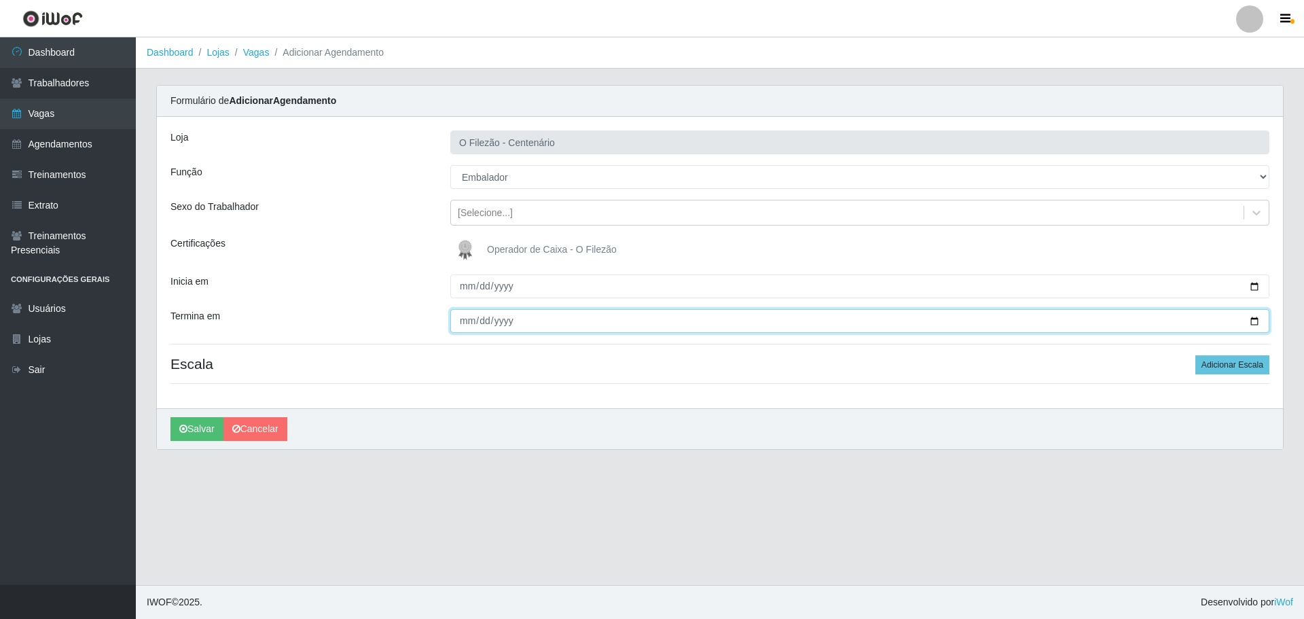
drag, startPoint x: 1250, startPoint y: 319, endPoint x: 999, endPoint y: 316, distance: 251.3
click at [852, 317] on input "Termina em" at bounding box center [859, 321] width 819 height 24
type input "[DATE]"
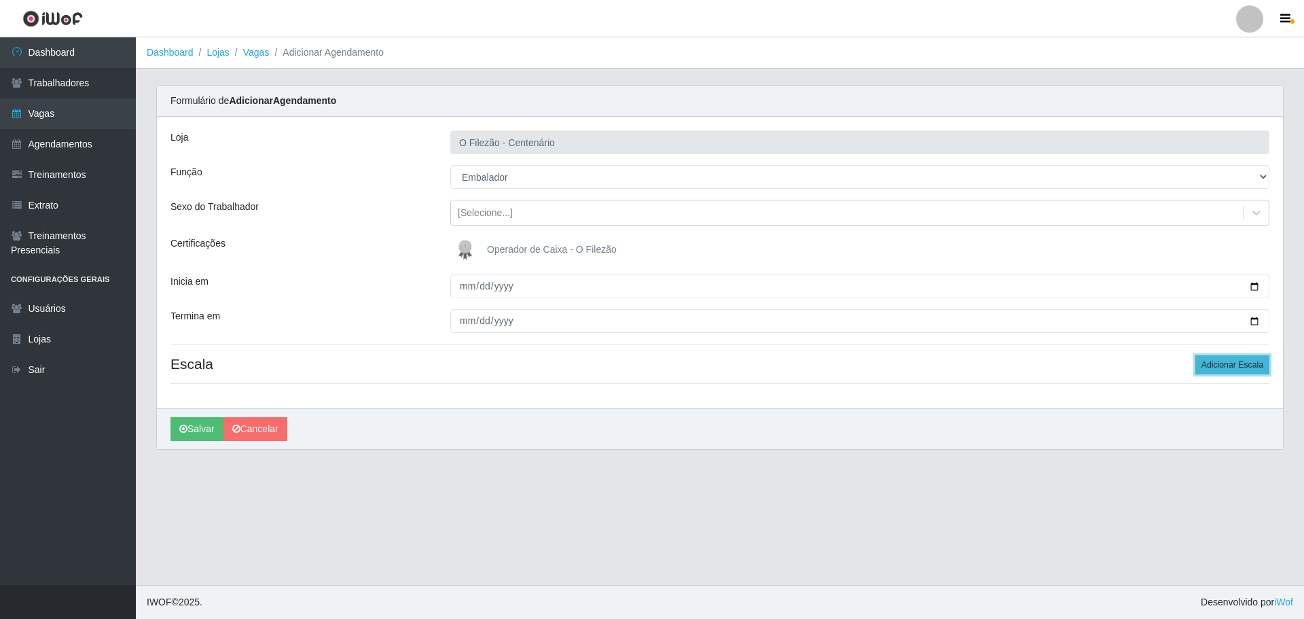
click at [852, 357] on button "Adicionar Escala" at bounding box center [1232, 364] width 74 height 19
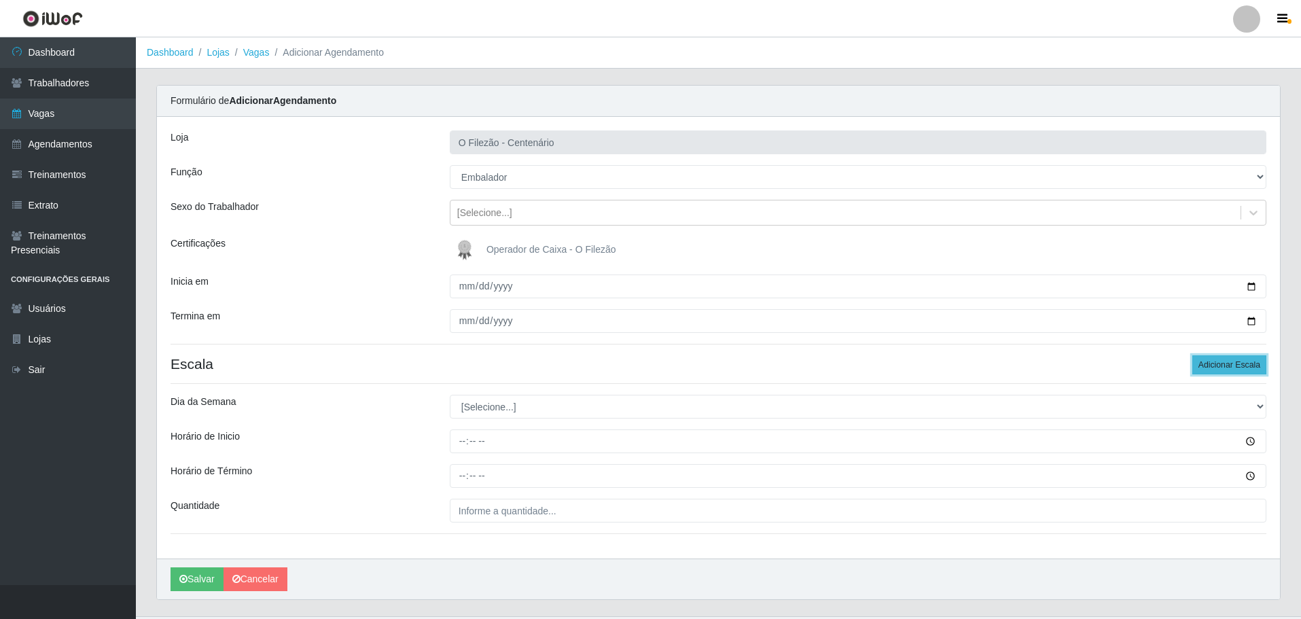
click at [852, 357] on button "Adicionar Escala" at bounding box center [1229, 364] width 74 height 19
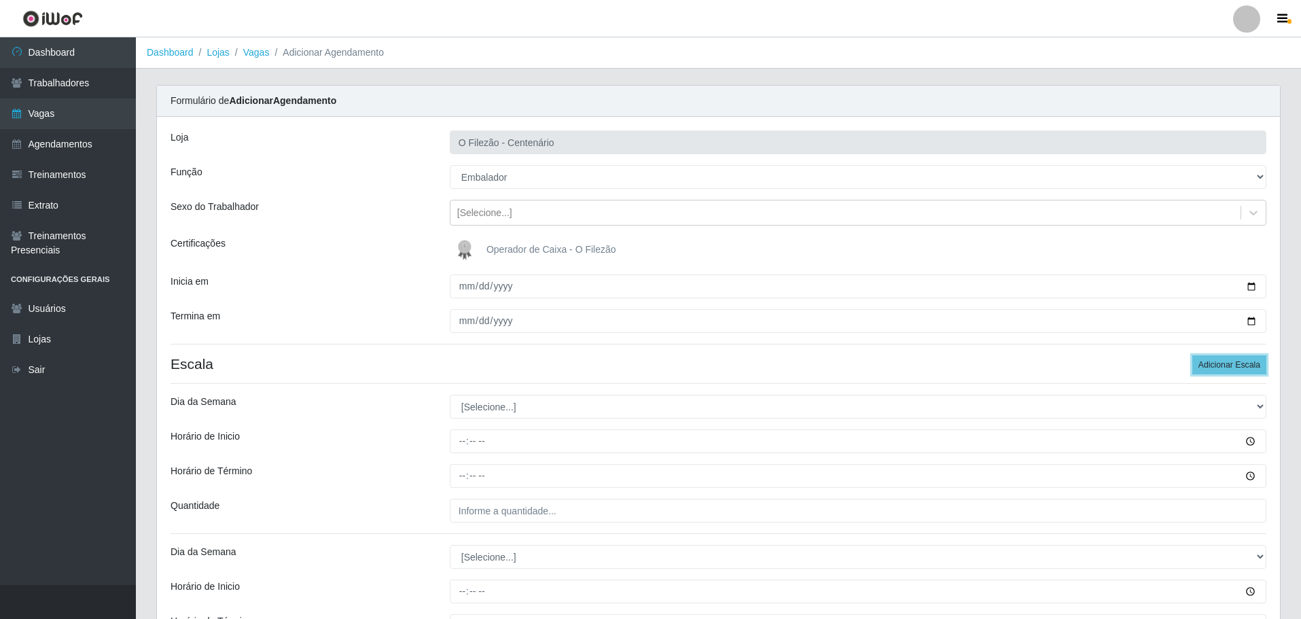
scroll to position [181, 0]
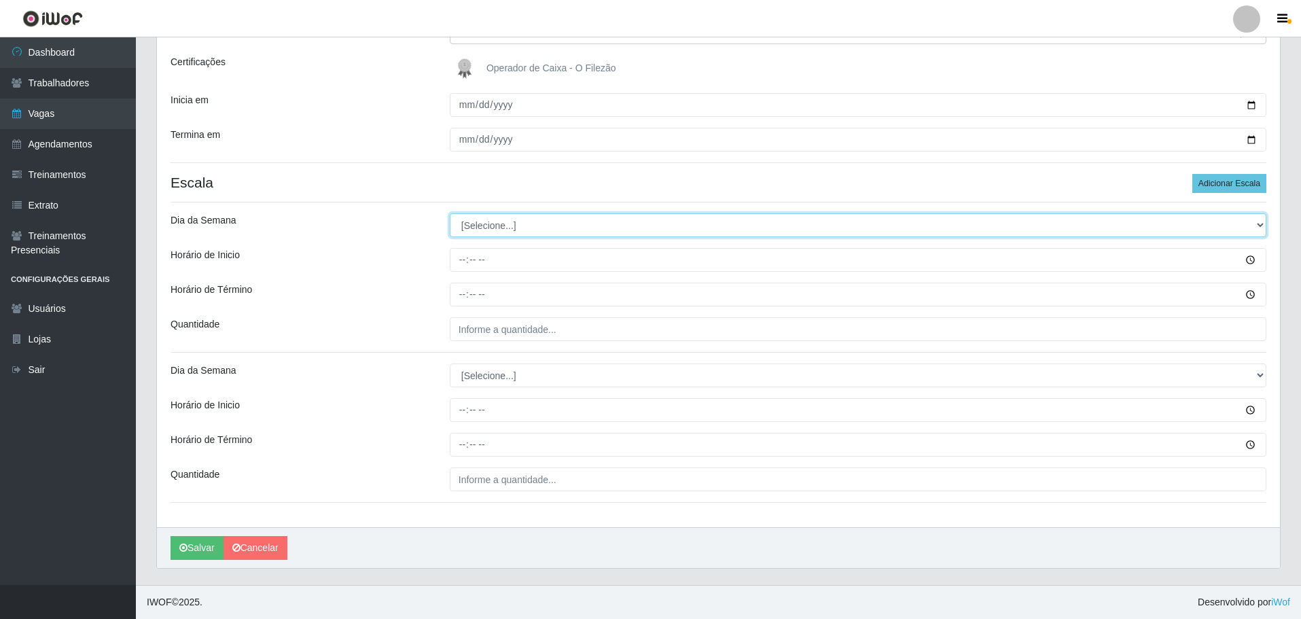
drag, startPoint x: 480, startPoint y: 225, endPoint x: 475, endPoint y: 235, distance: 11.0
click at [480, 225] on select "[Selecione...] Segunda Terça Quarta Quinta Sexta Sábado Domingo" at bounding box center [858, 225] width 816 height 24
select select "0"
click at [450, 213] on select "[Selecione...] Segunda Terça Quarta Quinta Sexta Sábado Domingo" at bounding box center [858, 225] width 816 height 24
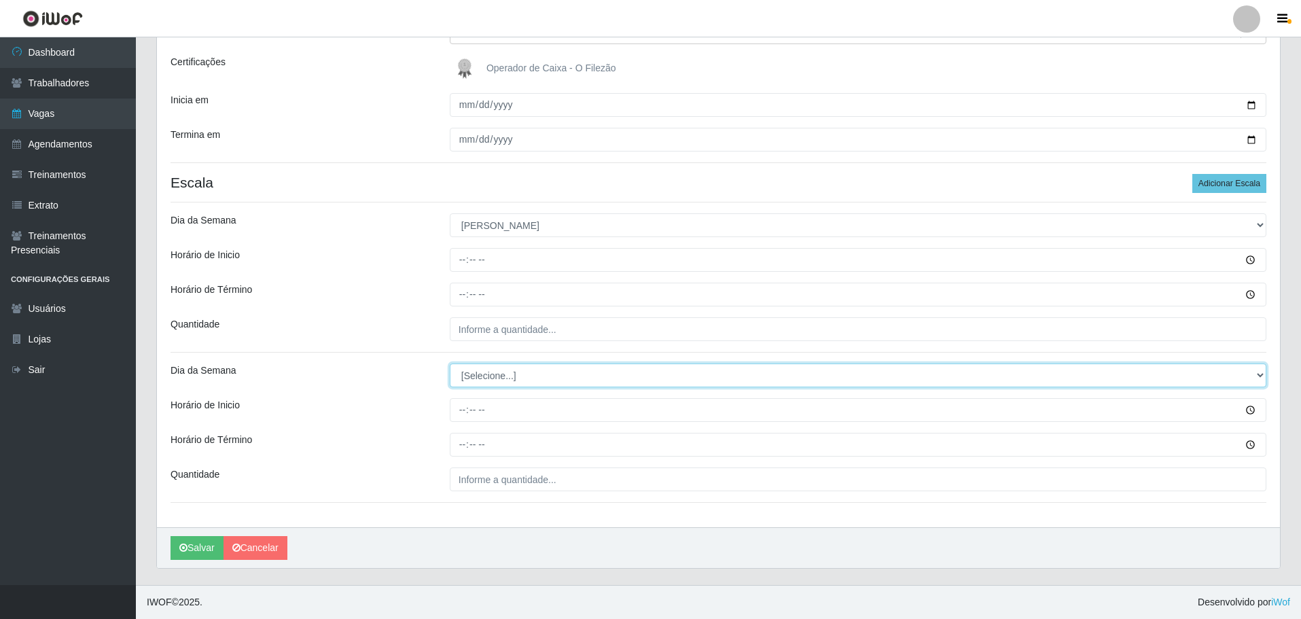
drag, startPoint x: 477, startPoint y: 372, endPoint x: 486, endPoint y: 384, distance: 15.5
click at [477, 373] on select "[Selecione...] Segunda Terça Quarta Quinta Sexta Sábado Domingo" at bounding box center [858, 375] width 816 height 24
select select "0"
click at [450, 363] on select "[Selecione...] Segunda Terça Quarta Quinta Sexta Sábado Domingo" at bounding box center [858, 375] width 816 height 24
click at [456, 274] on div "Loja O Filezão - Centenário Função [Selecione...] Auxiliar de Estacionamento Au…" at bounding box center [718, 231] width 1123 height 592
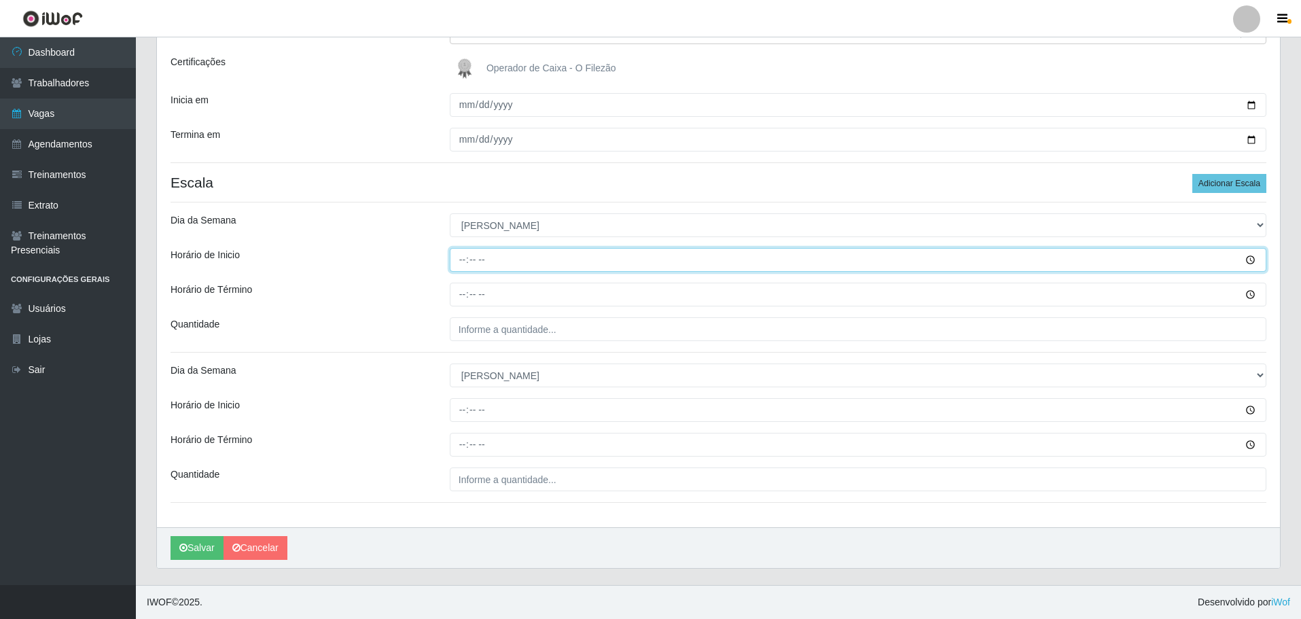
click at [463, 261] on input "Horário de Inicio" at bounding box center [858, 260] width 816 height 24
type input "07:00"
click at [456, 295] on input "Horário de Término" at bounding box center [858, 295] width 816 height 24
type input "13:00"
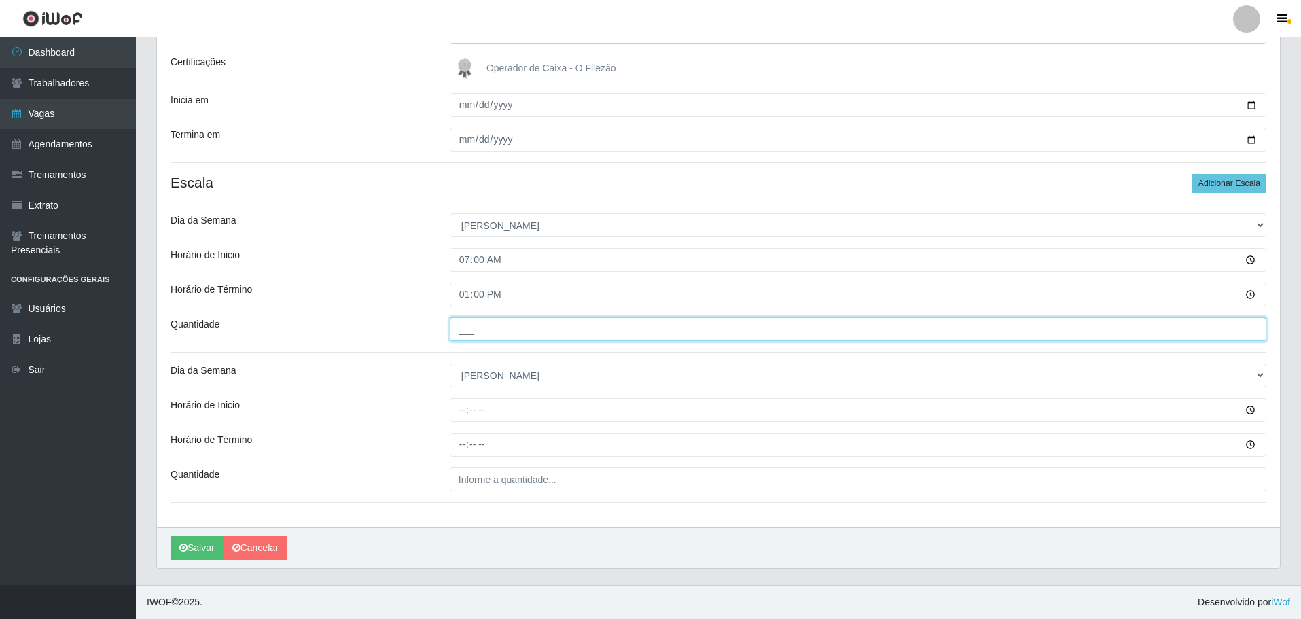
click at [473, 330] on input "___" at bounding box center [858, 329] width 816 height 24
type input "03_"
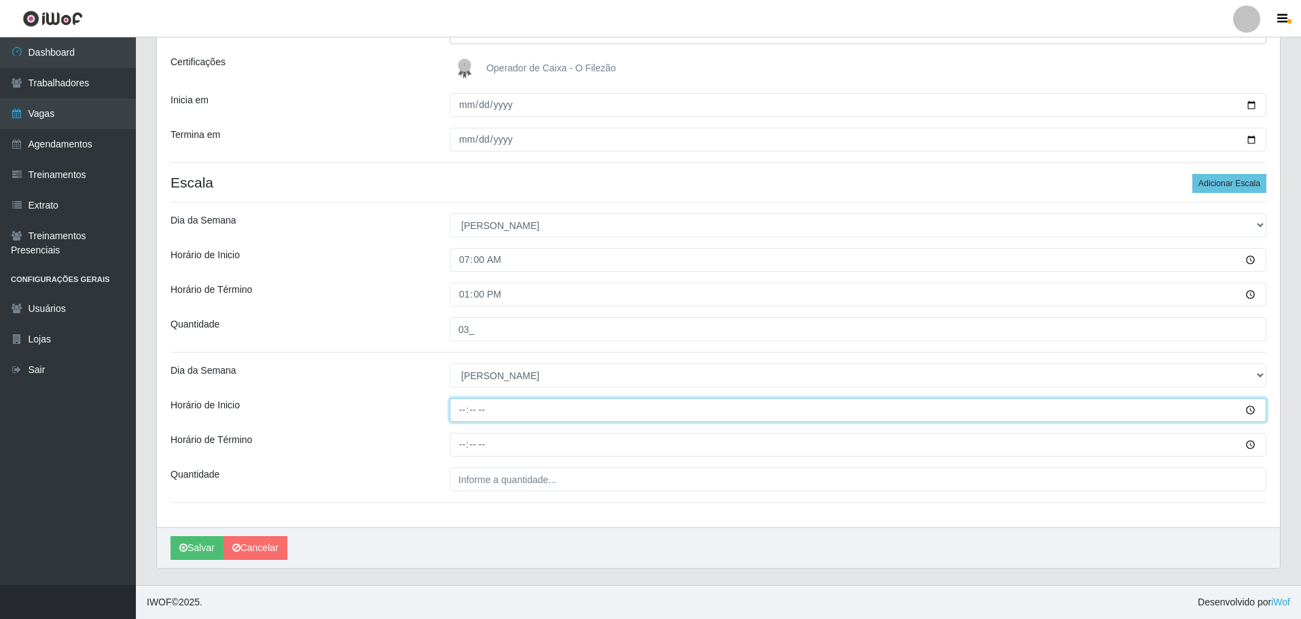
click at [462, 412] on input "Horário de Inicio" at bounding box center [858, 410] width 816 height 24
type input "16:00"
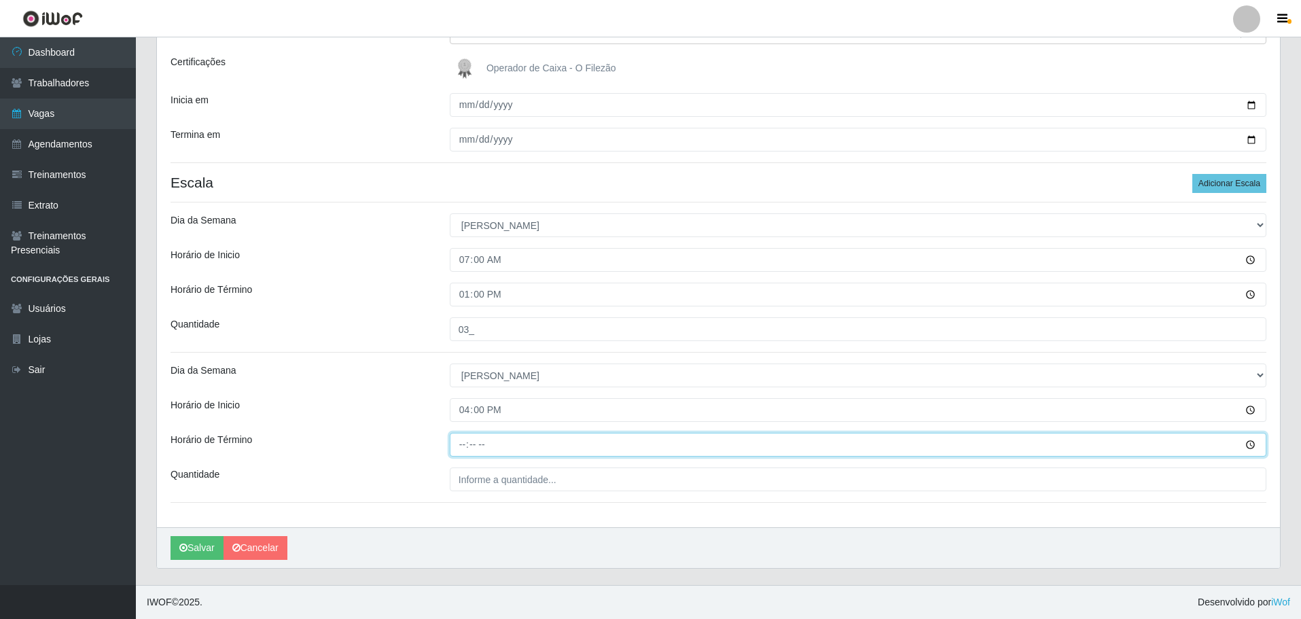
click at [463, 440] on input "Horário de Término" at bounding box center [858, 445] width 816 height 24
type input "22:00"
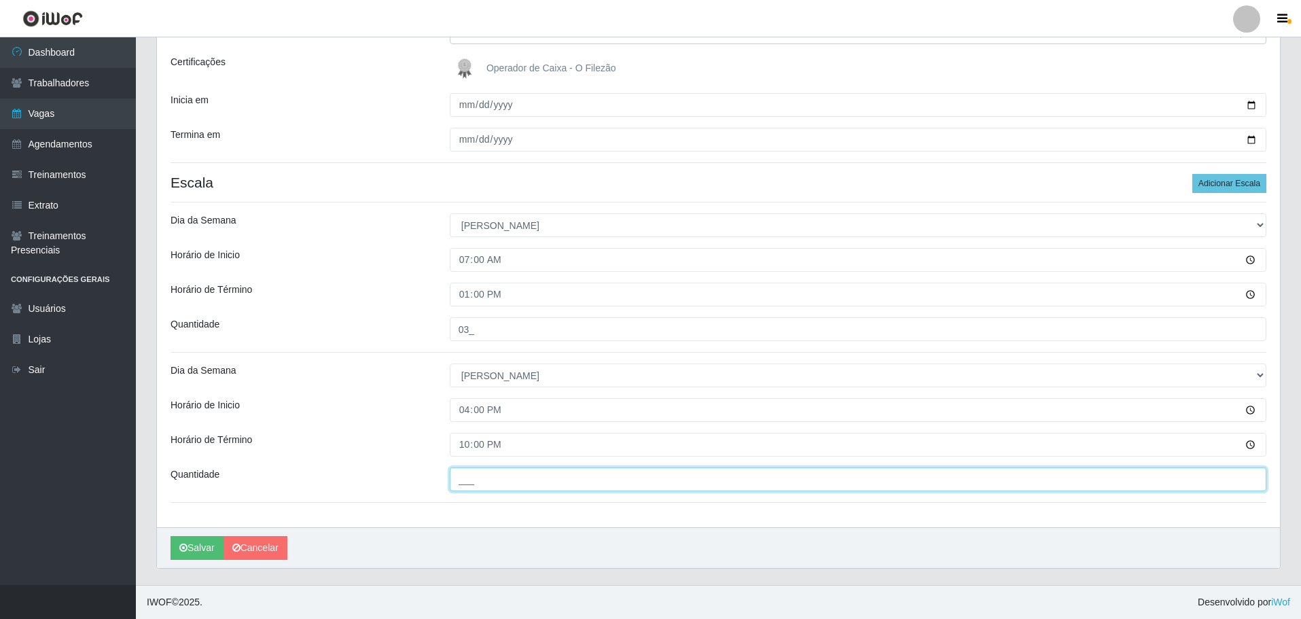
click at [490, 484] on input "___" at bounding box center [858, 479] width 816 height 24
type input "03_"
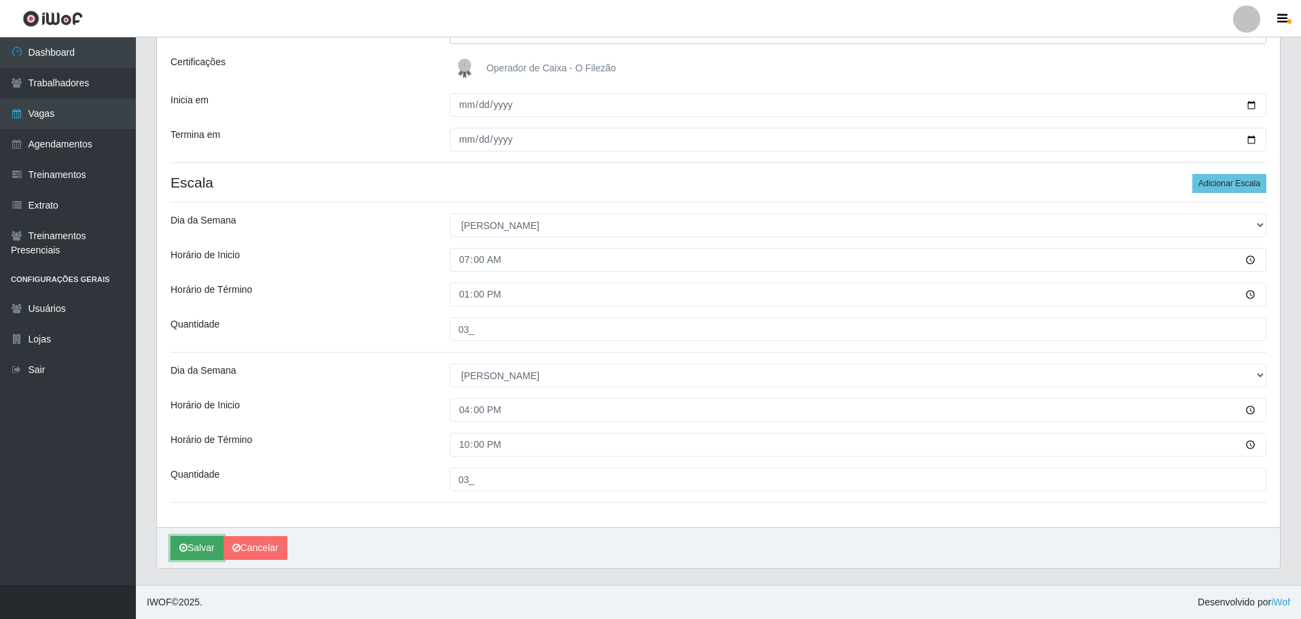
click at [197, 551] on button "Salvar" at bounding box center [196, 548] width 53 height 24
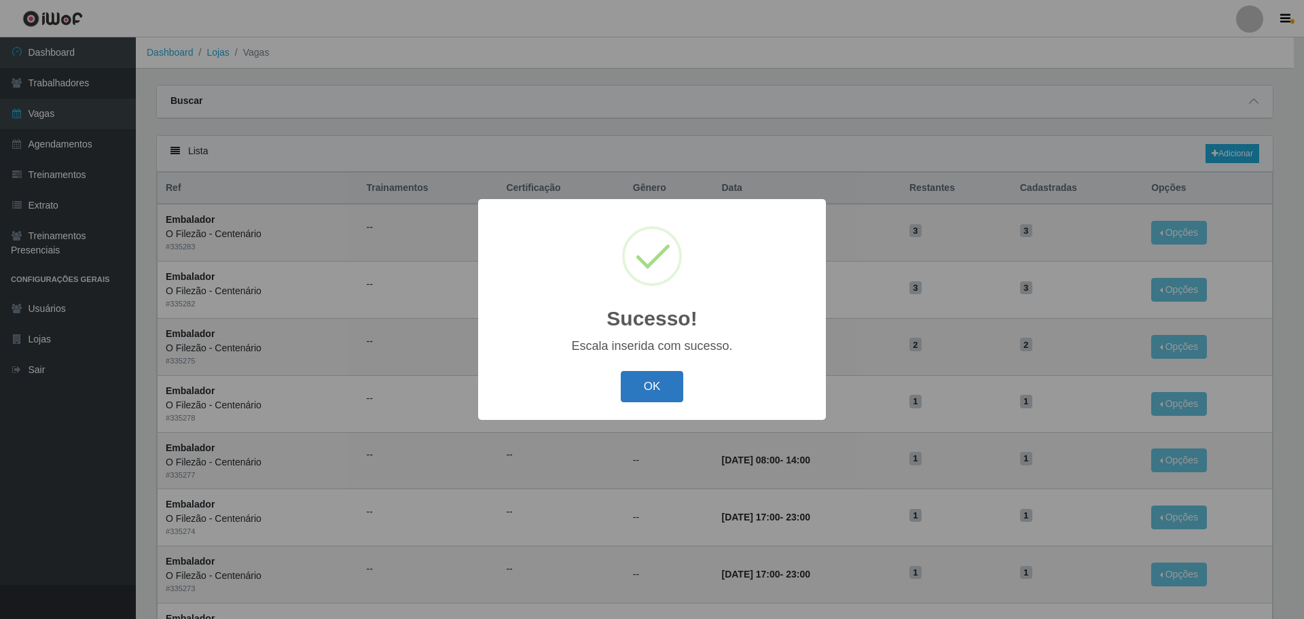
click at [668, 380] on button "OK" at bounding box center [652, 387] width 63 height 32
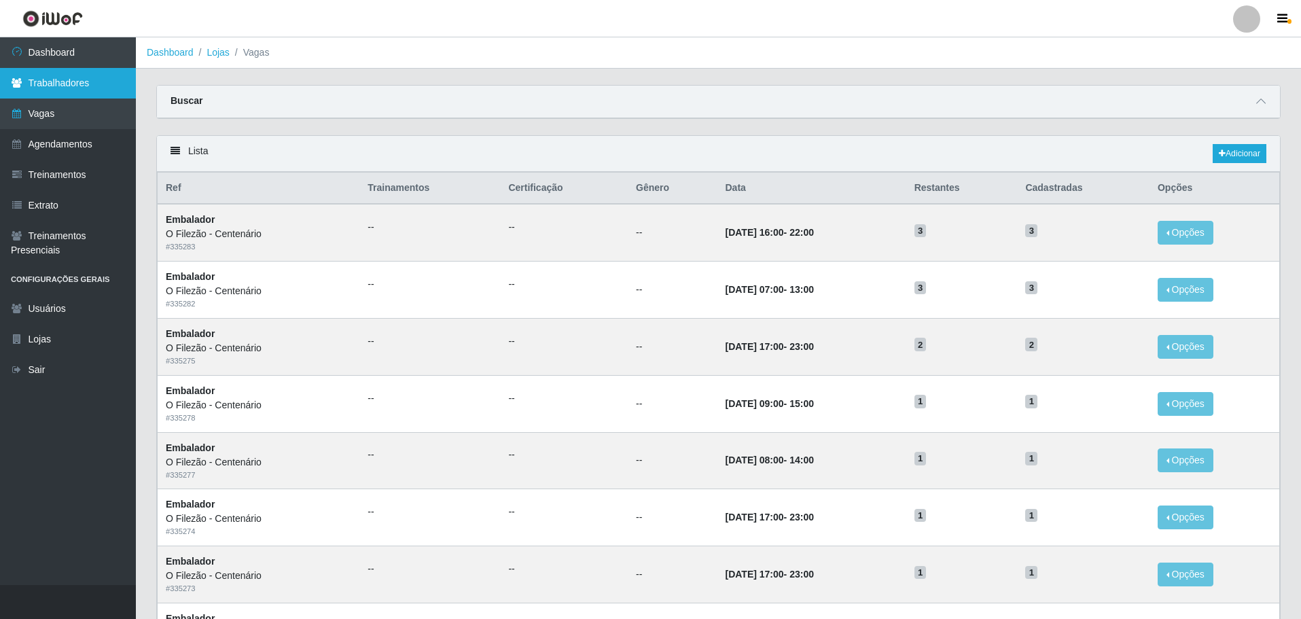
click at [98, 68] on link "Trabalhadores" at bounding box center [68, 83] width 136 height 31
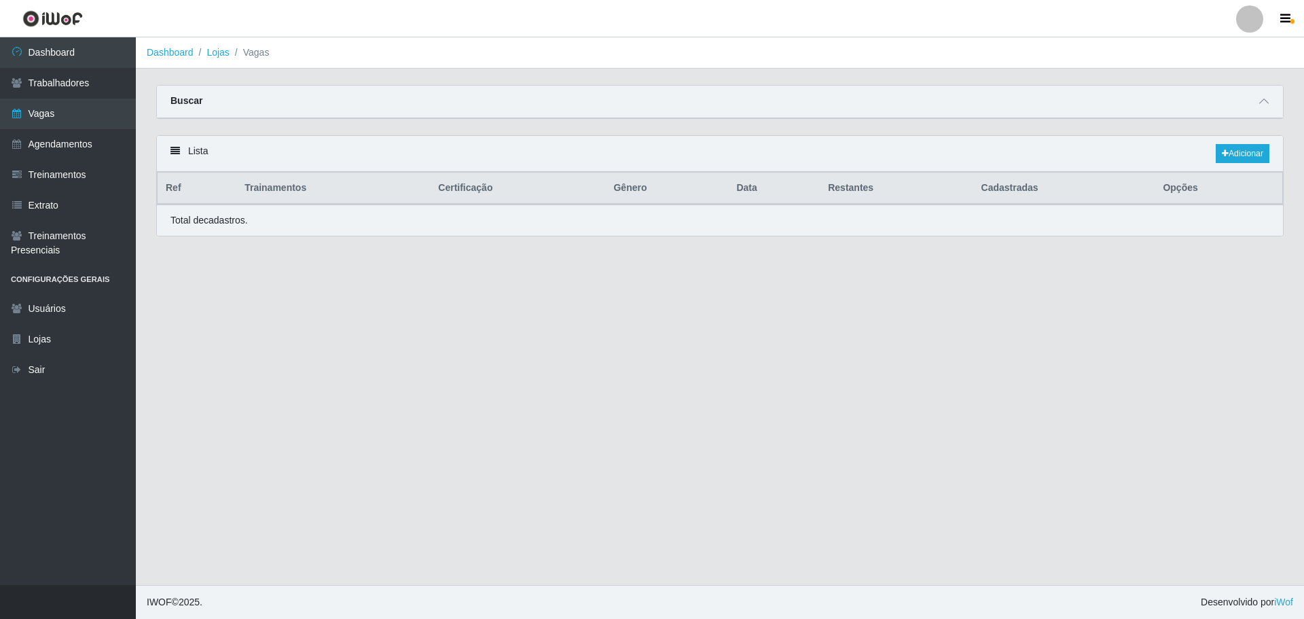
click at [101, 29] on link at bounding box center [52, 18] width 105 height 37
click at [81, 53] on link "Dashboard" at bounding box center [68, 52] width 136 height 31
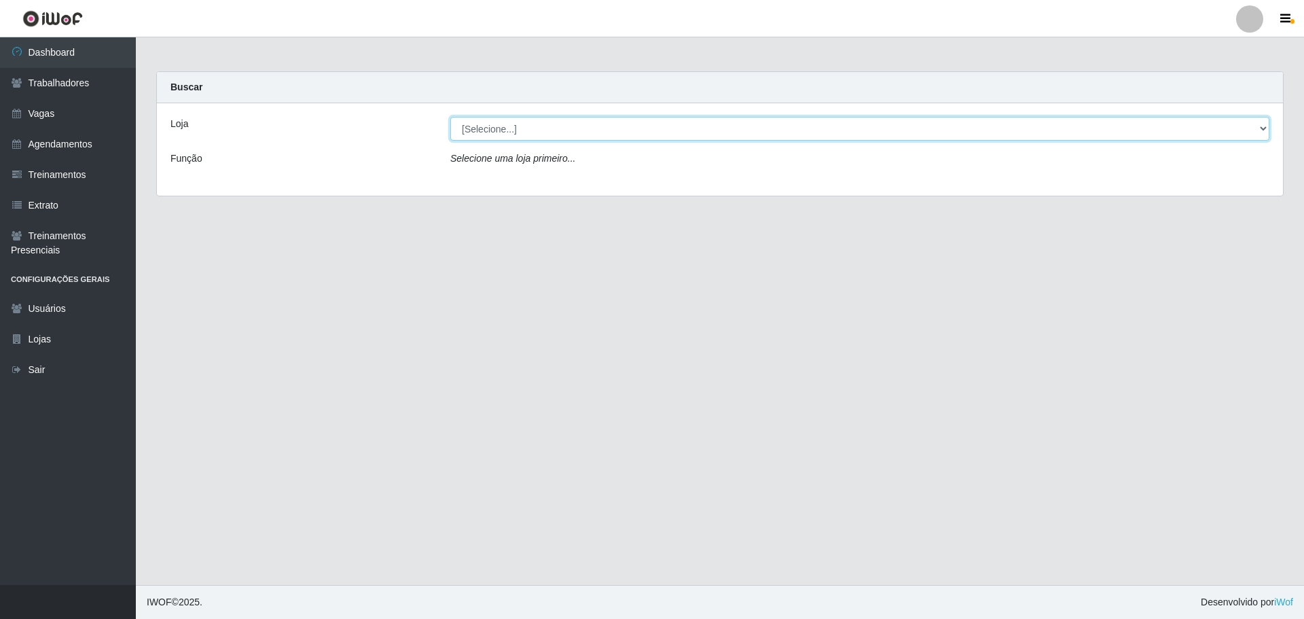
click at [571, 125] on select "[Selecione...] Minimercado Filezão O Filezão - Centenário" at bounding box center [859, 129] width 819 height 24
select select "203"
click at [450, 117] on select "[Selecione...] Minimercado Filezão O Filezão - Centenário" at bounding box center [859, 129] width 819 height 24
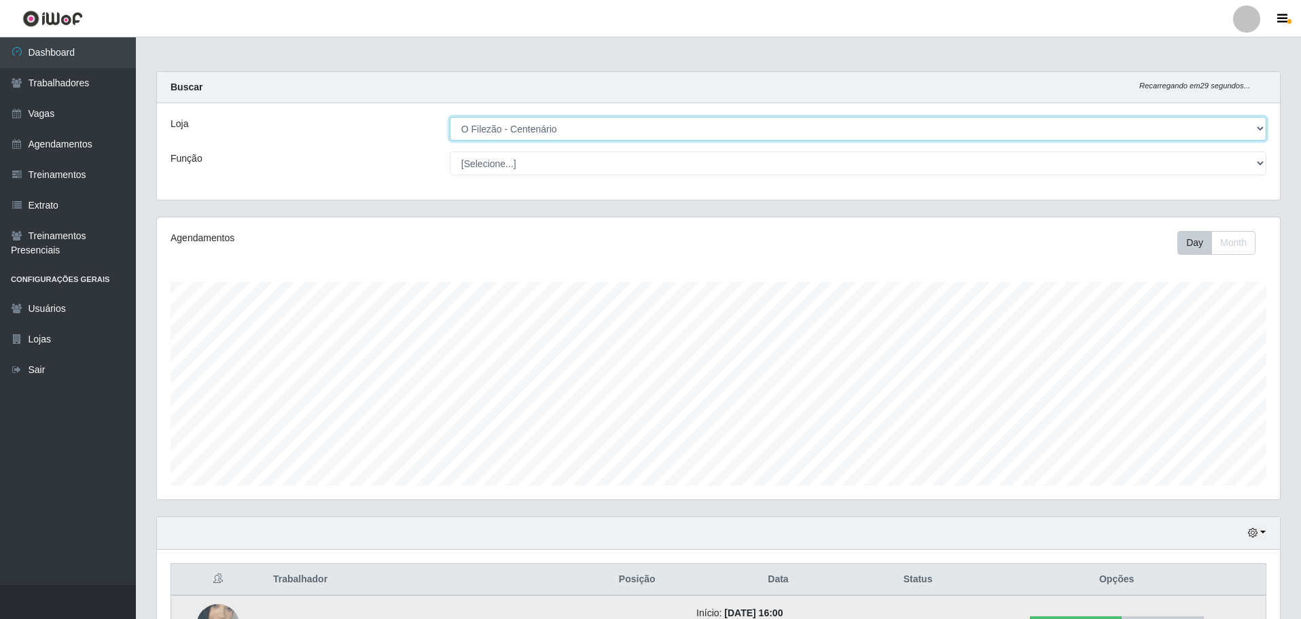
scroll to position [223, 0]
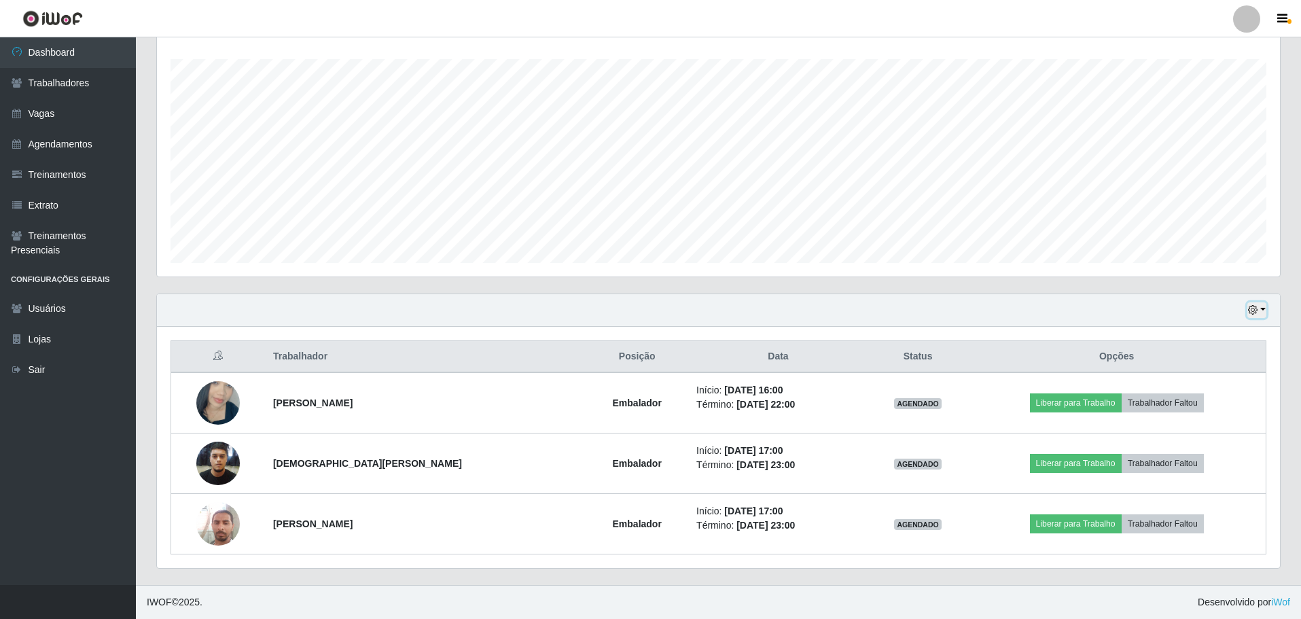
click at [852, 308] on button "button" at bounding box center [1256, 310] width 19 height 16
click at [852, 393] on button "3 dias" at bounding box center [1211, 391] width 107 height 29
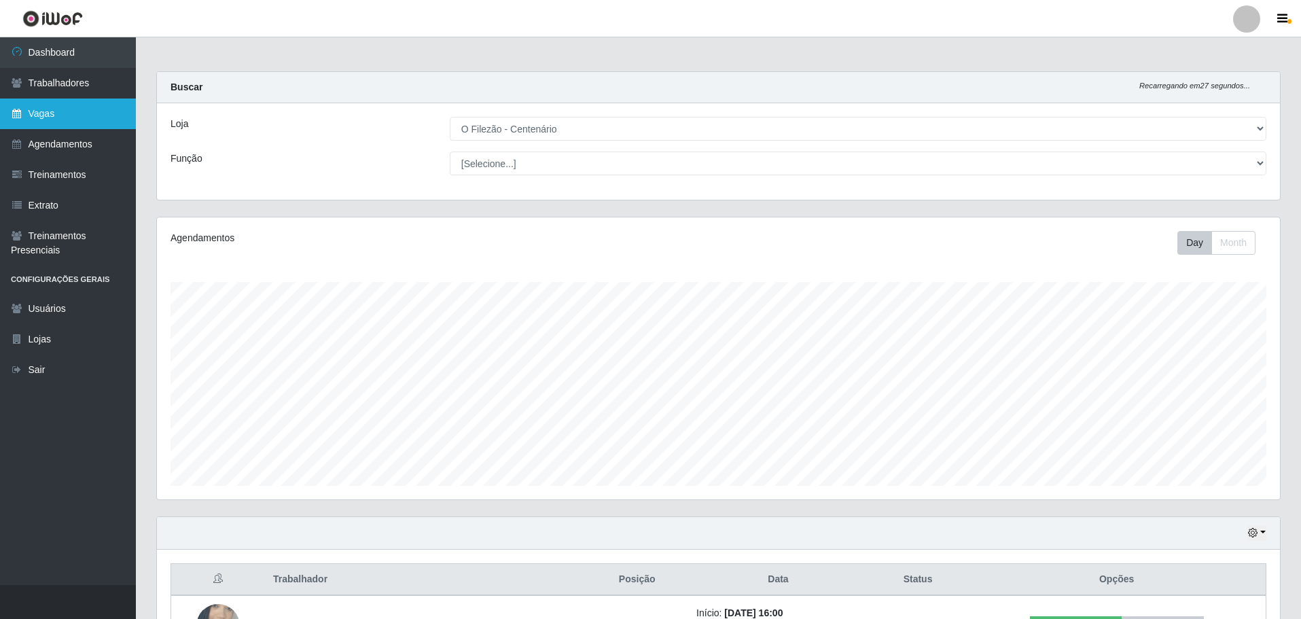
click at [103, 108] on link "Vagas" at bounding box center [68, 113] width 136 height 31
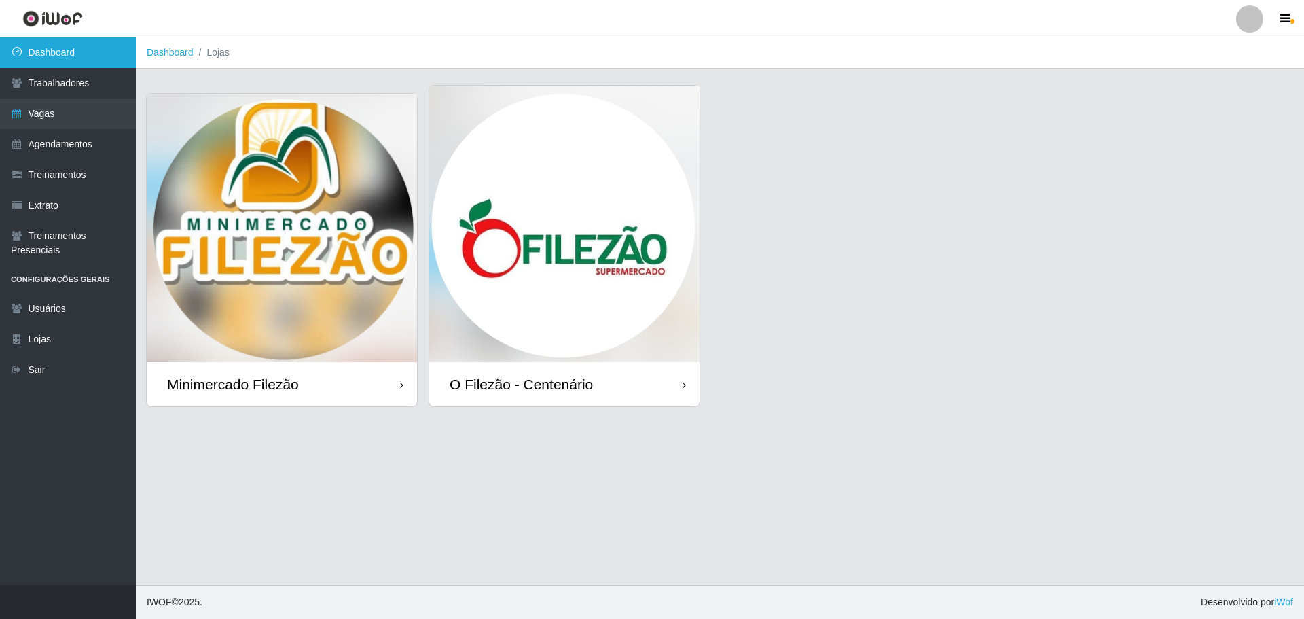
drag, startPoint x: 45, startPoint y: 54, endPoint x: 140, endPoint y: 79, distance: 98.3
click at [46, 52] on link "Dashboard" at bounding box center [68, 52] width 136 height 31
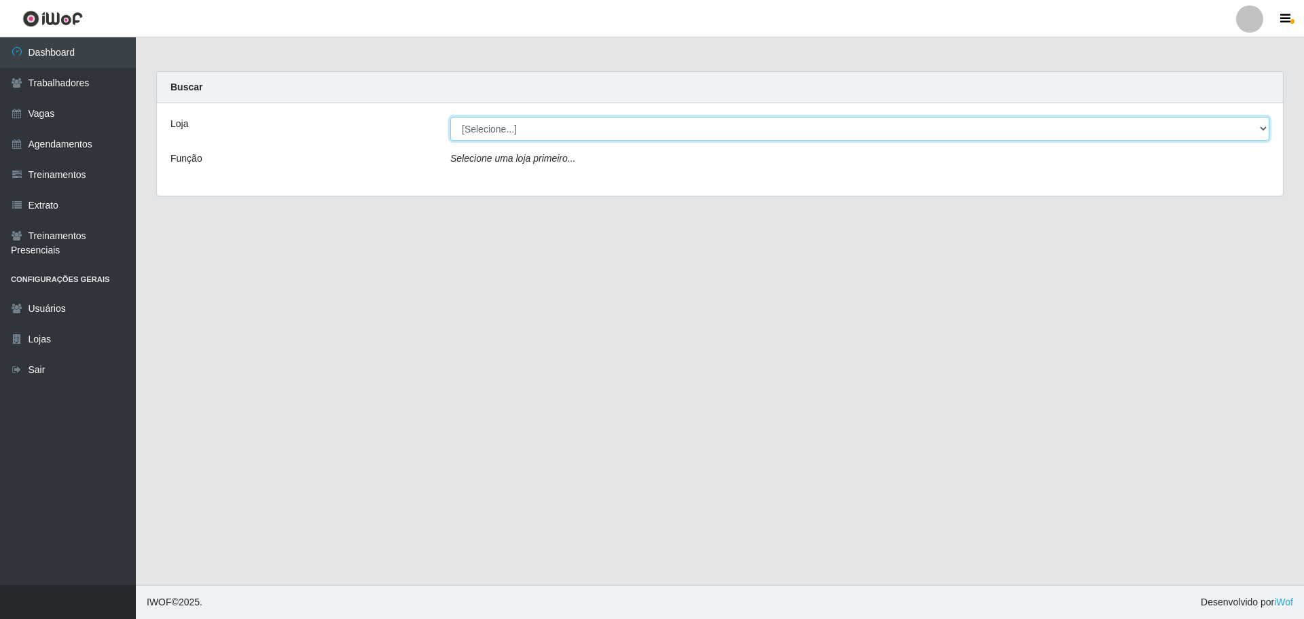
click at [852, 124] on select "[Selecione...] Minimercado Filezão O Filezão - Centenário" at bounding box center [859, 129] width 819 height 24
select select "203"
click at [450, 117] on select "[Selecione...] Minimercado Filezão O Filezão - Centenário" at bounding box center [859, 129] width 819 height 24
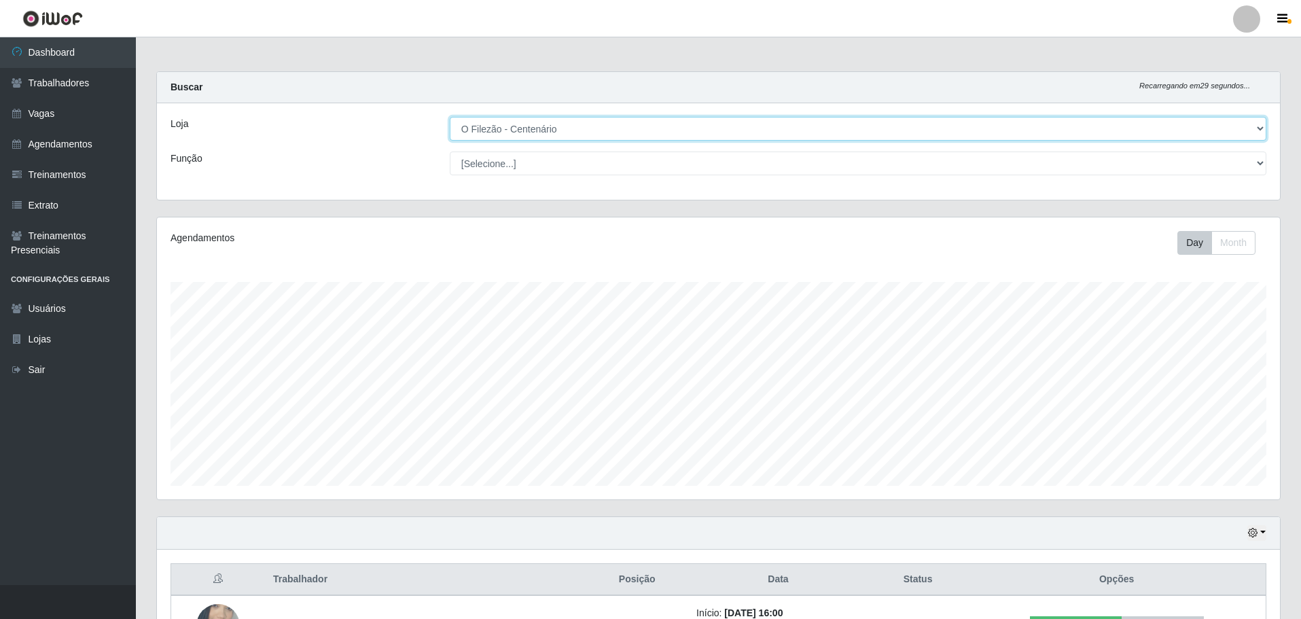
scroll to position [204, 0]
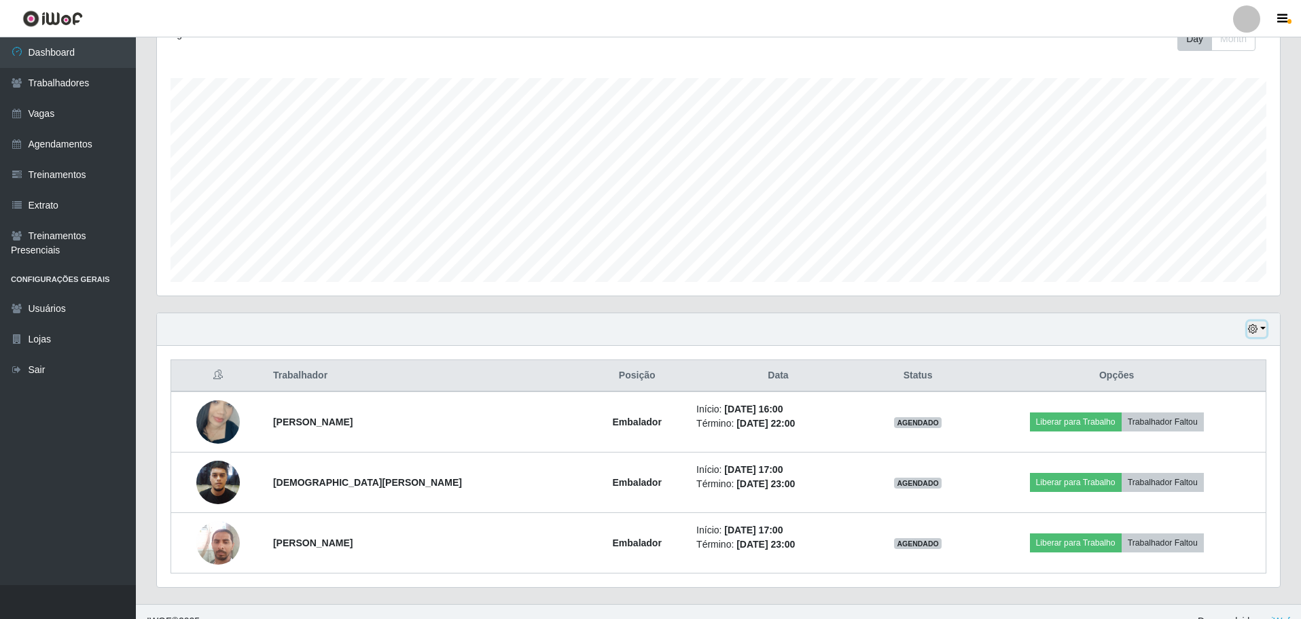
click at [852, 334] on button "button" at bounding box center [1256, 329] width 19 height 16
click at [852, 470] on button "Não encerrados" at bounding box center [1211, 467] width 107 height 28
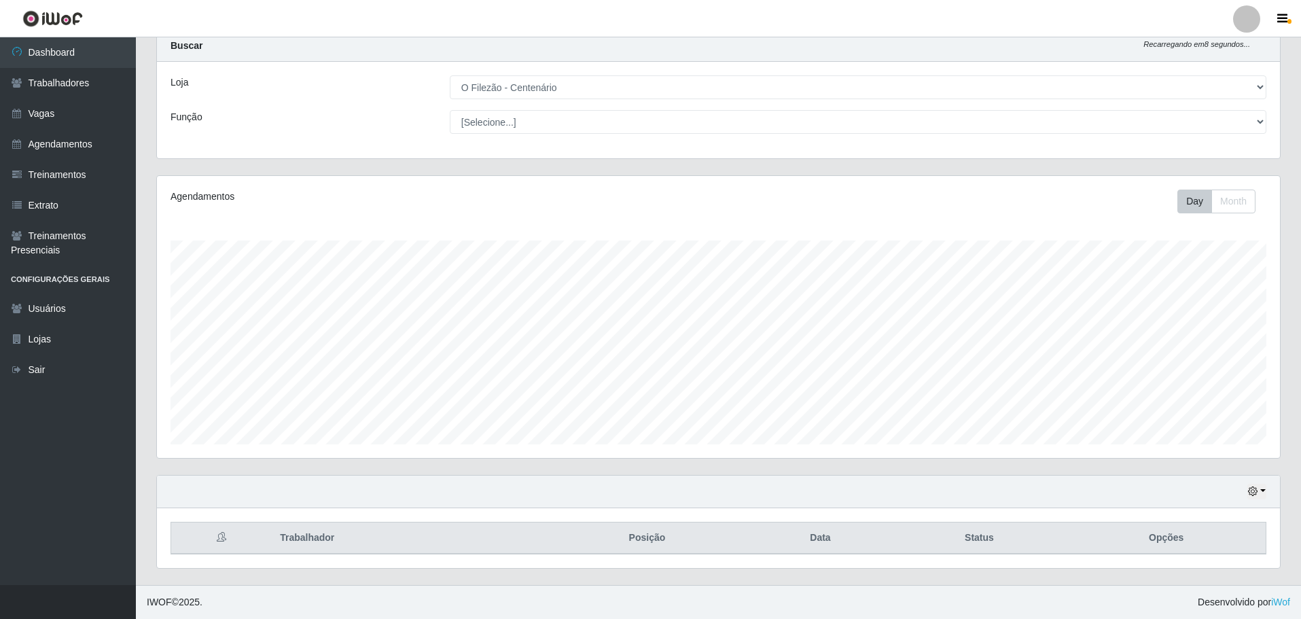
scroll to position [0, 0]
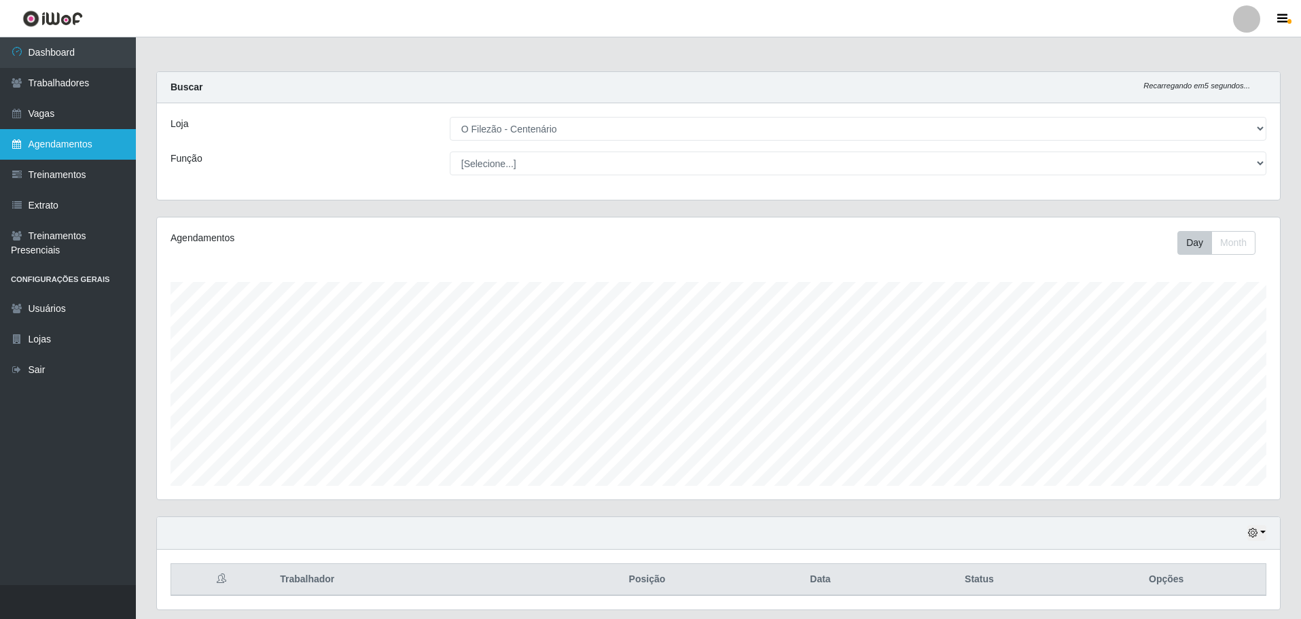
click at [44, 149] on link "Agendamentos" at bounding box center [68, 144] width 136 height 31
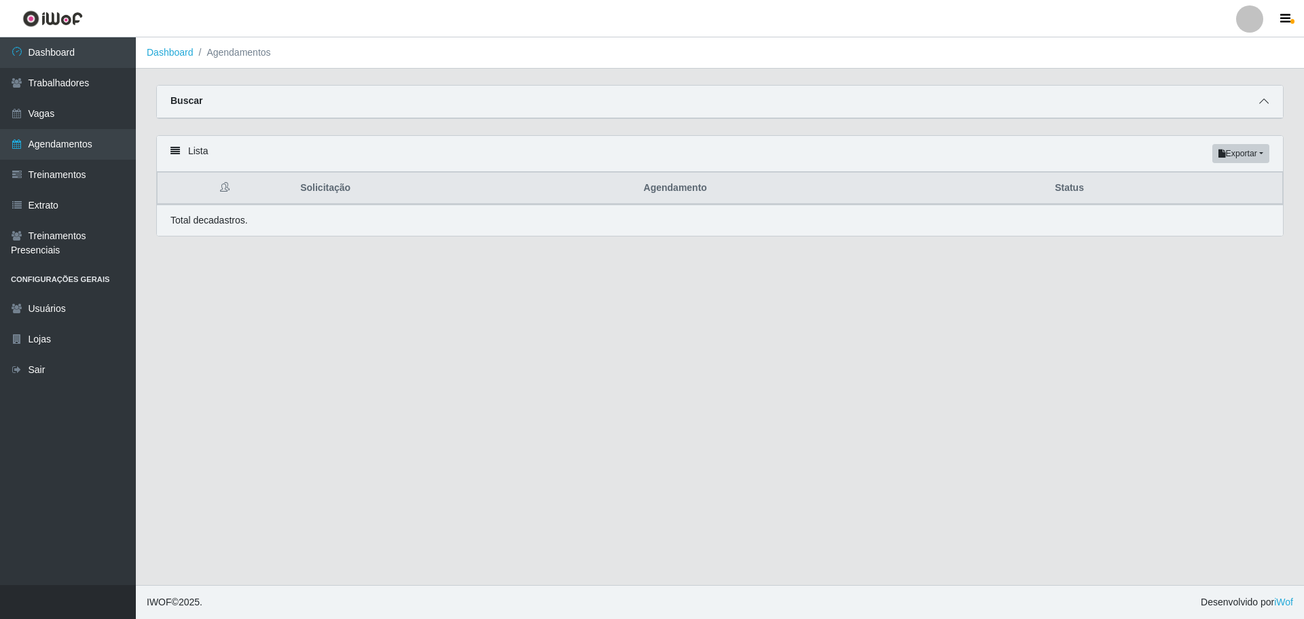
click at [852, 103] on span at bounding box center [1264, 102] width 16 height 16
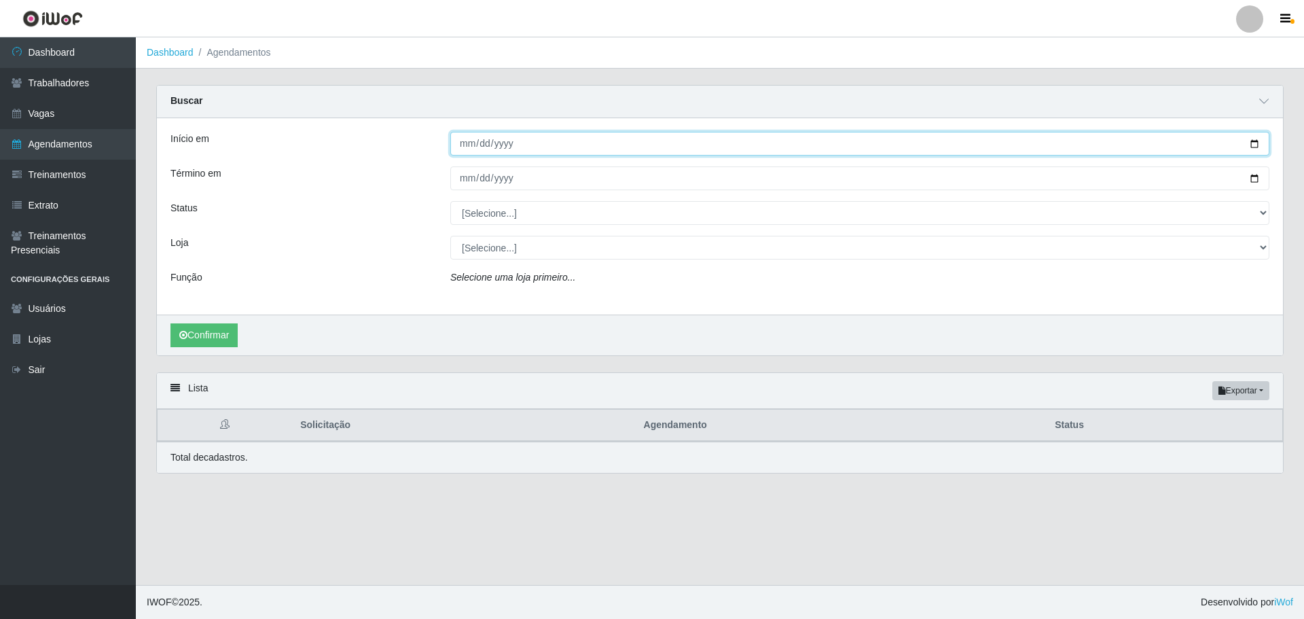
click at [852, 145] on input "Início em" at bounding box center [859, 144] width 819 height 24
drag, startPoint x: 1261, startPoint y: 139, endPoint x: 1199, endPoint y: 156, distance: 63.4
click at [852, 139] on input "Início em" at bounding box center [859, 144] width 819 height 24
drag, startPoint x: 1256, startPoint y: 145, endPoint x: 1183, endPoint y: 147, distance: 72.7
click at [852, 144] on input "Início em" at bounding box center [859, 144] width 819 height 24
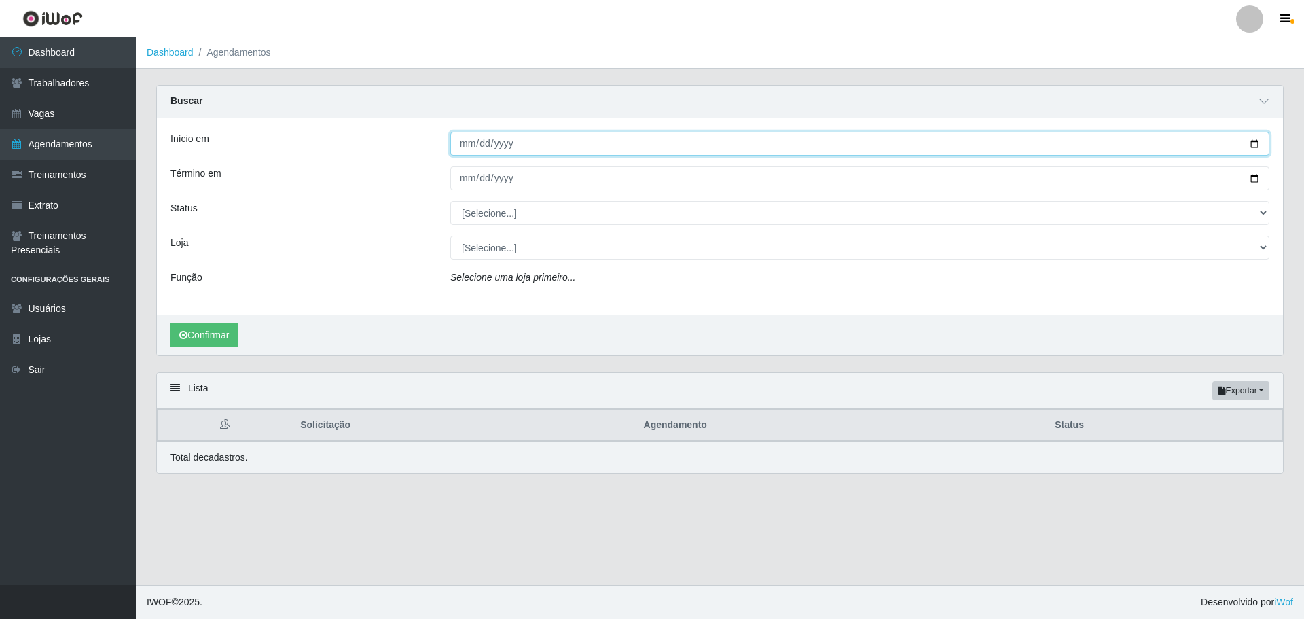
type input "[DATE]"
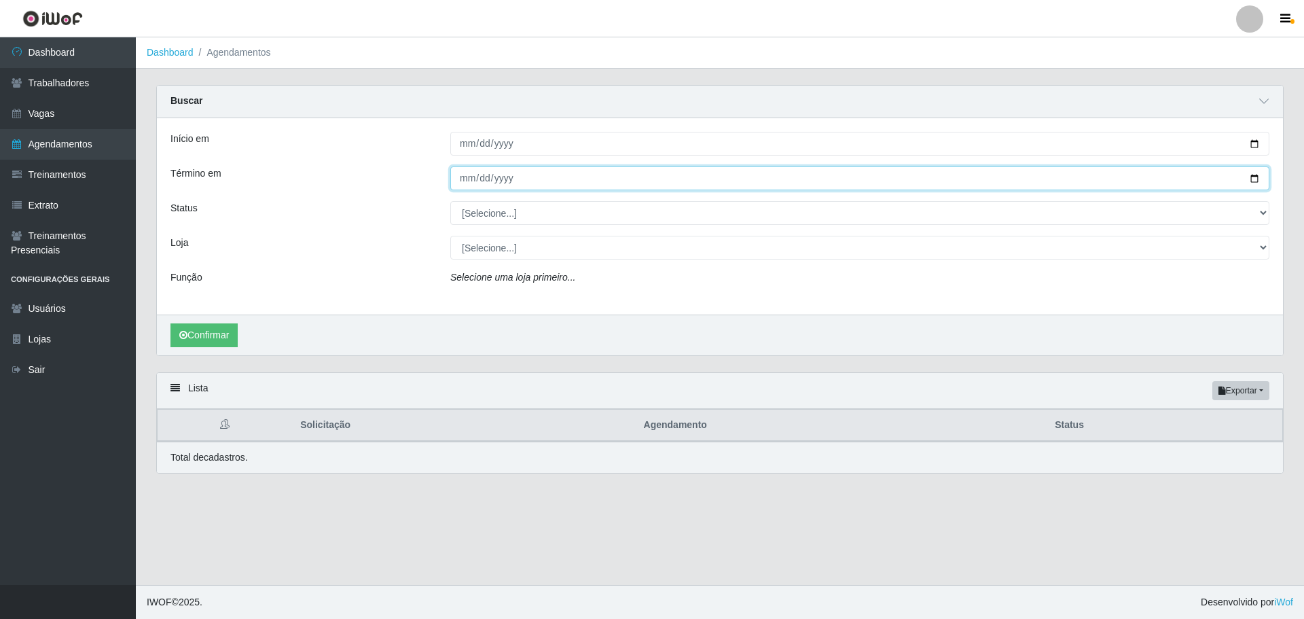
click at [852, 180] on input "Término em" at bounding box center [859, 178] width 819 height 24
type input "[DATE]"
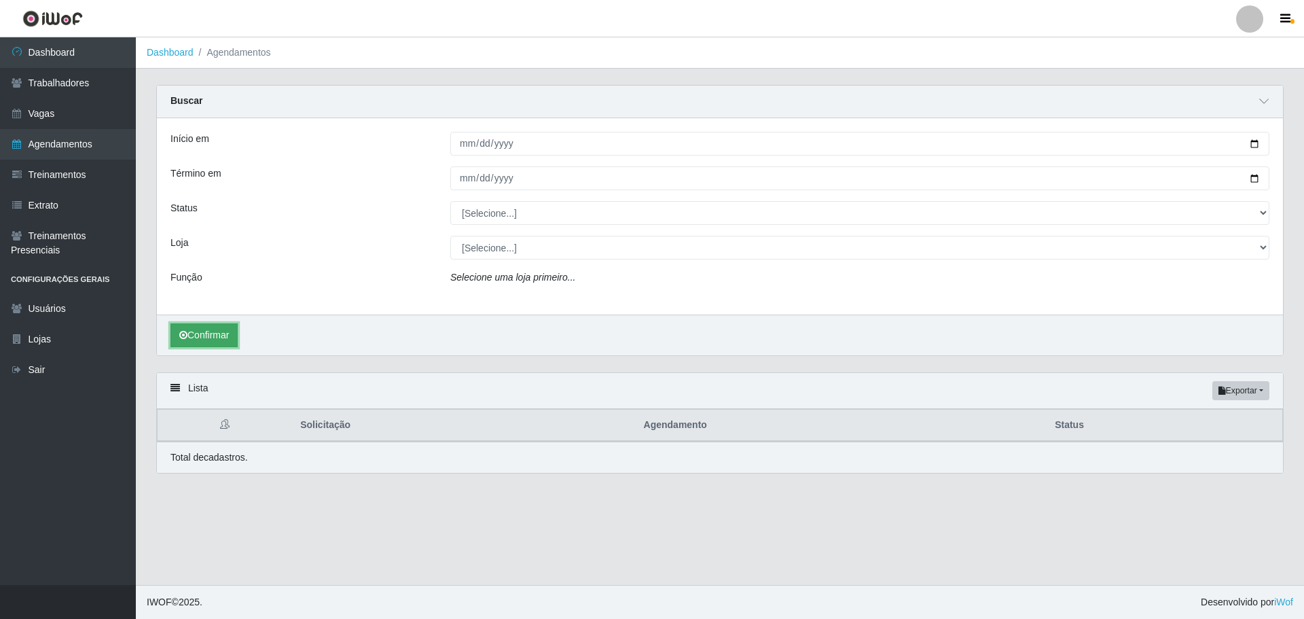
click at [209, 342] on button "Confirmar" at bounding box center [203, 335] width 67 height 24
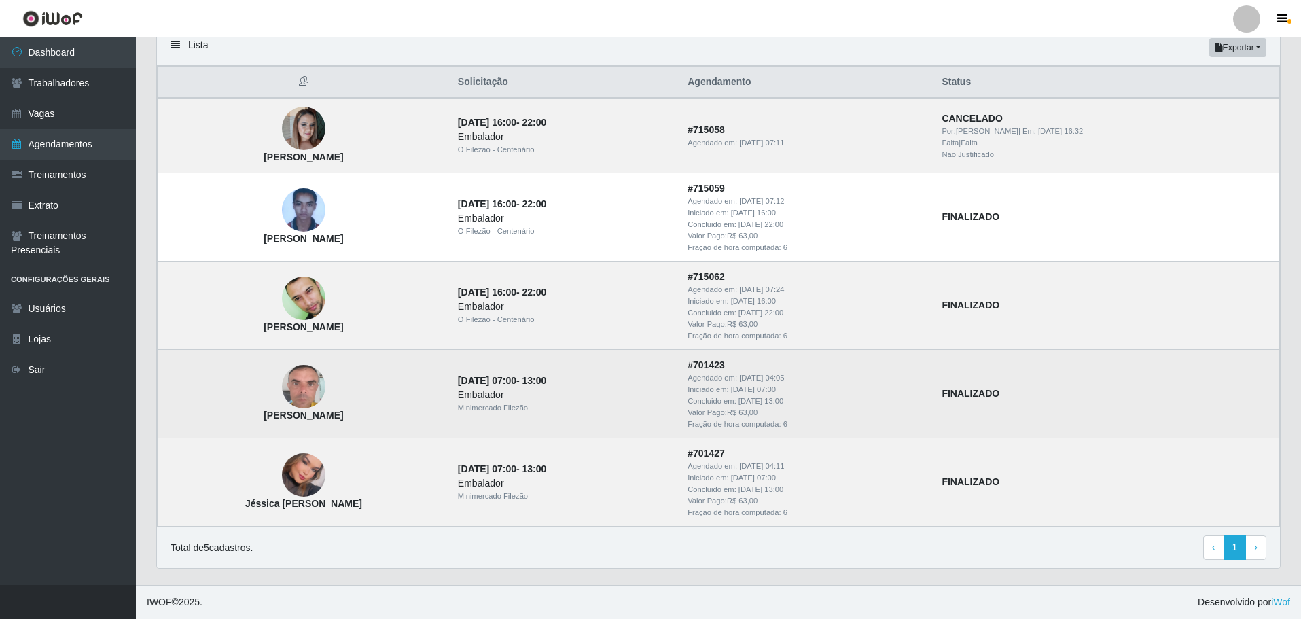
scroll to position [276, 0]
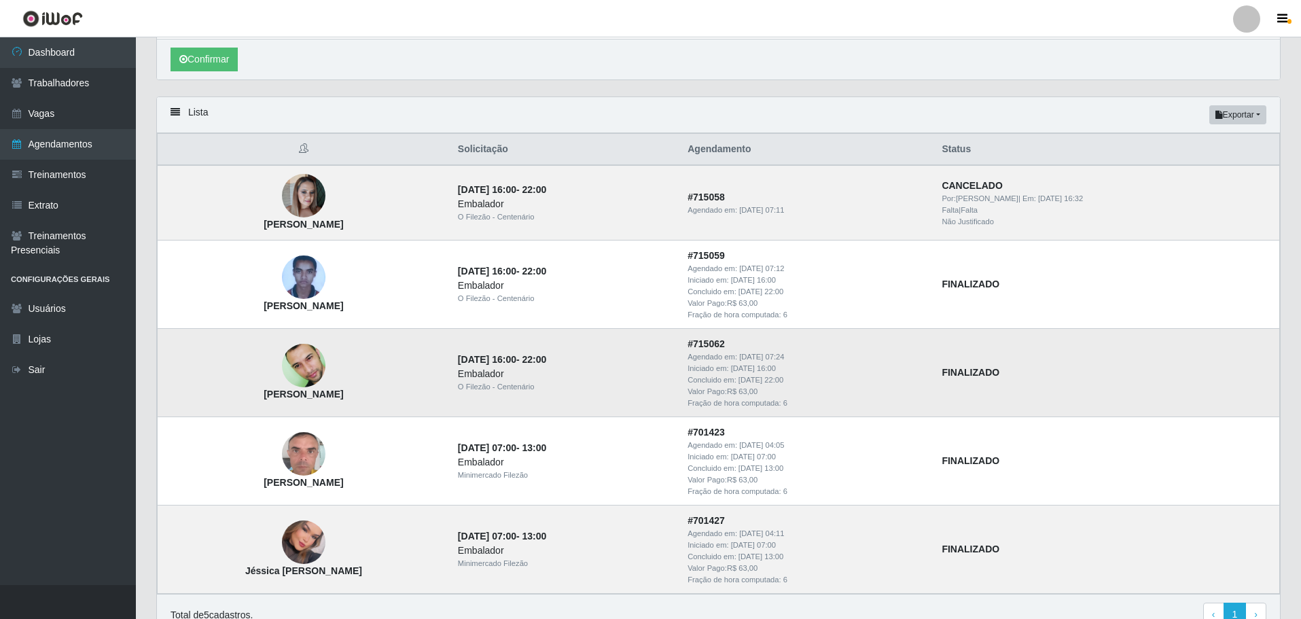
click at [403, 414] on td "[PERSON_NAME]" at bounding box center [304, 373] width 292 height 88
click at [77, 77] on link "Trabalhadores" at bounding box center [68, 83] width 136 height 31
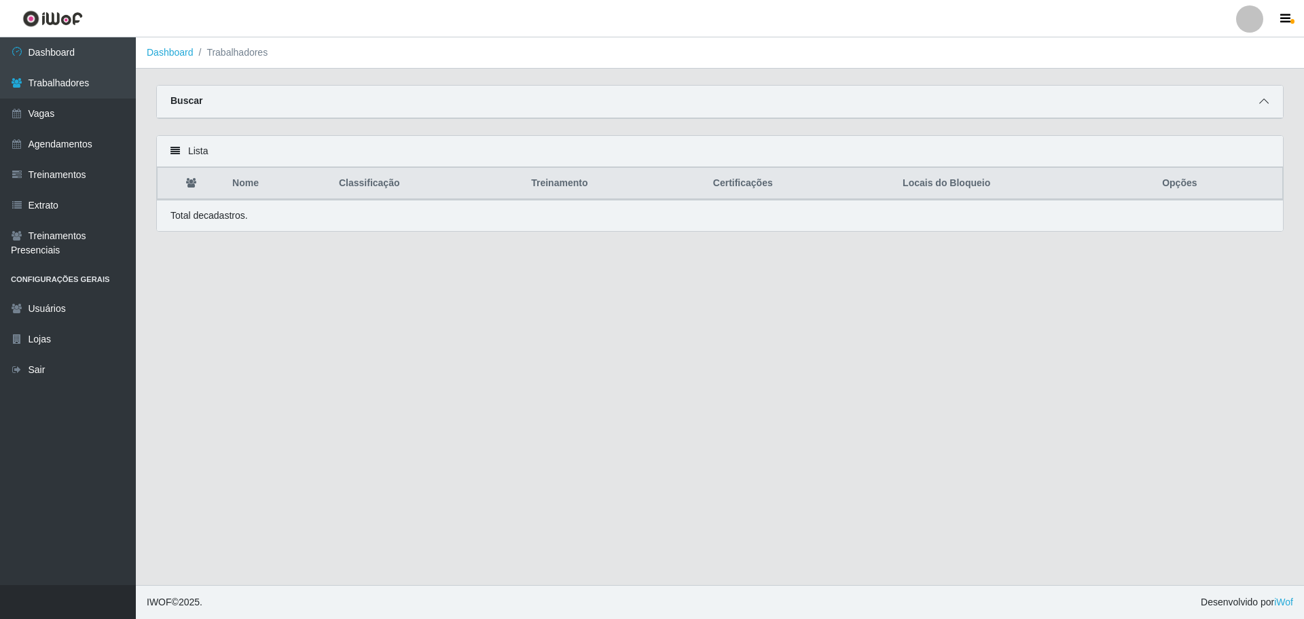
click at [852, 98] on icon at bounding box center [1264, 101] width 10 height 10
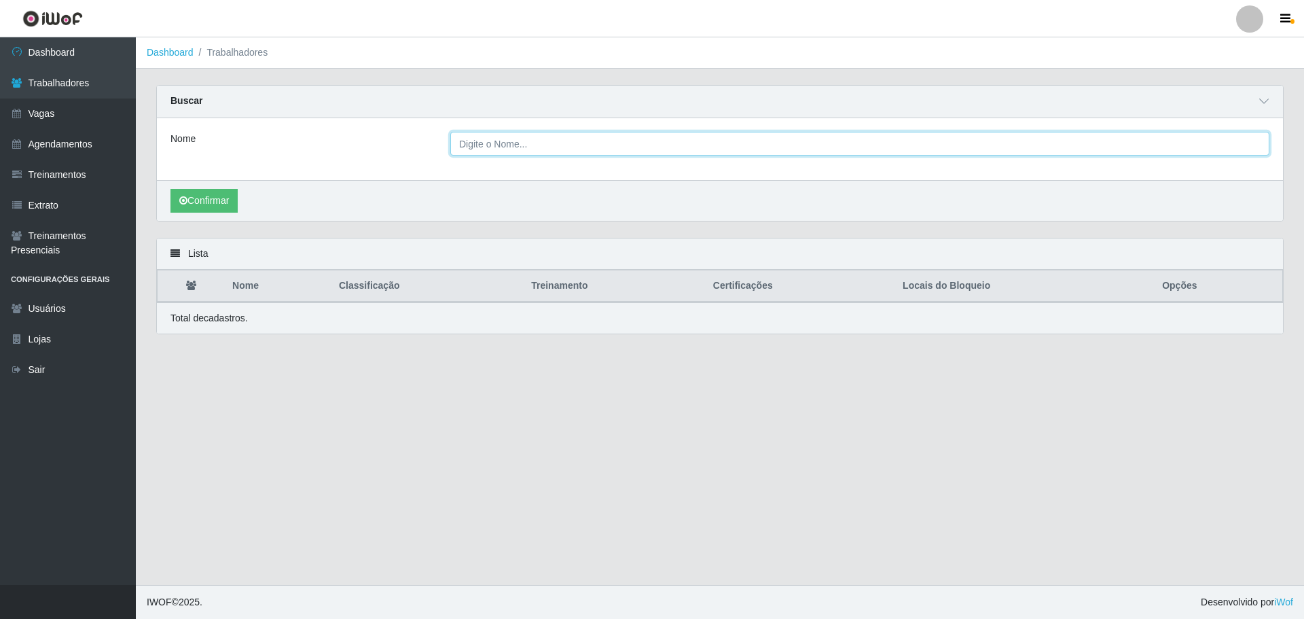
click at [604, 139] on input "Nome" at bounding box center [859, 144] width 819 height 24
type input "LAYONARA"
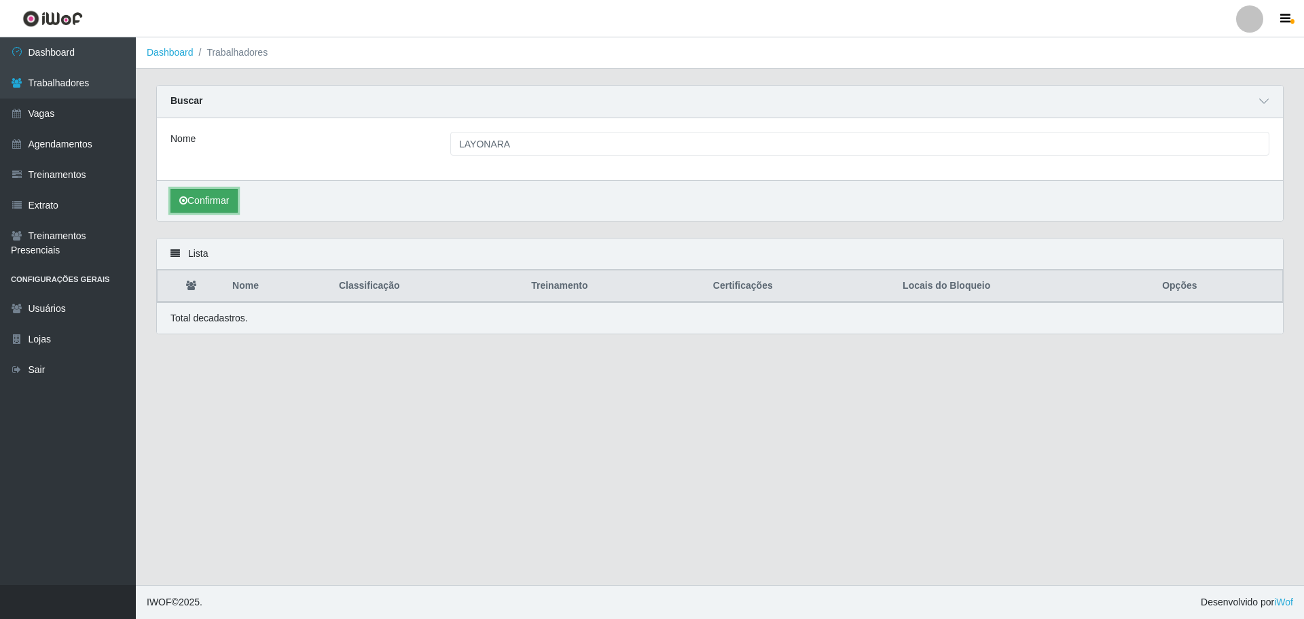
click at [209, 201] on button "Confirmar" at bounding box center [203, 201] width 67 height 24
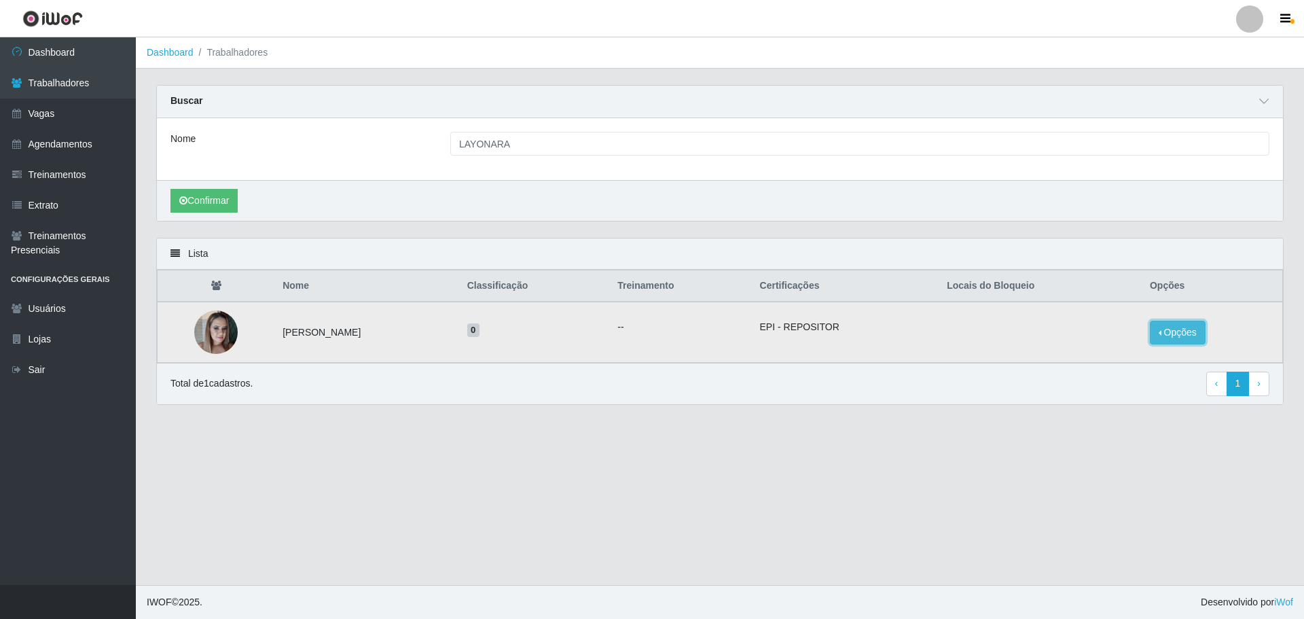
click at [852, 333] on button "Opções" at bounding box center [1178, 333] width 56 height 24
click at [852, 345] on button "Bloquear - Loja" at bounding box center [1092, 345] width 109 height 28
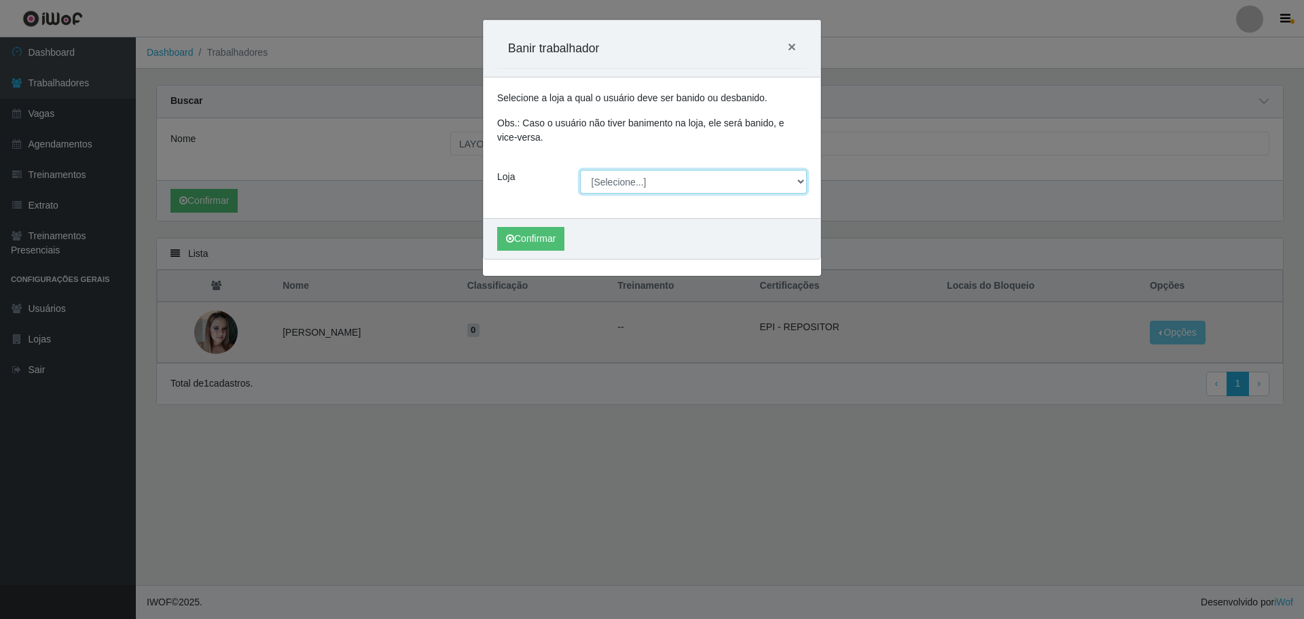
click at [632, 177] on select "[Selecione...] Minimercado Filezão O Filezão - Centenário" at bounding box center [694, 182] width 228 height 24
select select "203"
click at [580, 170] on select "[Selecione...] Minimercado Filezão O Filezão - Centenário" at bounding box center [694, 182] width 228 height 24
click at [530, 240] on button "Confirmar" at bounding box center [530, 239] width 67 height 24
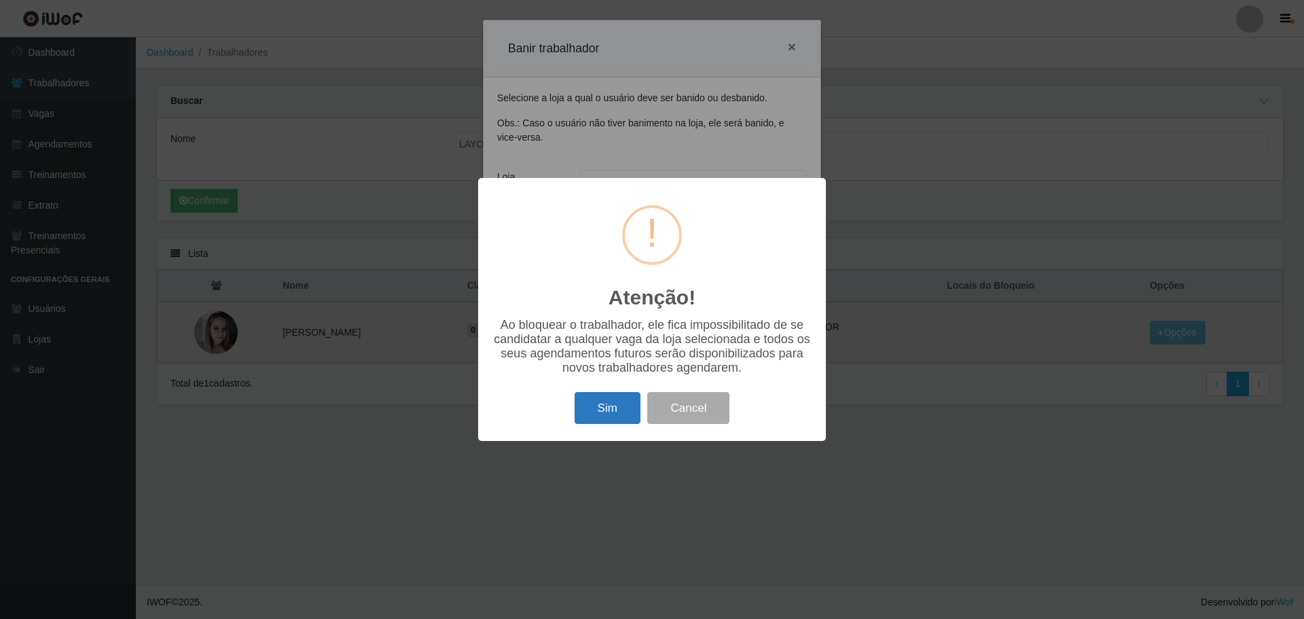
click at [607, 403] on button "Sim" at bounding box center [608, 408] width 66 height 32
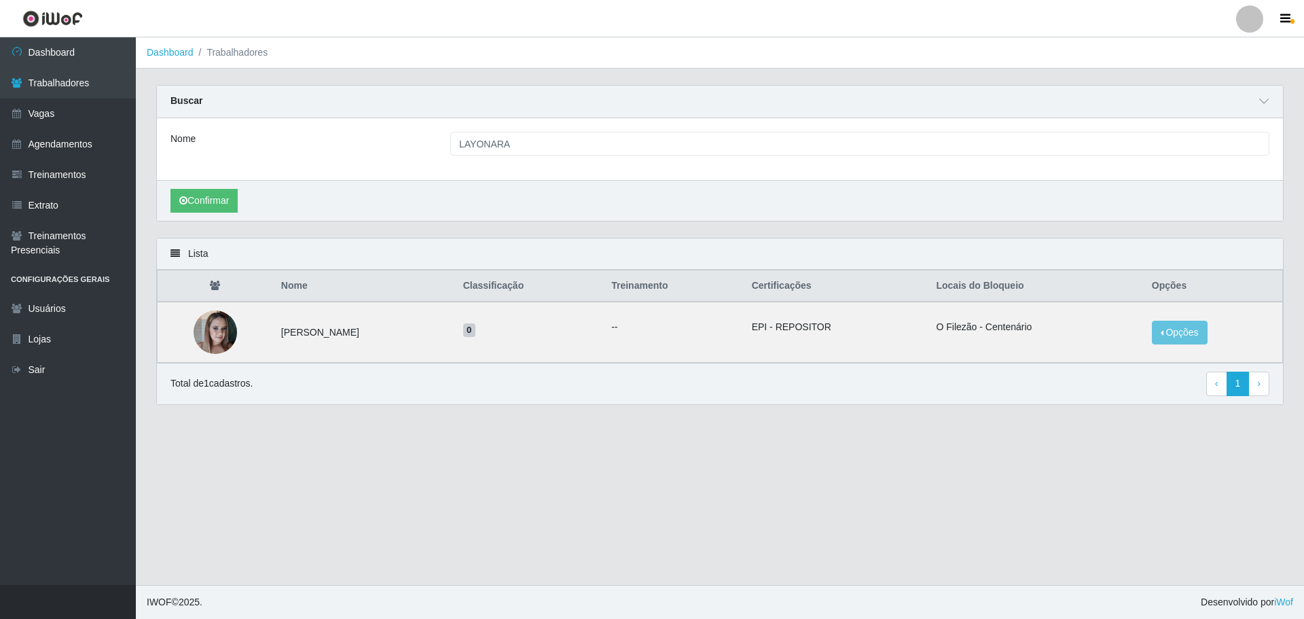
drag, startPoint x: 162, startPoint y: 48, endPoint x: 189, endPoint y: 68, distance: 34.0
click at [163, 48] on link "Dashboard" at bounding box center [170, 52] width 47 height 11
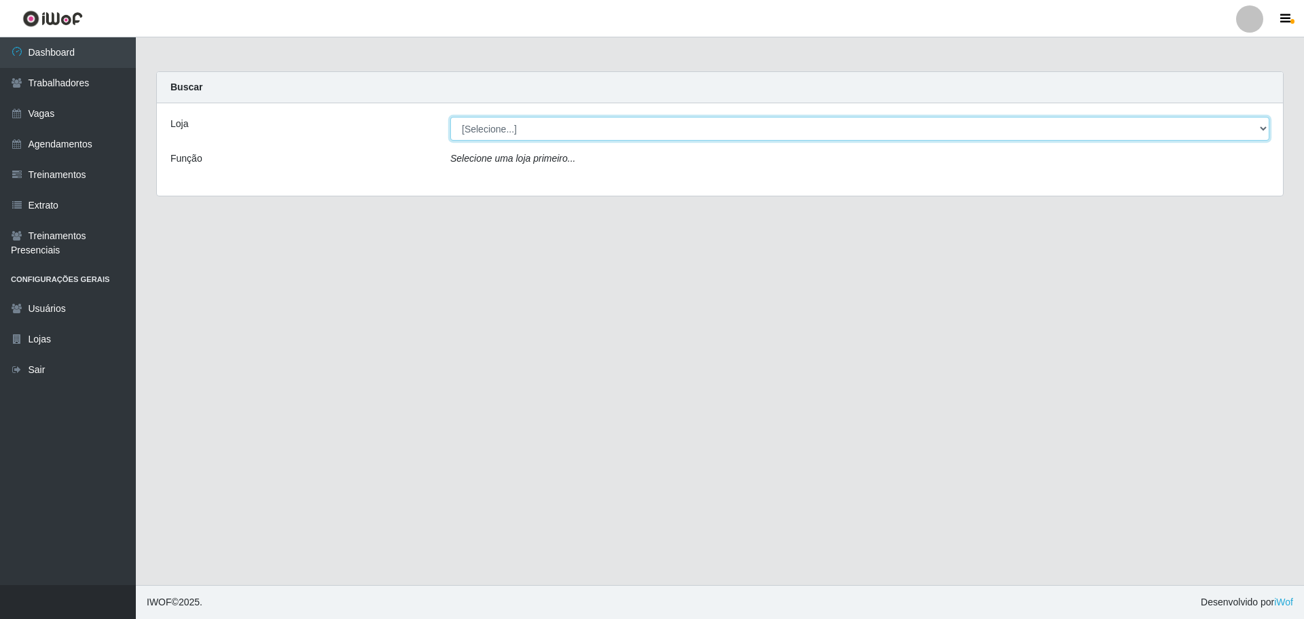
click at [517, 135] on select "[Selecione...] Minimercado Filezão O Filezão - Centenário" at bounding box center [859, 129] width 819 height 24
select select "203"
click at [450, 117] on select "[Selecione...] Minimercado Filezão O Filezão - Centenário" at bounding box center [859, 129] width 819 height 24
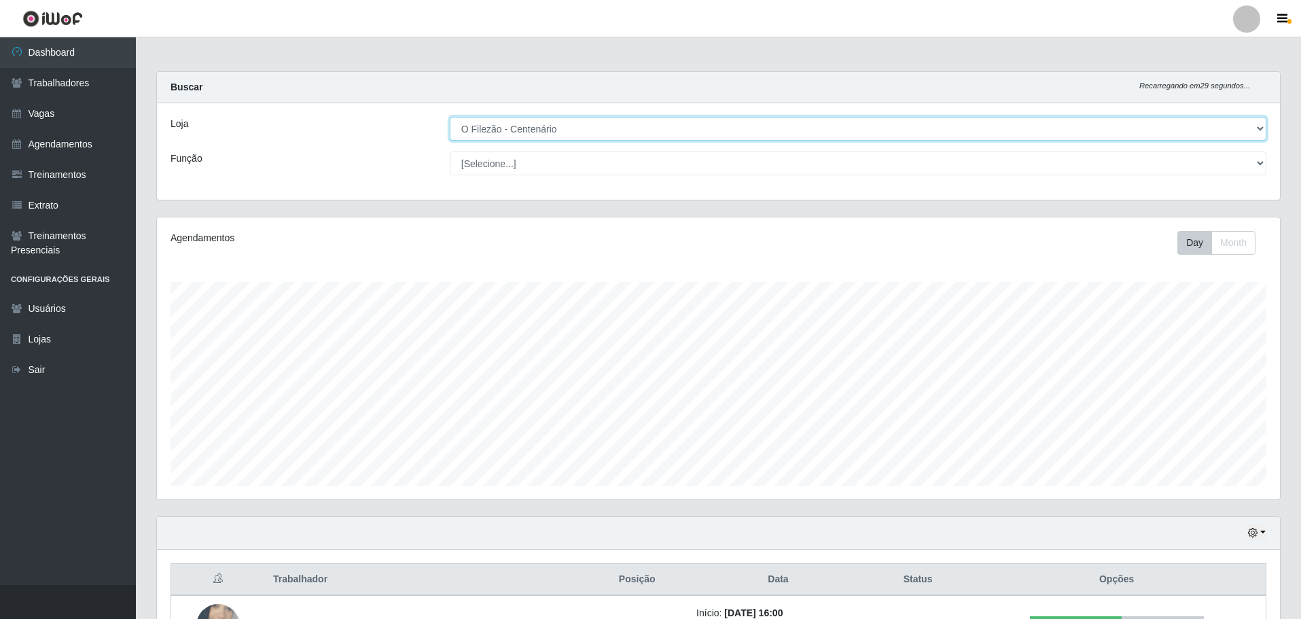
scroll to position [223, 0]
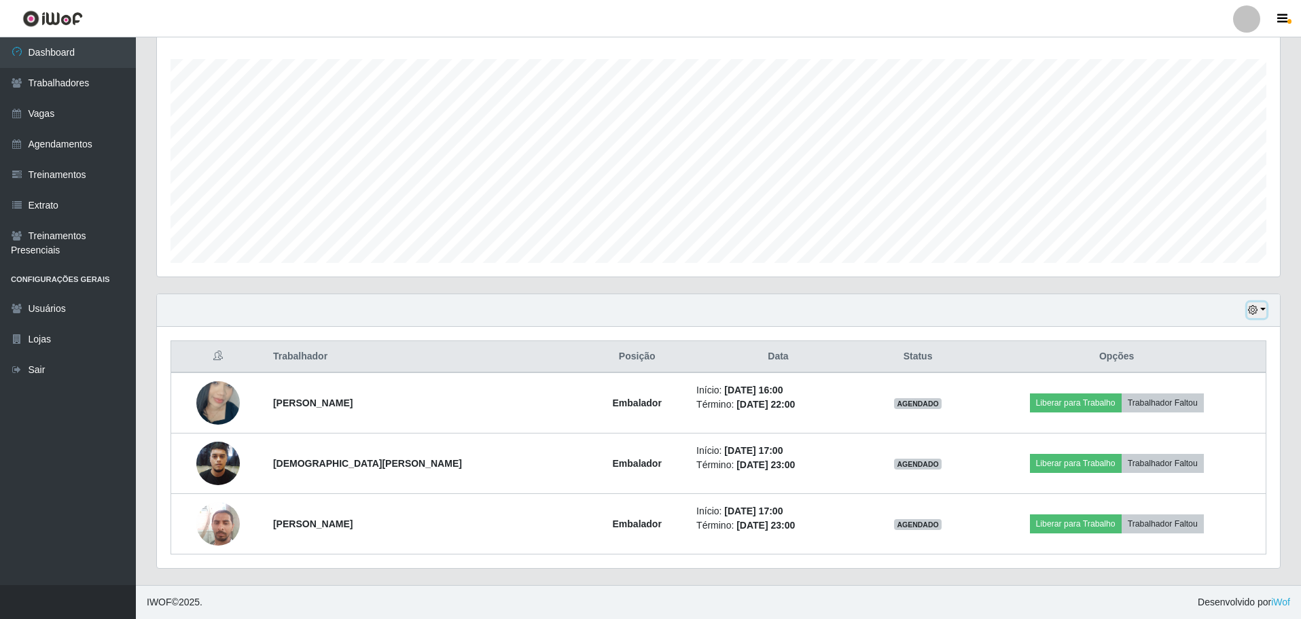
drag, startPoint x: 1261, startPoint y: 310, endPoint x: 1256, endPoint y: 319, distance: 10.0
click at [852, 311] on button "button" at bounding box center [1256, 310] width 19 height 16
click at [852, 384] on button "3 dias" at bounding box center [1211, 391] width 107 height 29
drag, startPoint x: 1268, startPoint y: 305, endPoint x: 1248, endPoint y: 312, distance: 21.5
click at [852, 305] on div "Hoje 1 dia 3 dias 1 Semana Não encerrados" at bounding box center [718, 310] width 1123 height 33
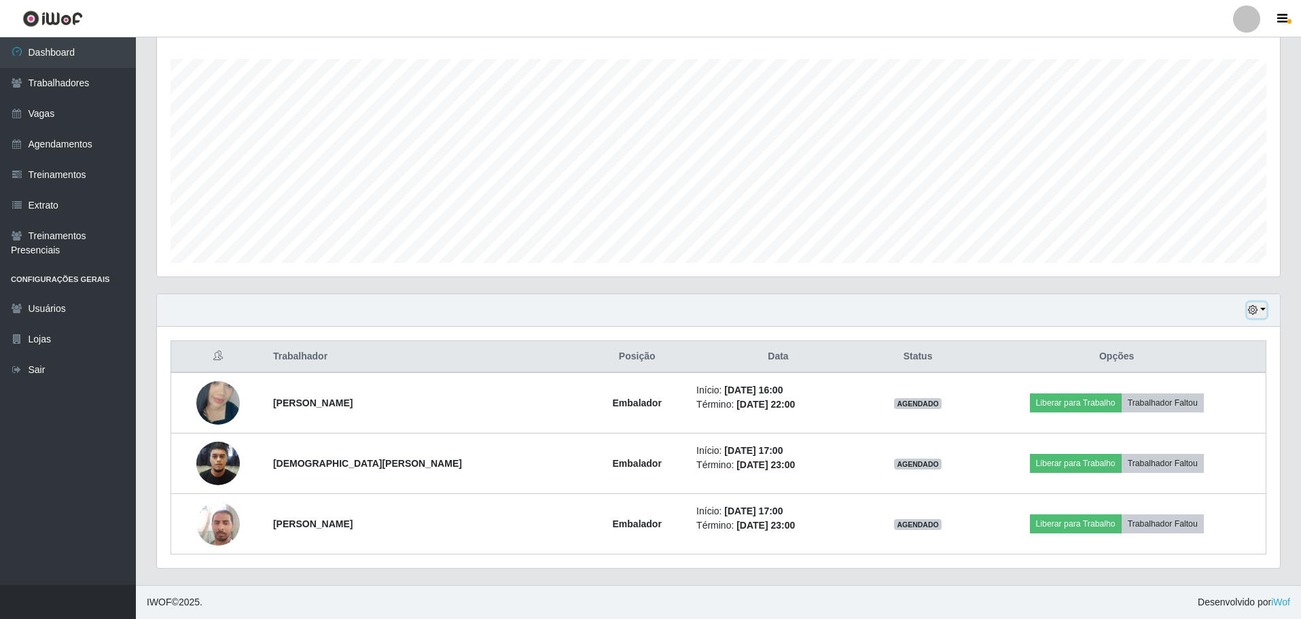
drag, startPoint x: 1263, startPoint y: 308, endPoint x: 1256, endPoint y: 315, distance: 9.7
click at [852, 307] on button "button" at bounding box center [1256, 310] width 19 height 16
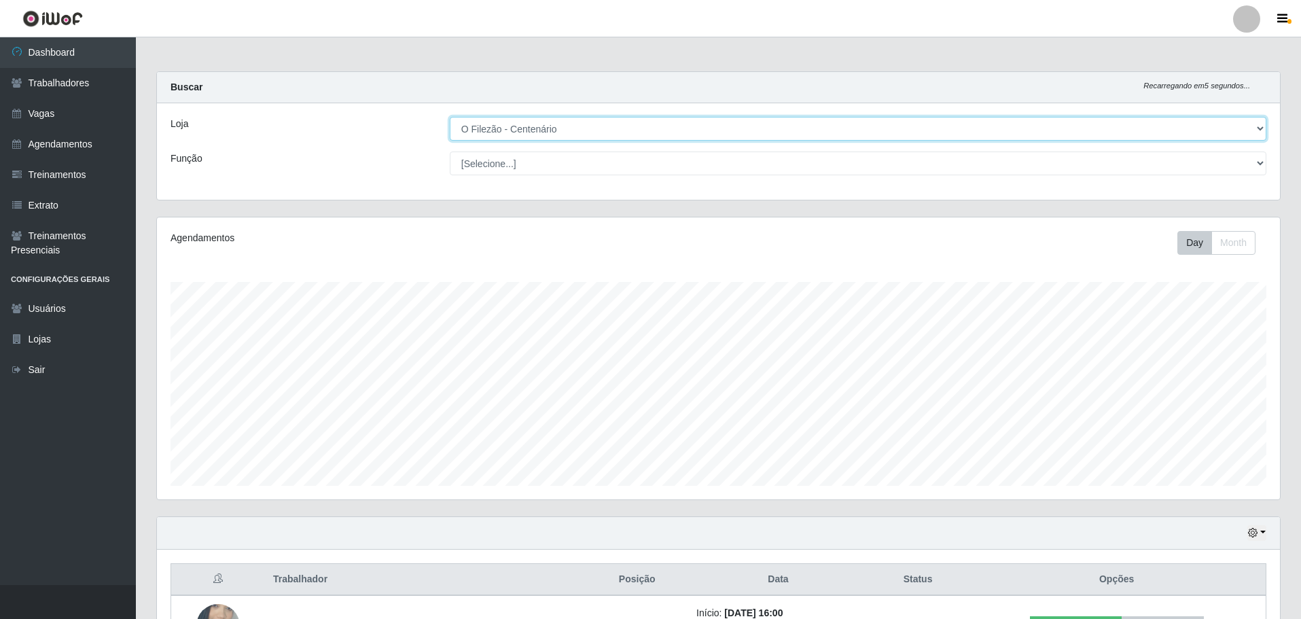
click at [528, 133] on select "[Selecione...] Minimercado Filezão O Filezão - Centenário" at bounding box center [858, 129] width 816 height 24
click at [450, 117] on select "[Selecione...] Minimercado Filezão O Filezão - Centenário" at bounding box center [858, 129] width 816 height 24
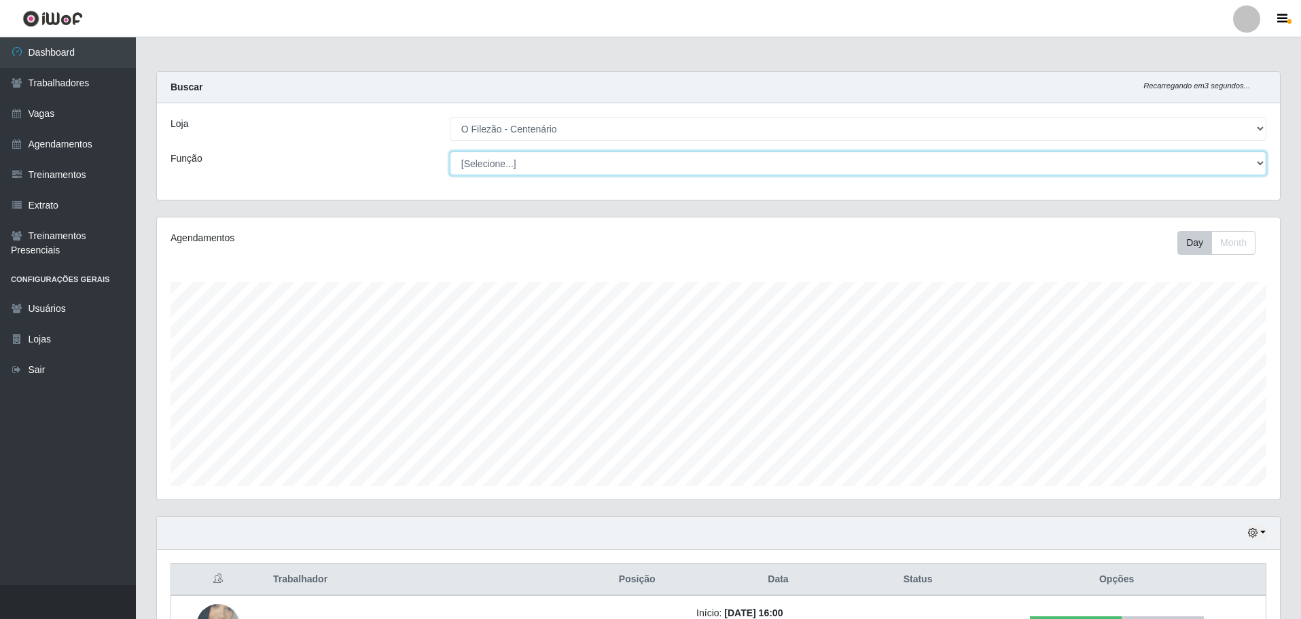
click at [551, 162] on select "[Selecione...] Auxiliar de Estacionamento Auxiliar de Estacionamento + Auxiliar…" at bounding box center [858, 163] width 816 height 24
select select "1"
click at [450, 151] on select "[Selecione...] Auxiliar de Estacionamento Auxiliar de Estacionamento + Auxiliar…" at bounding box center [858, 163] width 816 height 24
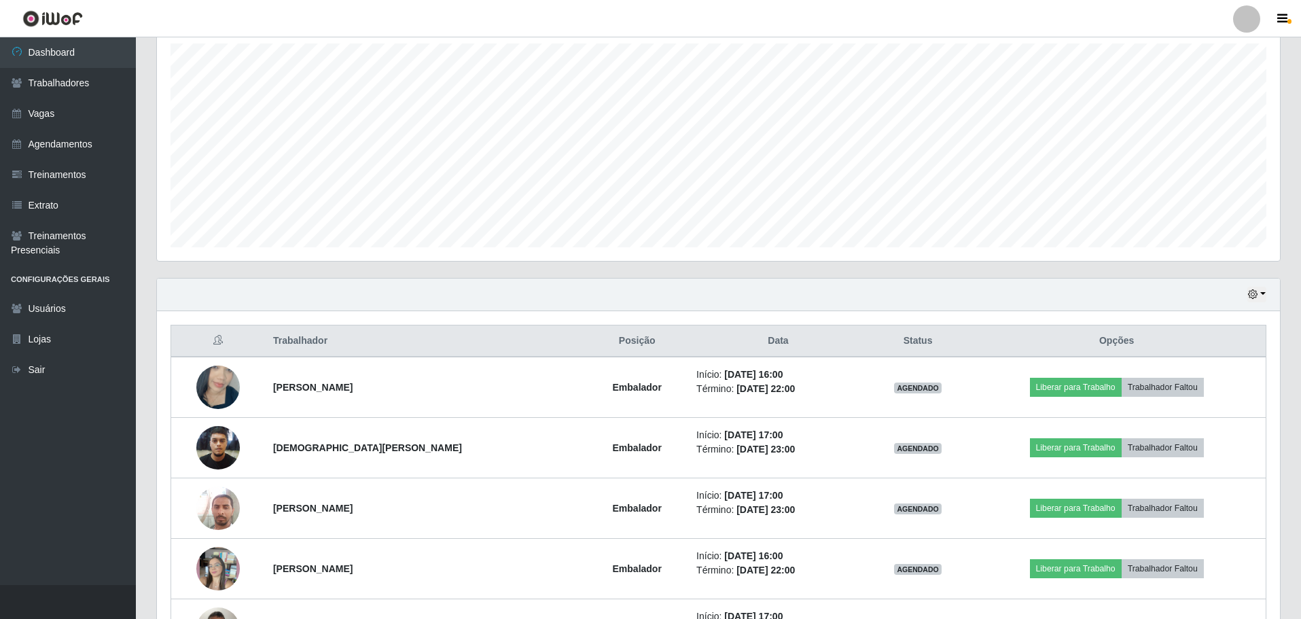
scroll to position [103, 0]
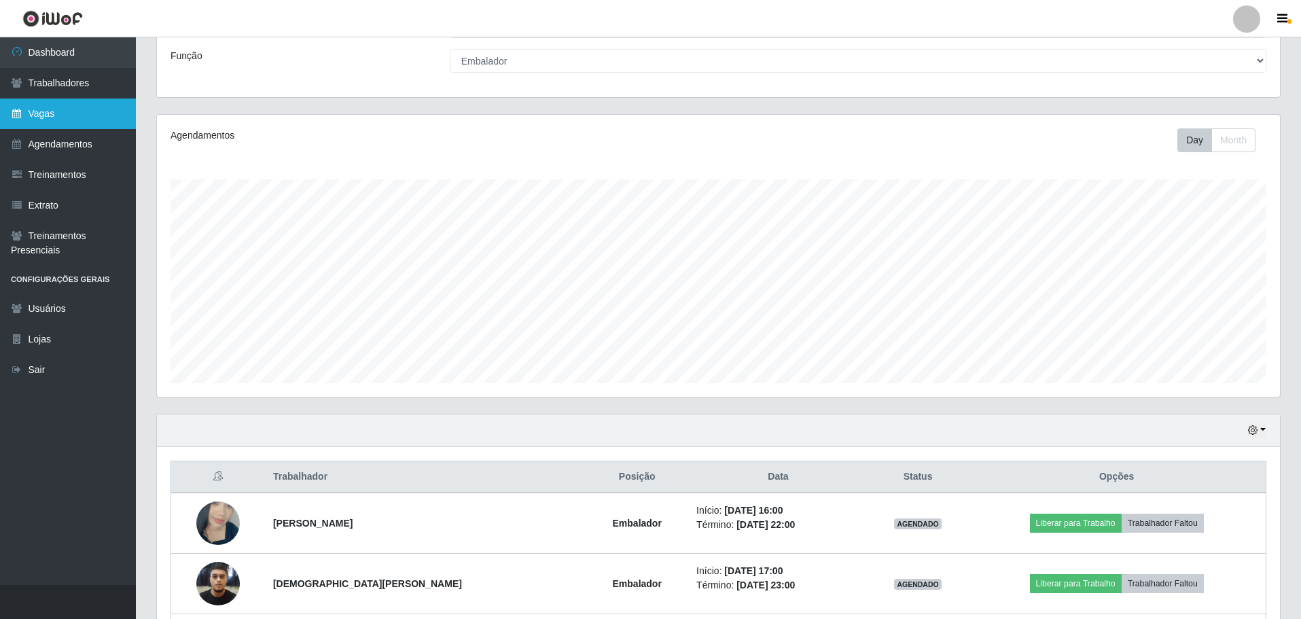
drag, startPoint x: 44, startPoint y: 110, endPoint x: 62, endPoint y: 111, distance: 18.4
click at [44, 110] on link "Vagas" at bounding box center [68, 113] width 136 height 31
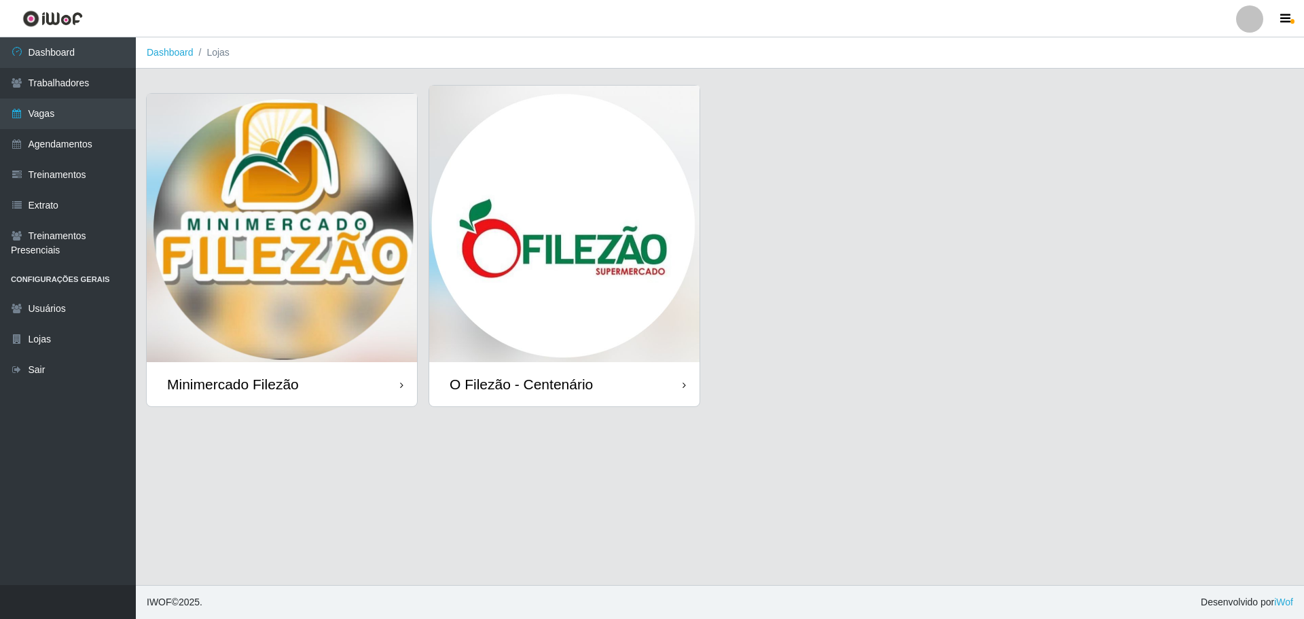
click at [575, 198] on img at bounding box center [564, 224] width 270 height 276
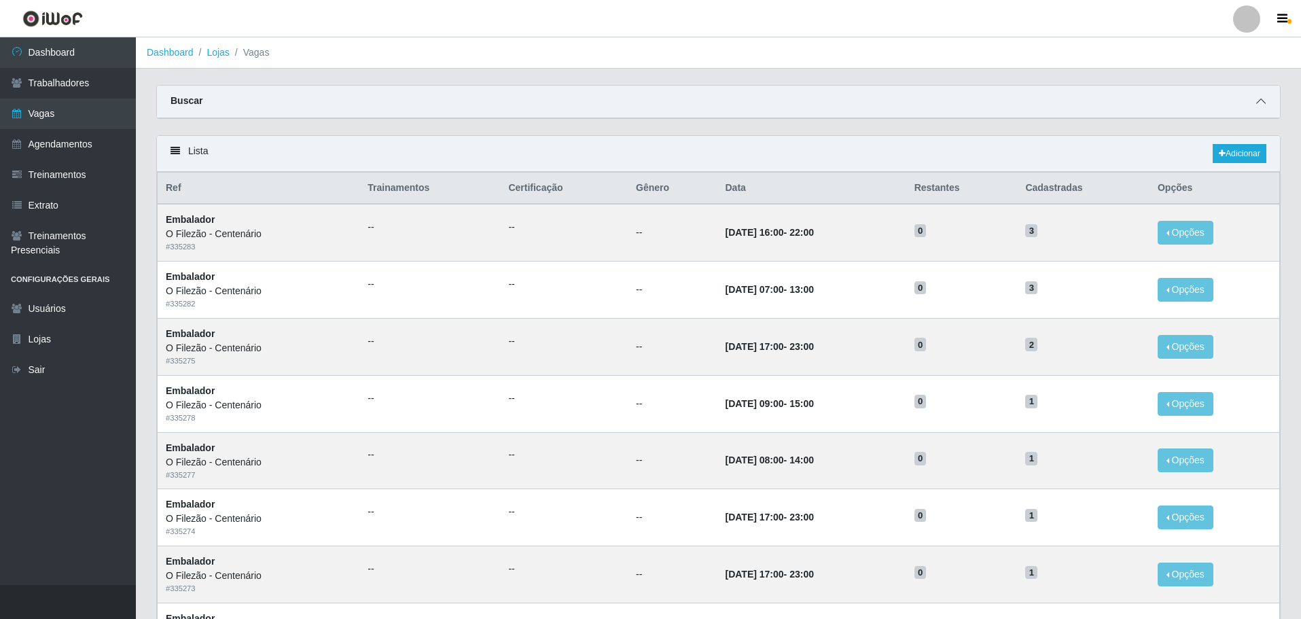
click at [852, 107] on span at bounding box center [1260, 102] width 16 height 16
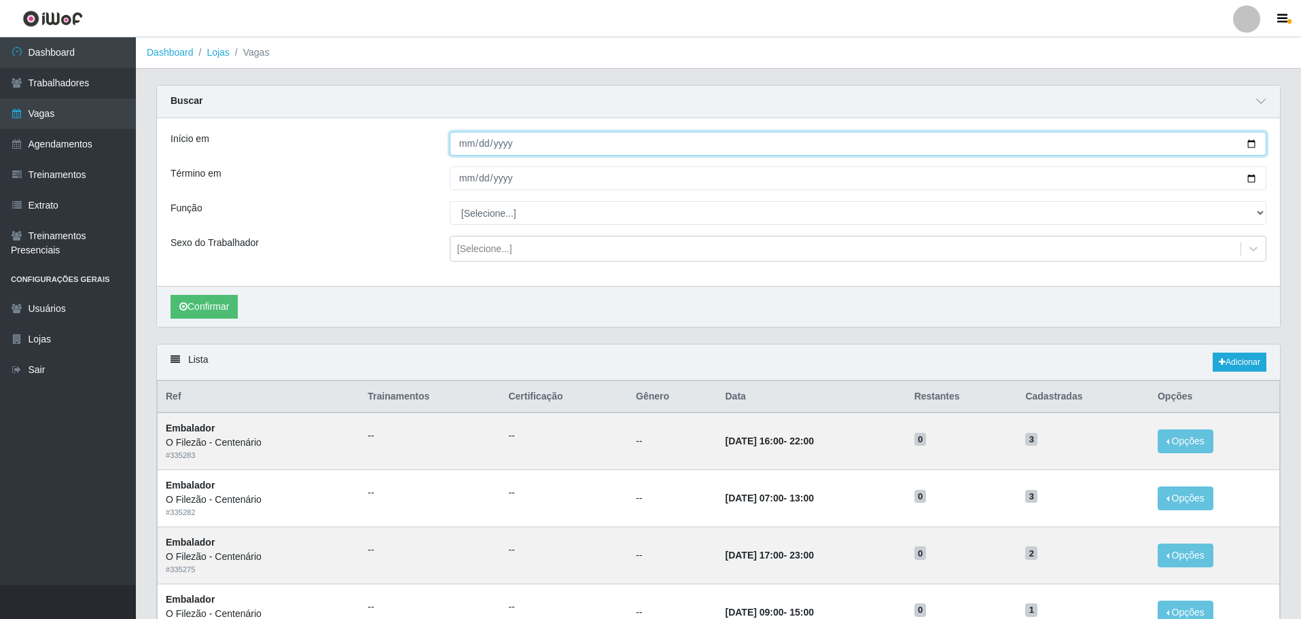
click at [852, 144] on input "Início em" at bounding box center [858, 144] width 816 height 24
type input "[DATE]"
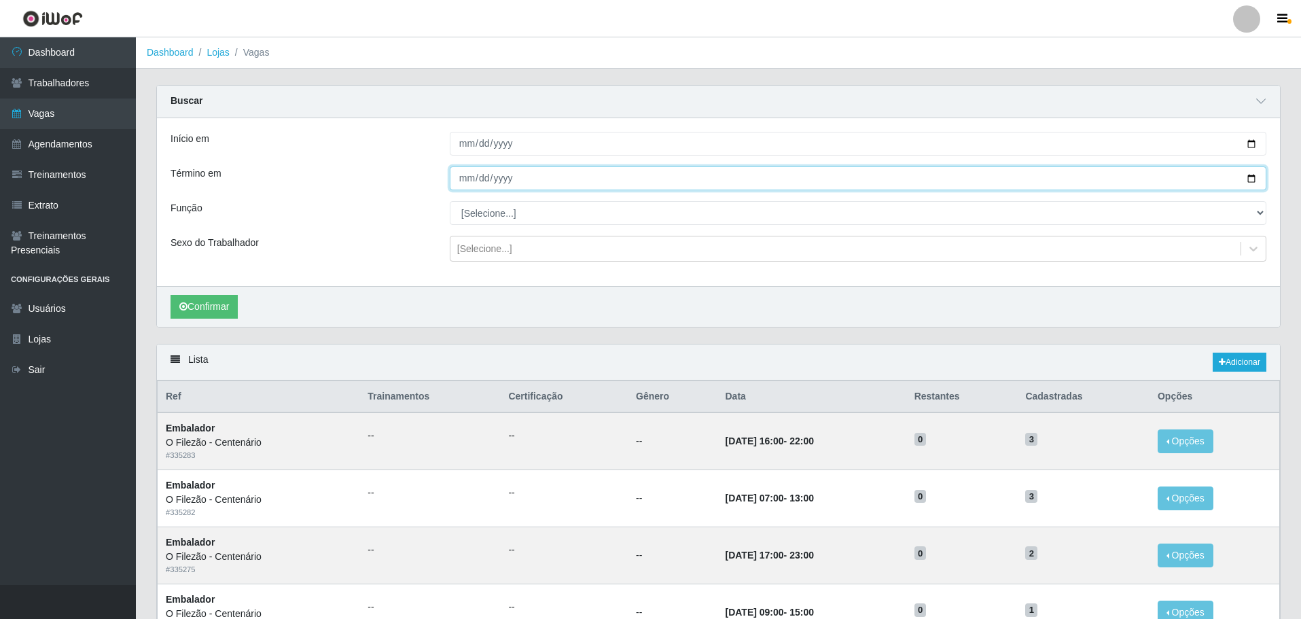
drag, startPoint x: 1256, startPoint y: 178, endPoint x: 1208, endPoint y: 187, distance: 49.2
click at [852, 177] on input "Término em" at bounding box center [858, 178] width 816 height 24
type input "[DATE]"
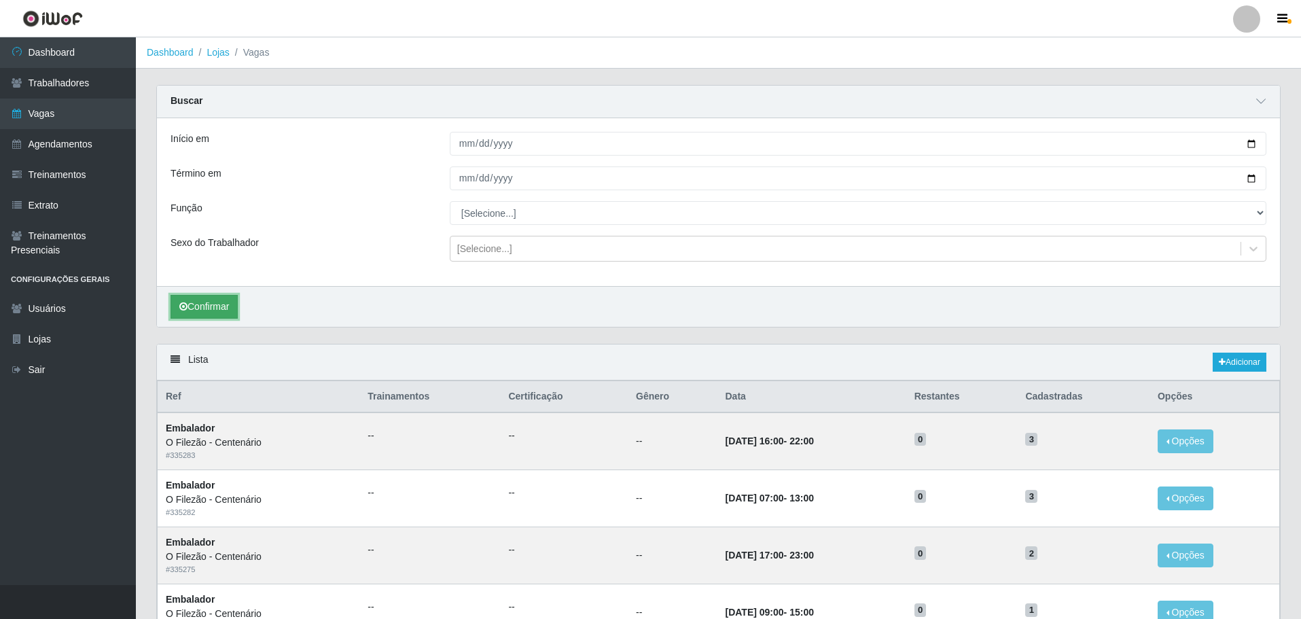
click at [220, 310] on button "Confirmar" at bounding box center [203, 307] width 67 height 24
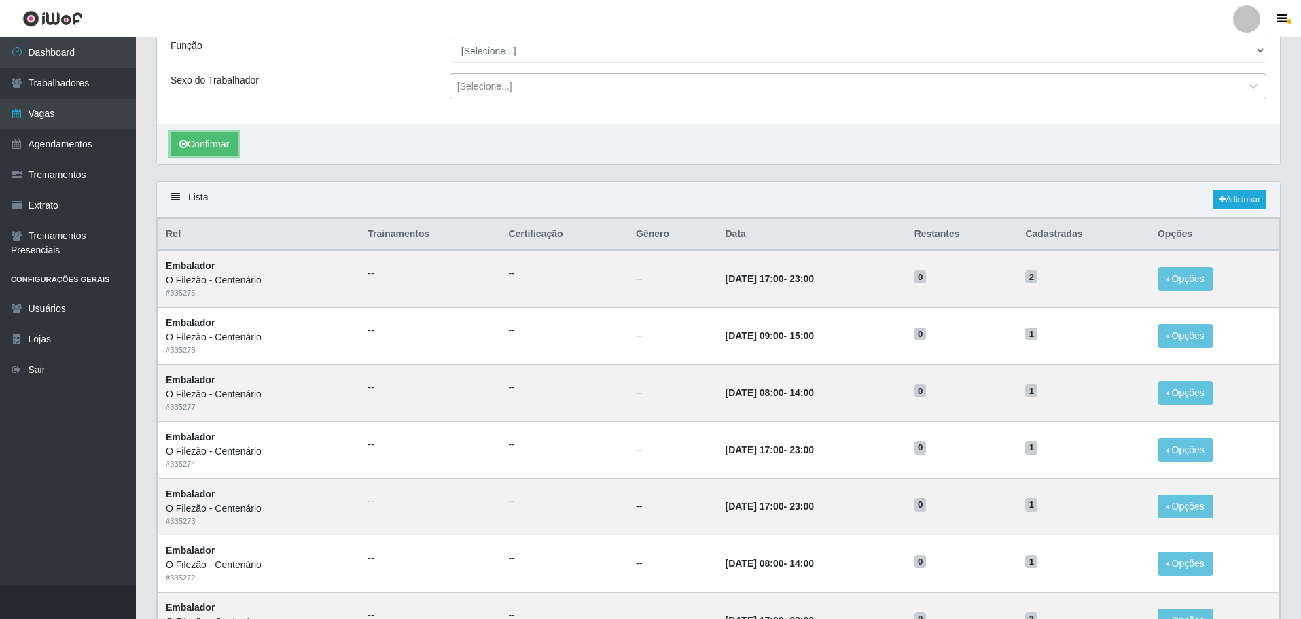
scroll to position [26, 0]
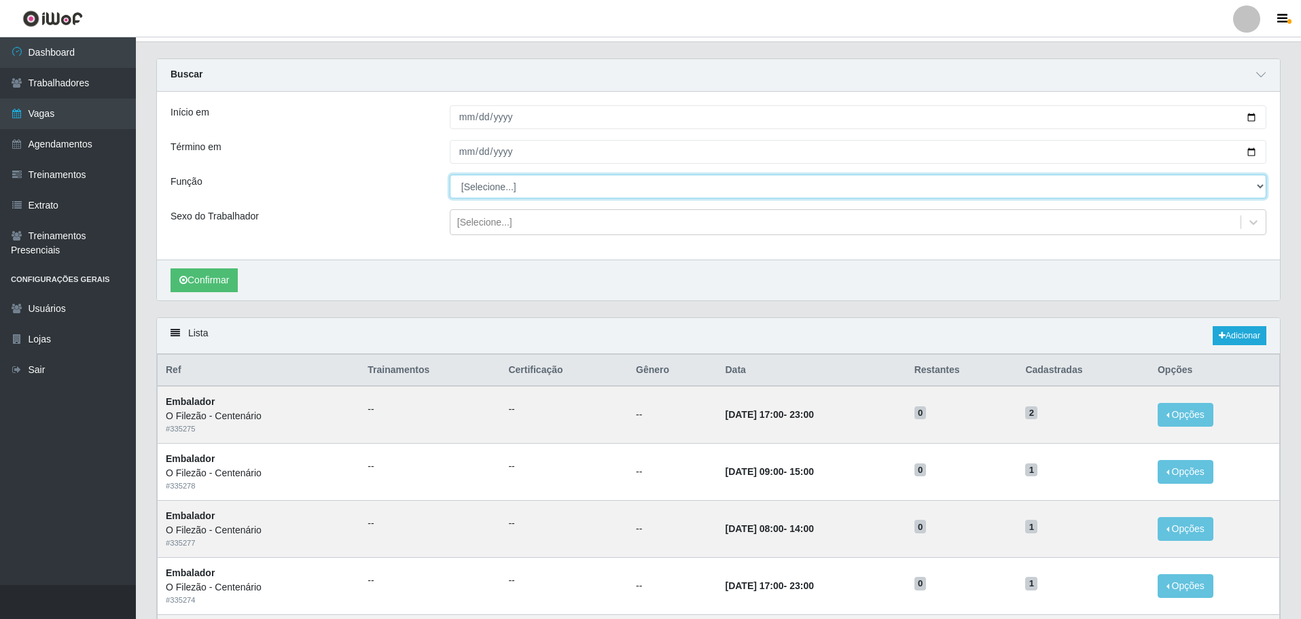
click at [472, 187] on select "[Selecione...] Auxiliar de Estacionamento Auxiliar de Estacionamento + Auxiliar…" at bounding box center [858, 187] width 816 height 24
click at [420, 177] on div "Função" at bounding box center [299, 187] width 279 height 24
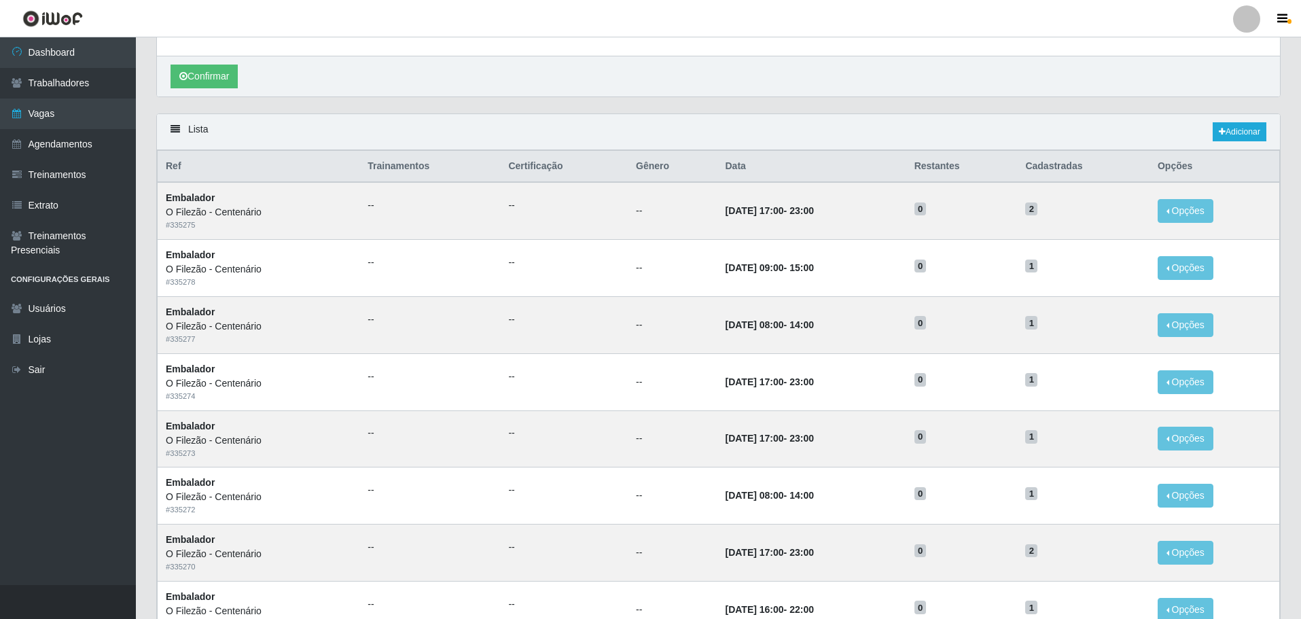
scroll to position [0, 0]
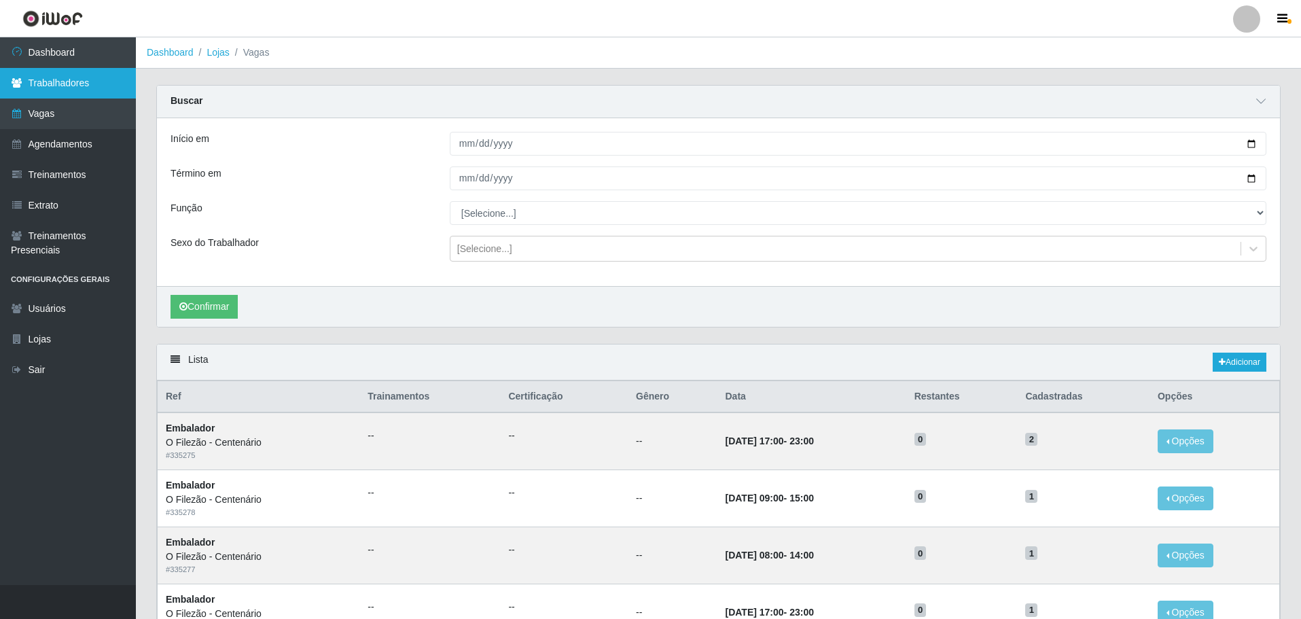
drag, startPoint x: 73, startPoint y: 81, endPoint x: 101, endPoint y: 95, distance: 31.3
click at [74, 80] on link "Trabalhadores" at bounding box center [68, 83] width 136 height 31
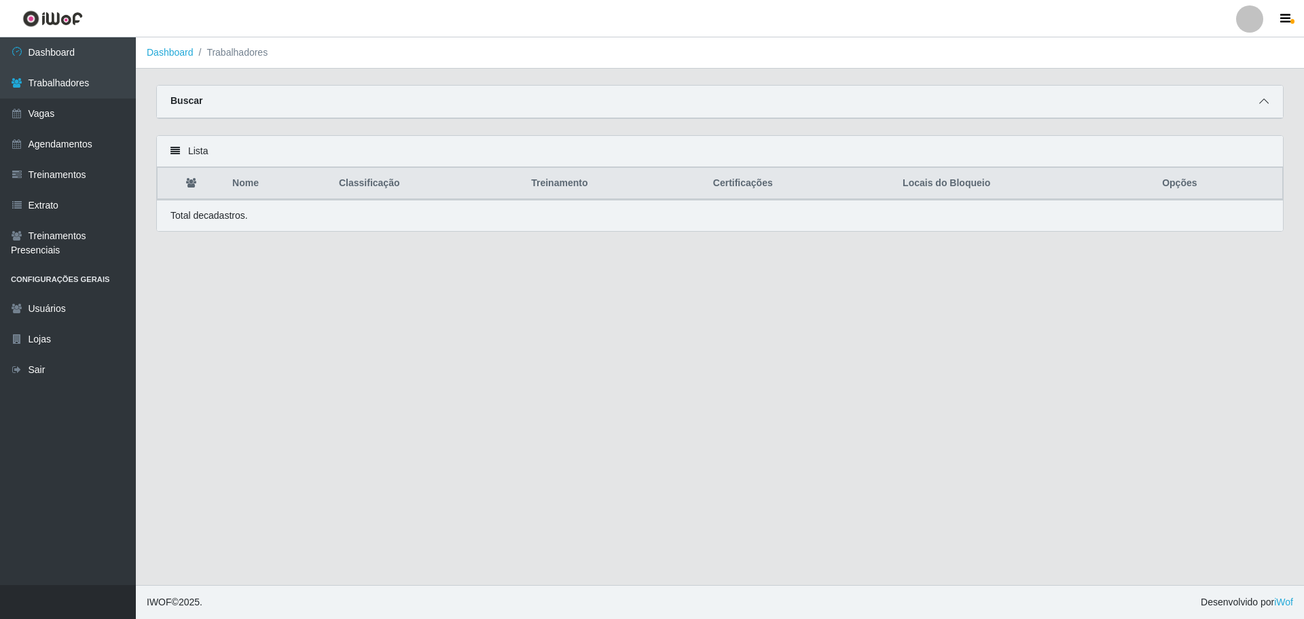
click at [852, 97] on span at bounding box center [1264, 102] width 16 height 16
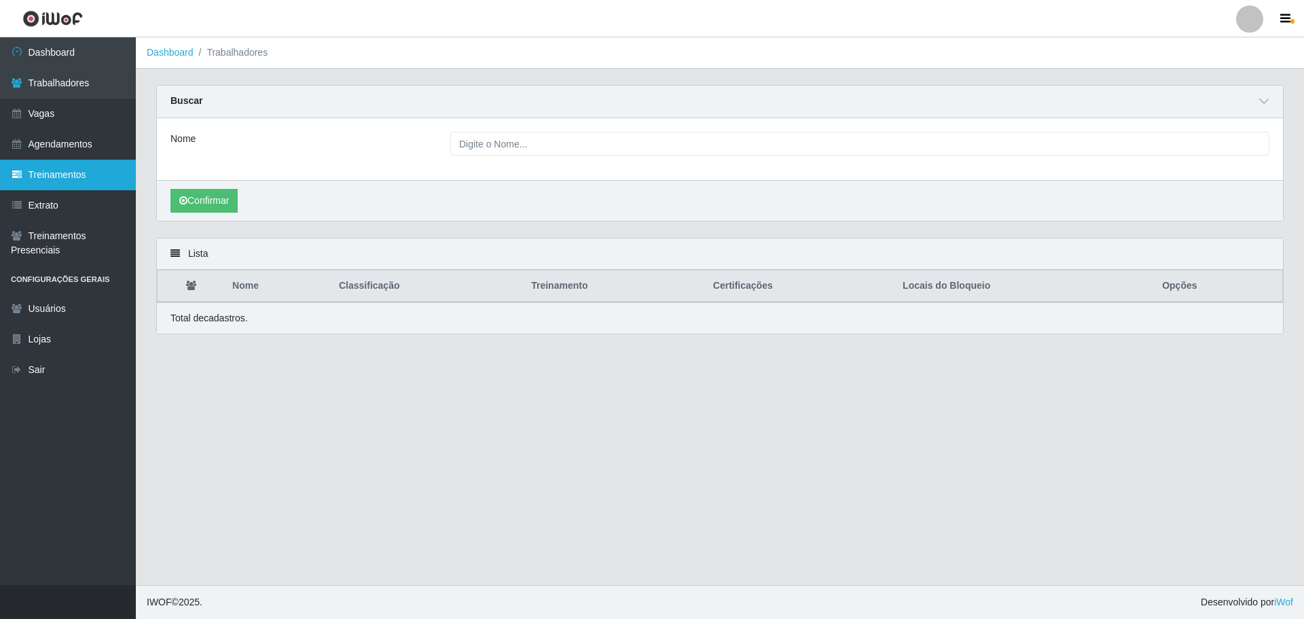
drag, startPoint x: 59, startPoint y: 182, endPoint x: 96, endPoint y: 187, distance: 37.7
click at [59, 181] on link "Treinamentos" at bounding box center [68, 175] width 136 height 31
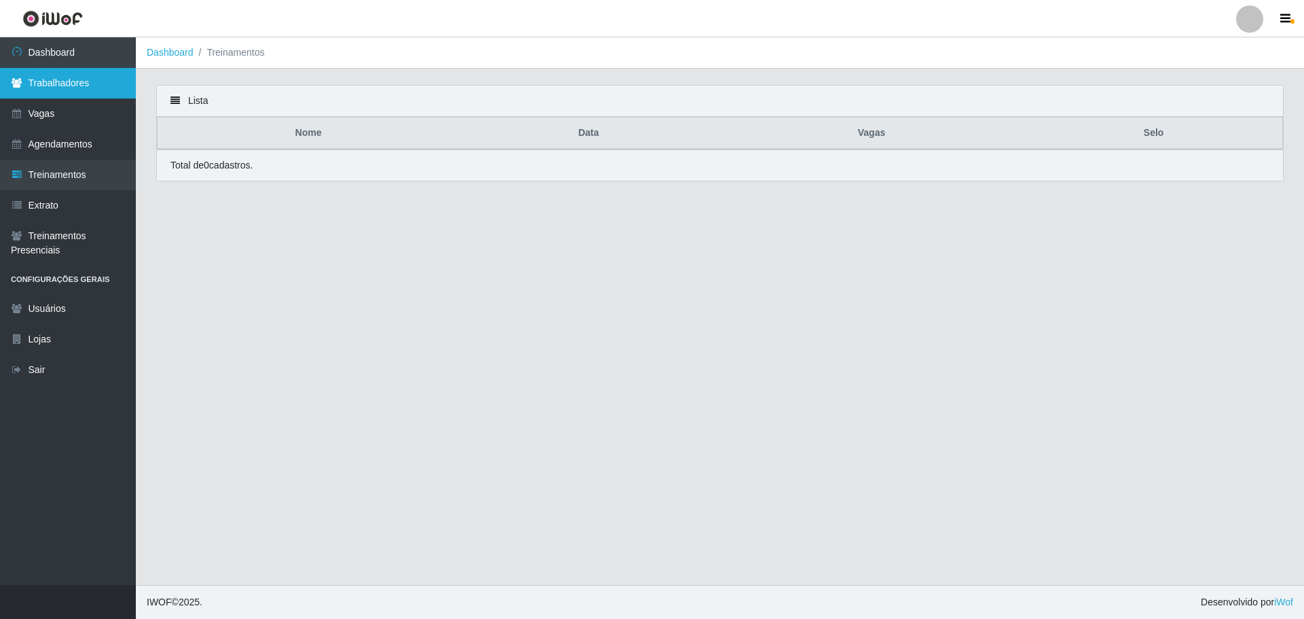
click at [73, 88] on link "Trabalhadores" at bounding box center [68, 83] width 136 height 31
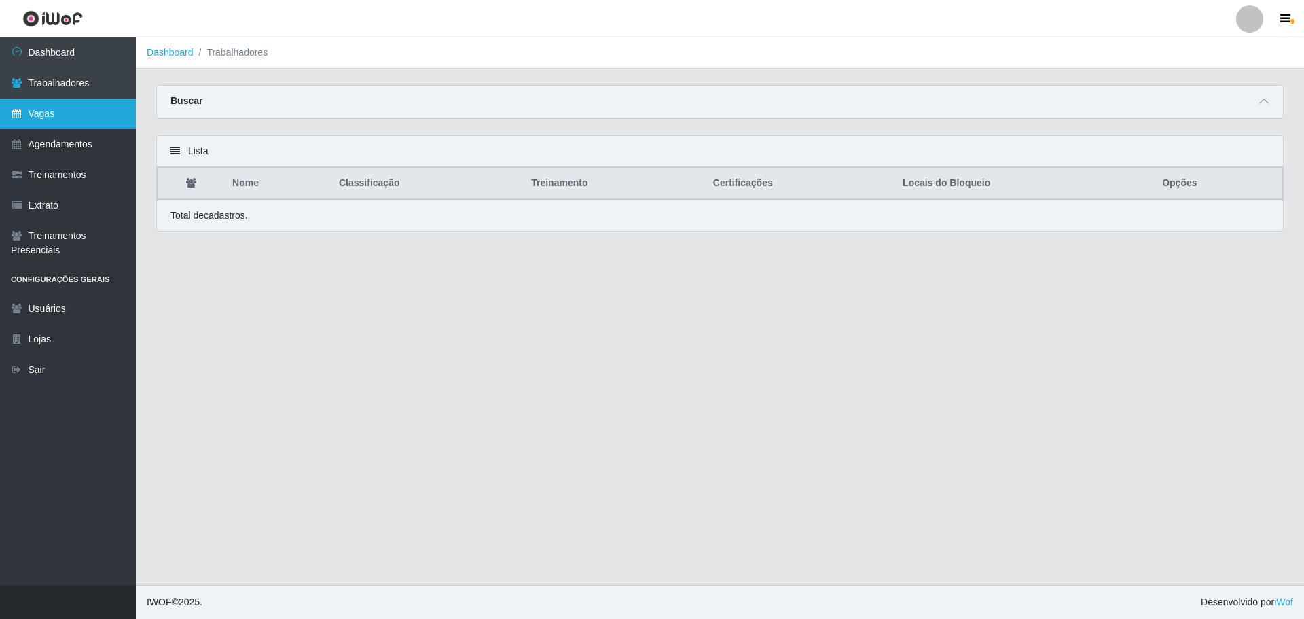
click at [67, 107] on link "Vagas" at bounding box center [68, 113] width 136 height 31
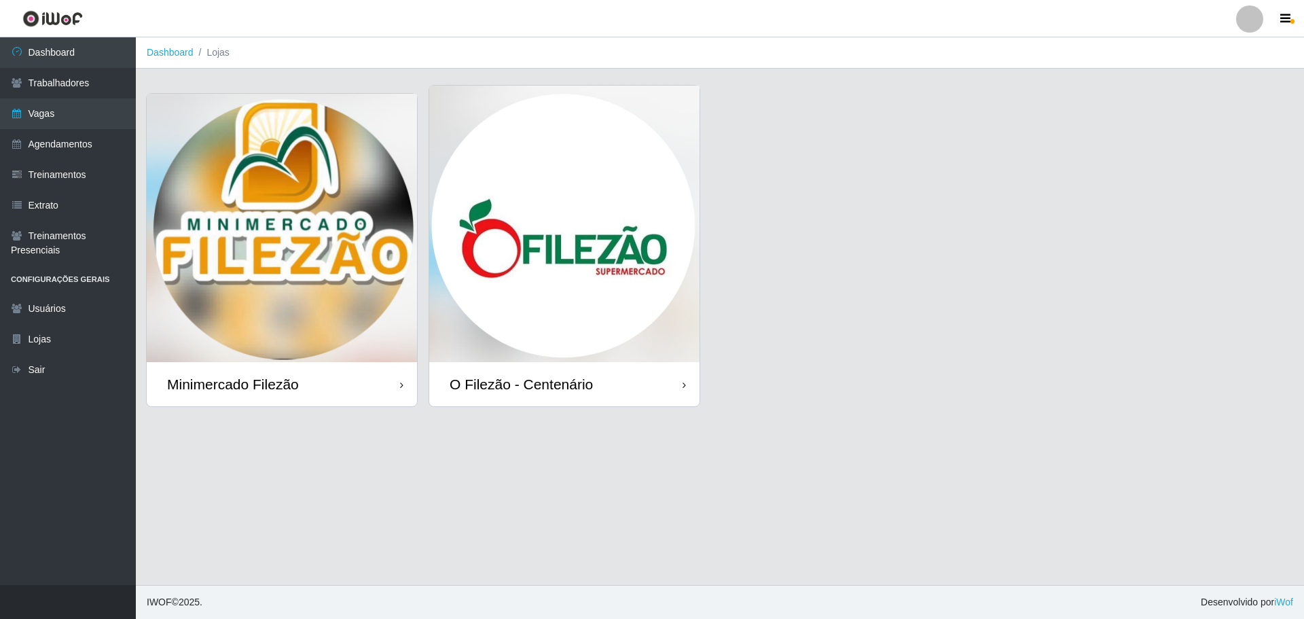
click at [438, 151] on img at bounding box center [564, 224] width 270 height 276
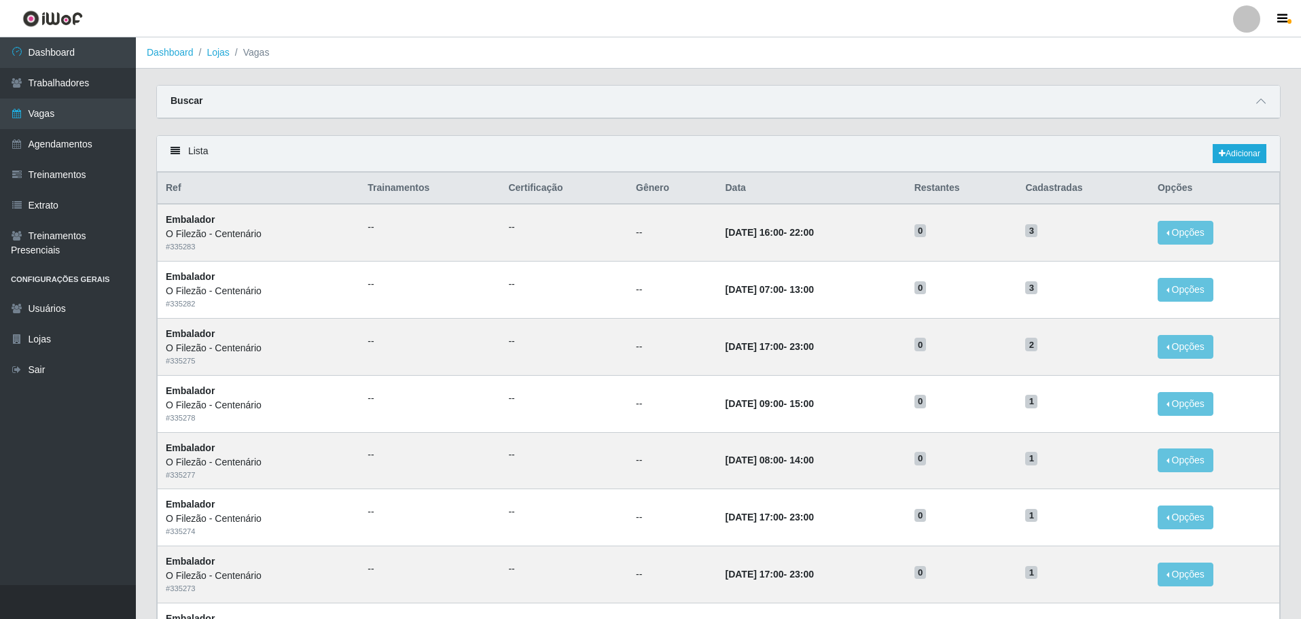
click at [852, 98] on div "Buscar" at bounding box center [718, 102] width 1123 height 33
click at [852, 99] on icon at bounding box center [1261, 101] width 10 height 10
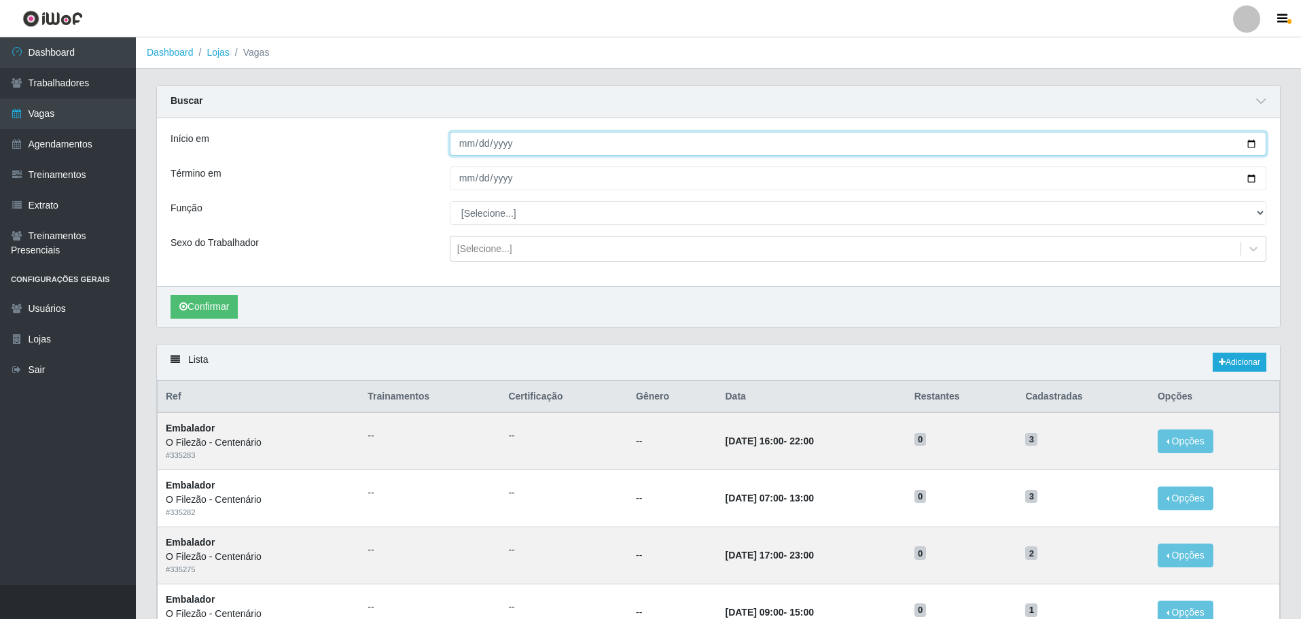
drag, startPoint x: 1256, startPoint y: 143, endPoint x: 1093, endPoint y: 143, distance: 162.3
click at [852, 143] on input "Início em" at bounding box center [858, 144] width 816 height 24
type input "[DATE]"
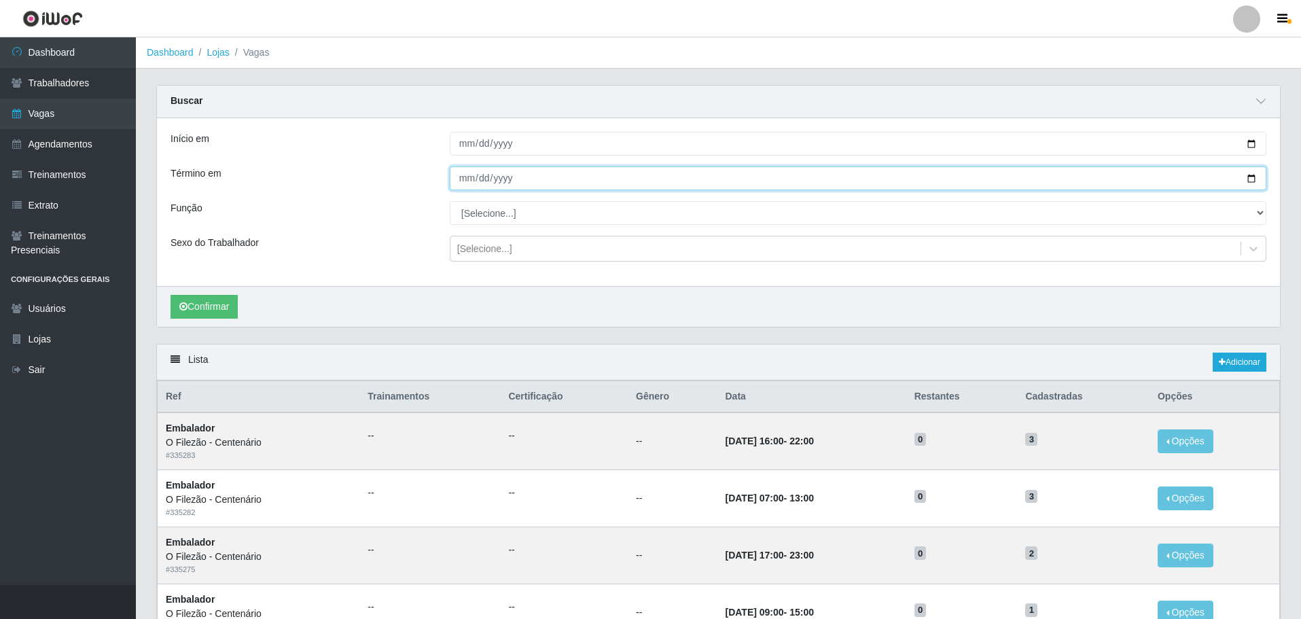
drag, startPoint x: 1254, startPoint y: 179, endPoint x: 1039, endPoint y: 181, distance: 214.6
click at [852, 181] on input "Término em" at bounding box center [858, 178] width 816 height 24
type input "[DATE]"
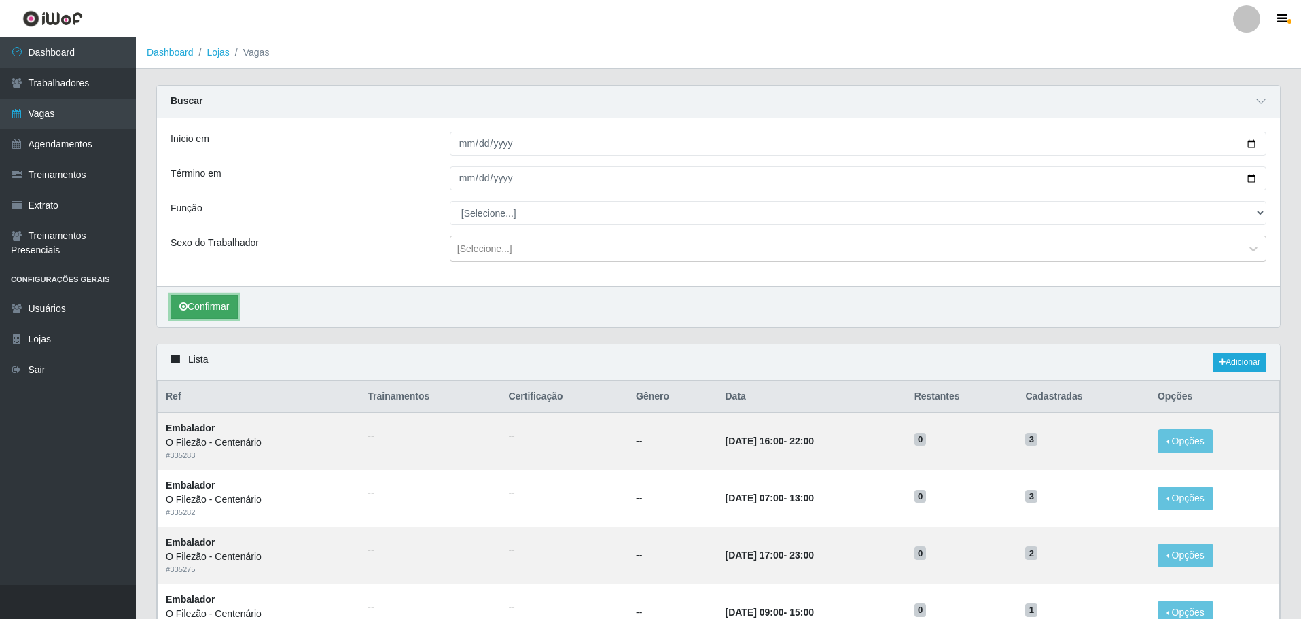
click at [193, 314] on button "Confirmar" at bounding box center [203, 307] width 67 height 24
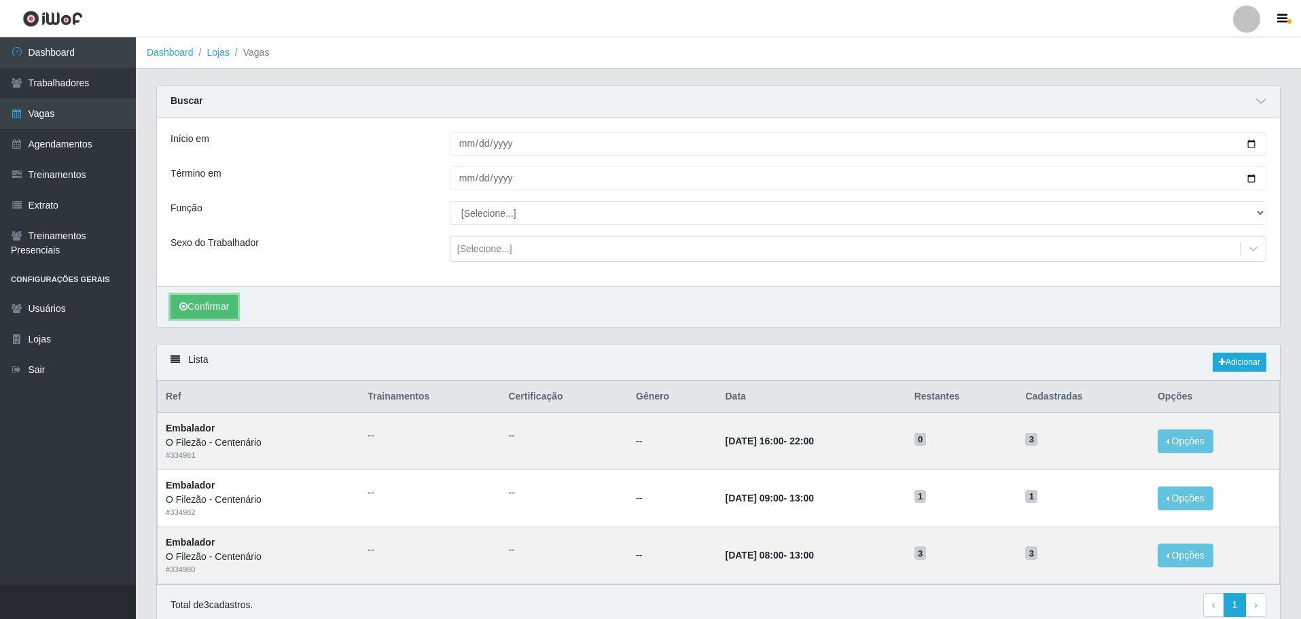
scroll to position [58, 0]
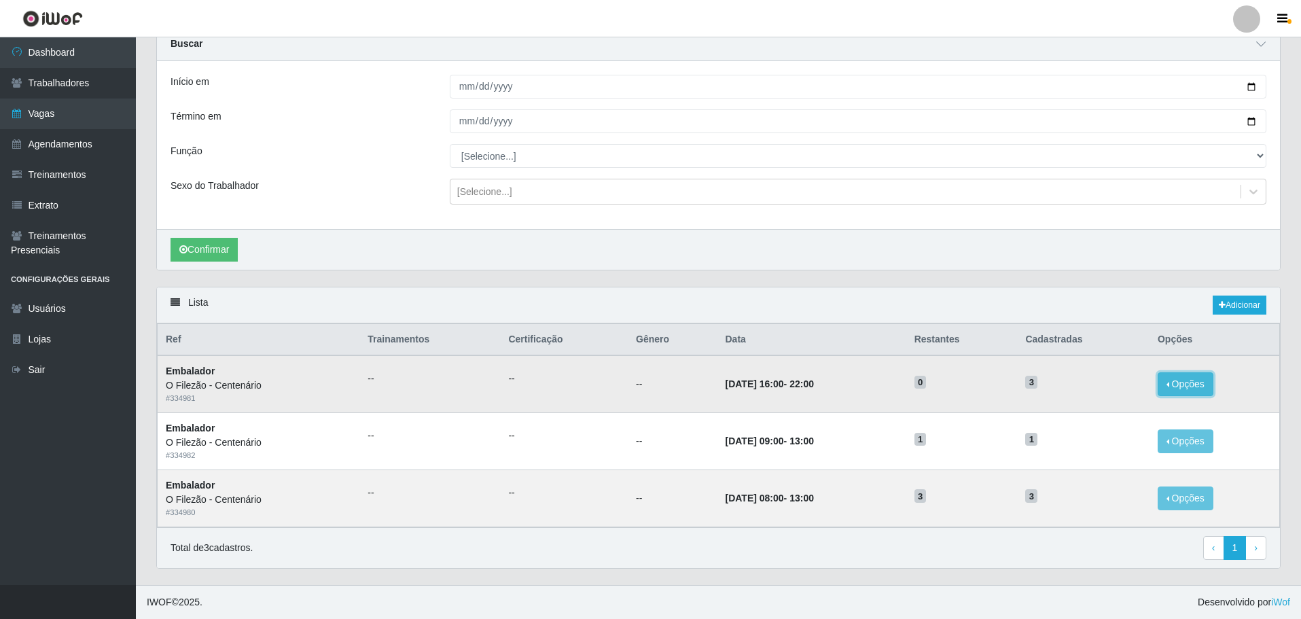
click at [852, 380] on button "Opções" at bounding box center [1185, 384] width 56 height 24
drag, startPoint x: 1189, startPoint y: 382, endPoint x: 937, endPoint y: 411, distance: 254.3
click at [852, 382] on button "Opções" at bounding box center [1185, 384] width 56 height 24
click at [72, 51] on link "Dashboard" at bounding box center [68, 52] width 136 height 31
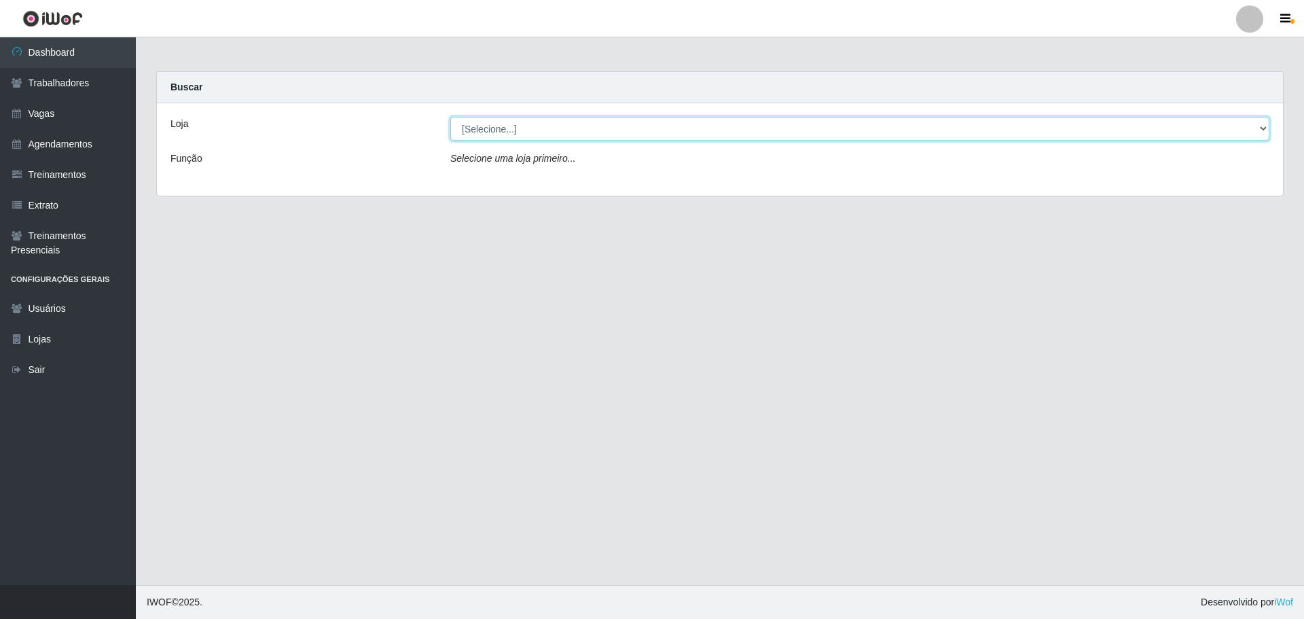
click at [485, 129] on select "[Selecione...] Minimercado Filezão O Filezão - Centenário" at bounding box center [859, 129] width 819 height 24
select select "203"
click at [450, 117] on select "[Selecione...] Minimercado Filezão O Filezão - Centenário" at bounding box center [859, 129] width 819 height 24
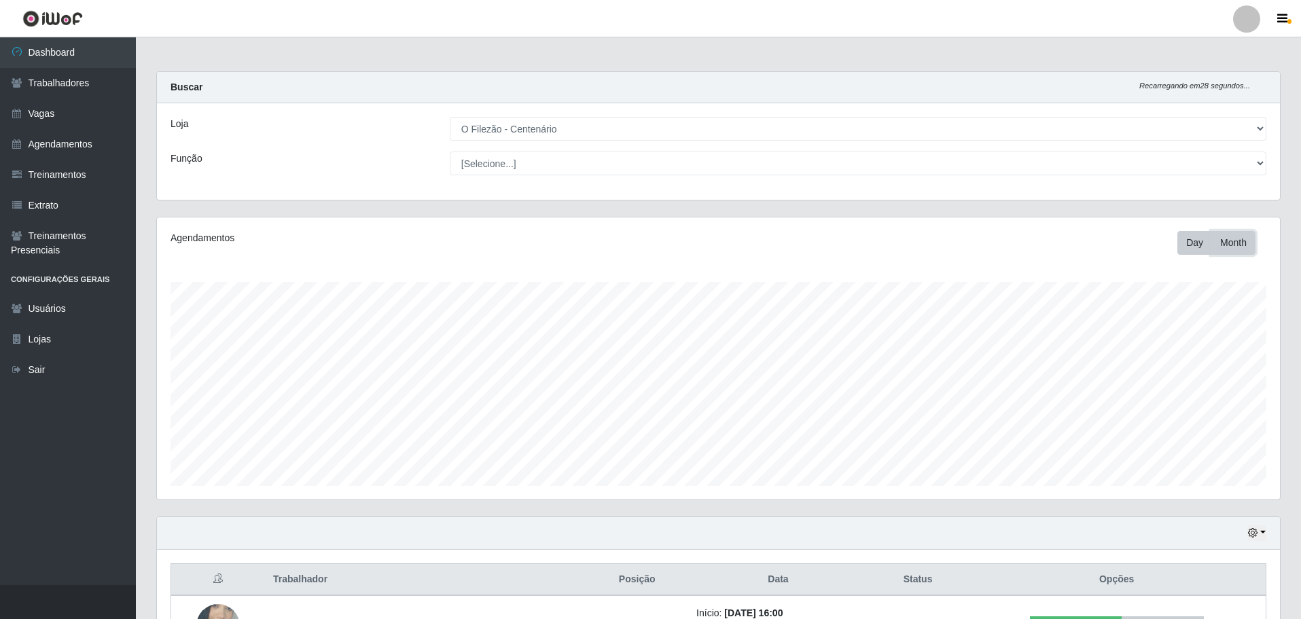
click at [852, 240] on button "Month" at bounding box center [1233, 243] width 44 height 24
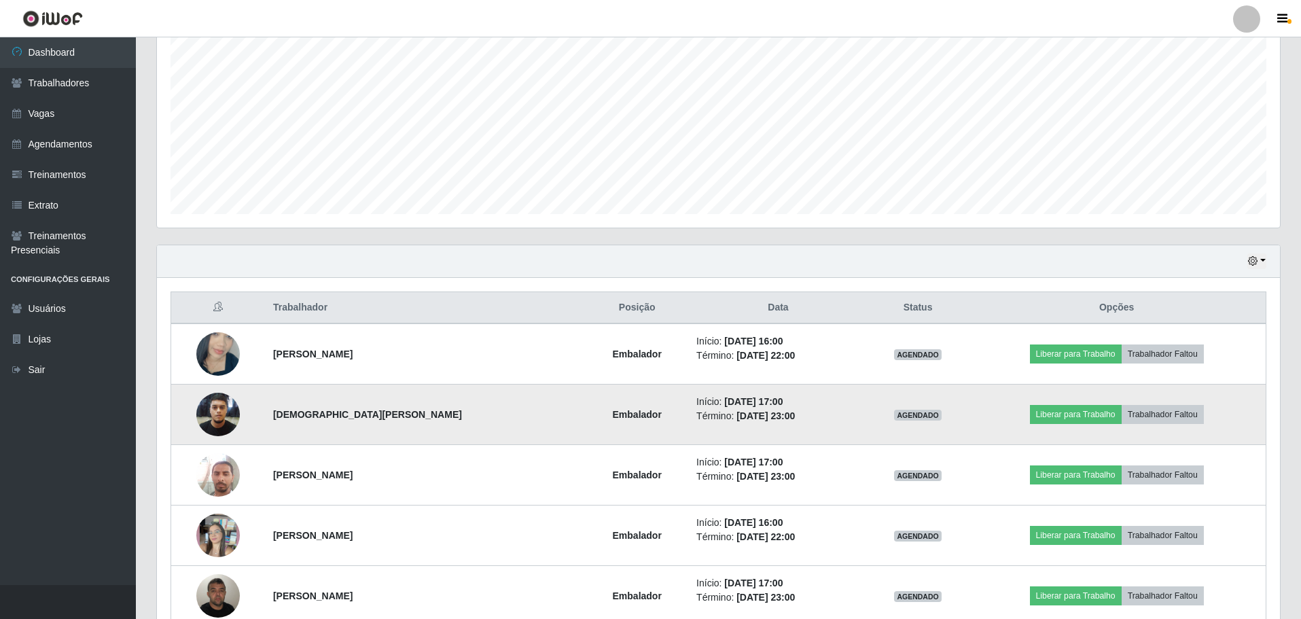
scroll to position [340, 0]
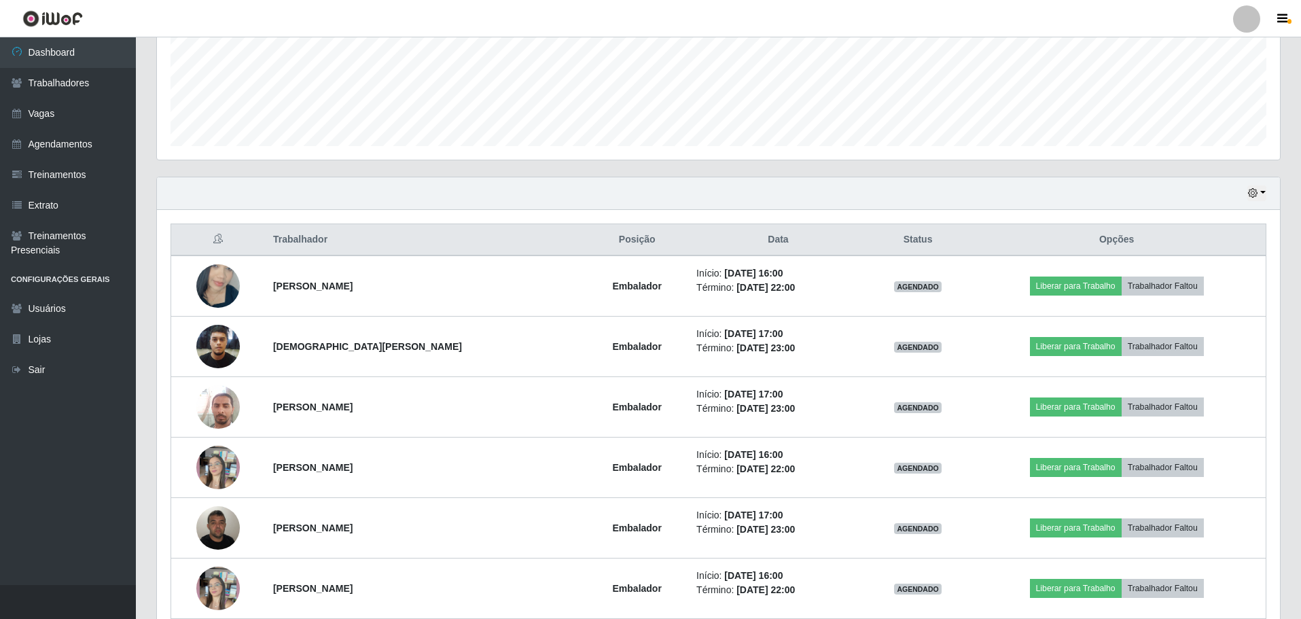
click at [852, 202] on div "Hoje 1 dia 3 dias 1 Semana Não encerrados" at bounding box center [718, 193] width 1123 height 33
click at [852, 192] on button "button" at bounding box center [1256, 193] width 19 height 16
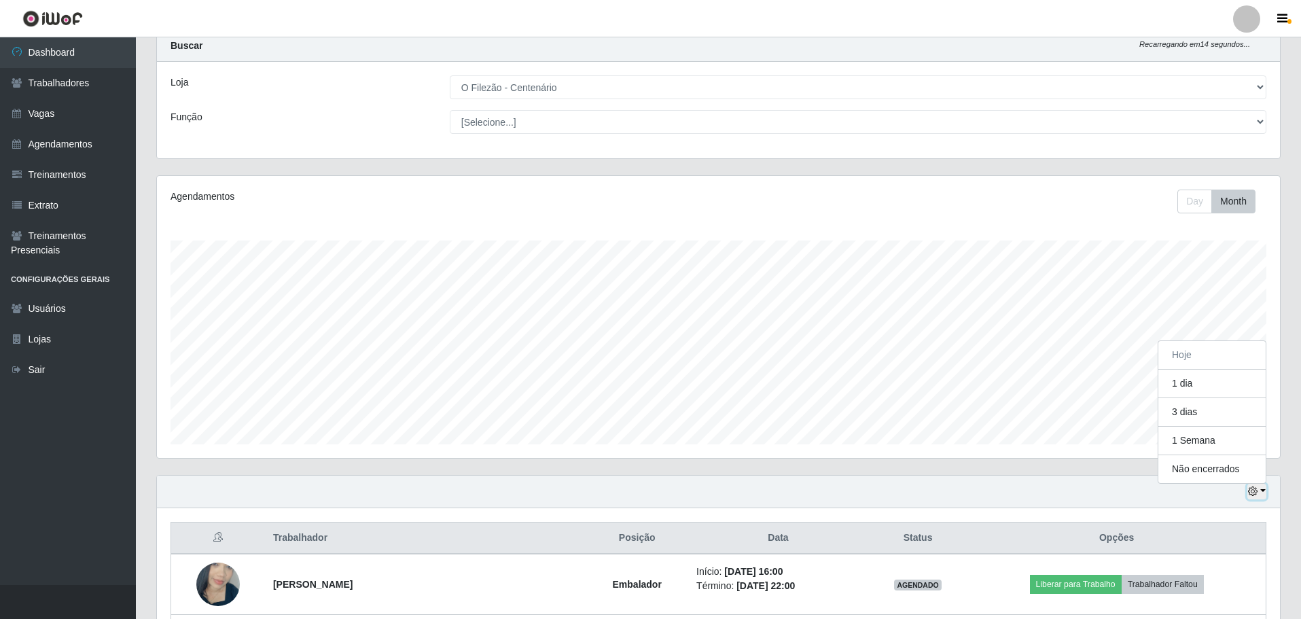
click at [852, 490] on icon "button" at bounding box center [1253, 491] width 10 height 10
click at [852, 500] on div "Hoje 1 dia 3 dias 1 Semana Não encerrados" at bounding box center [718, 491] width 1123 height 33
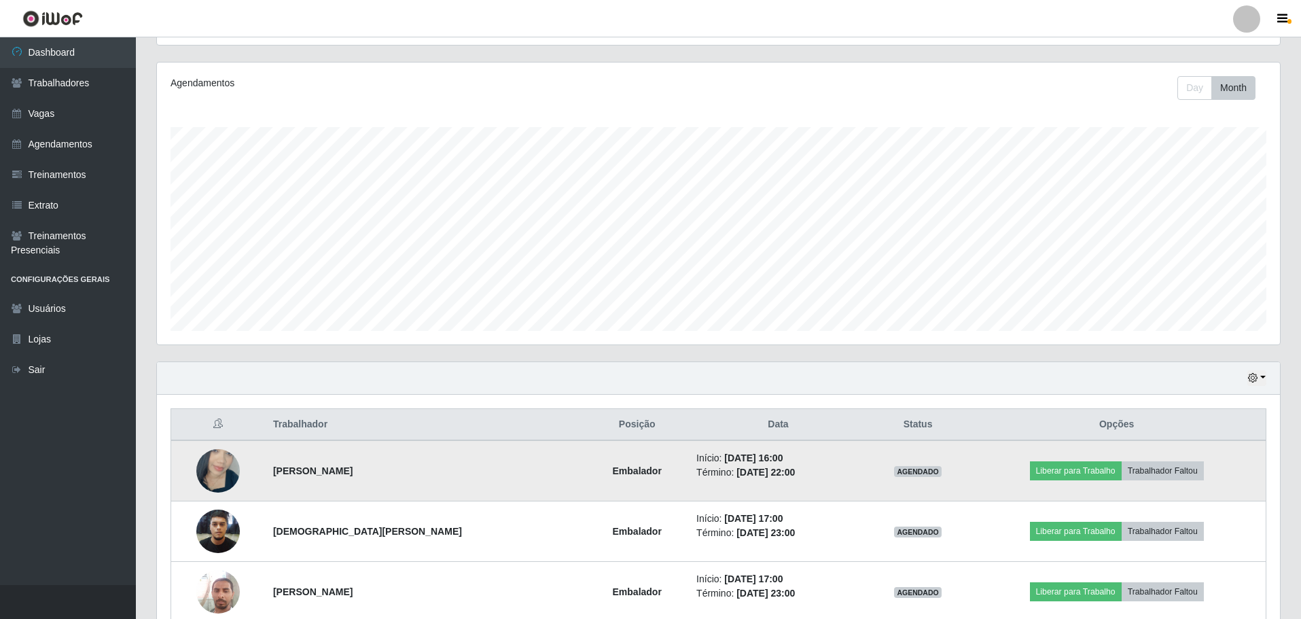
scroll to position [0, 0]
